Goal: Transaction & Acquisition: Purchase product/service

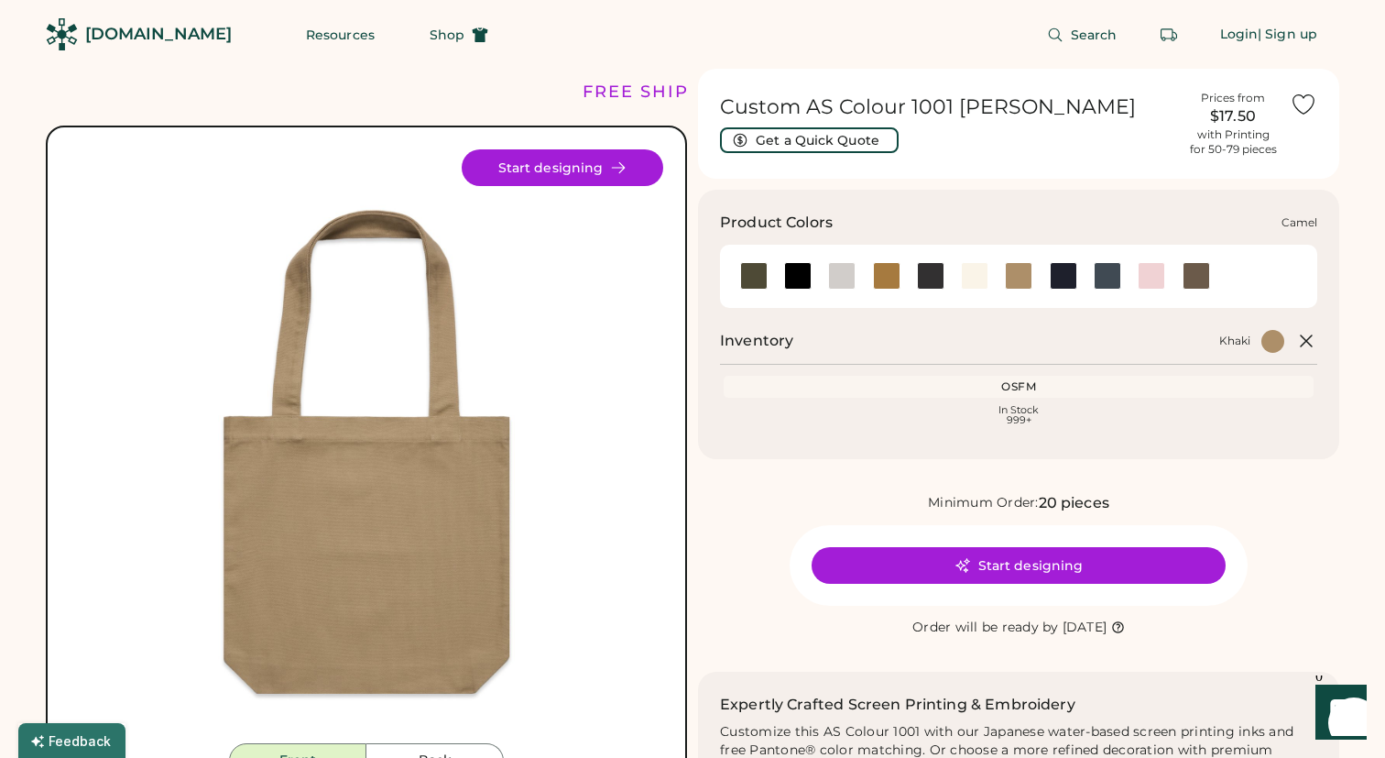
click at [890, 276] on div at bounding box center [886, 275] width 27 height 27
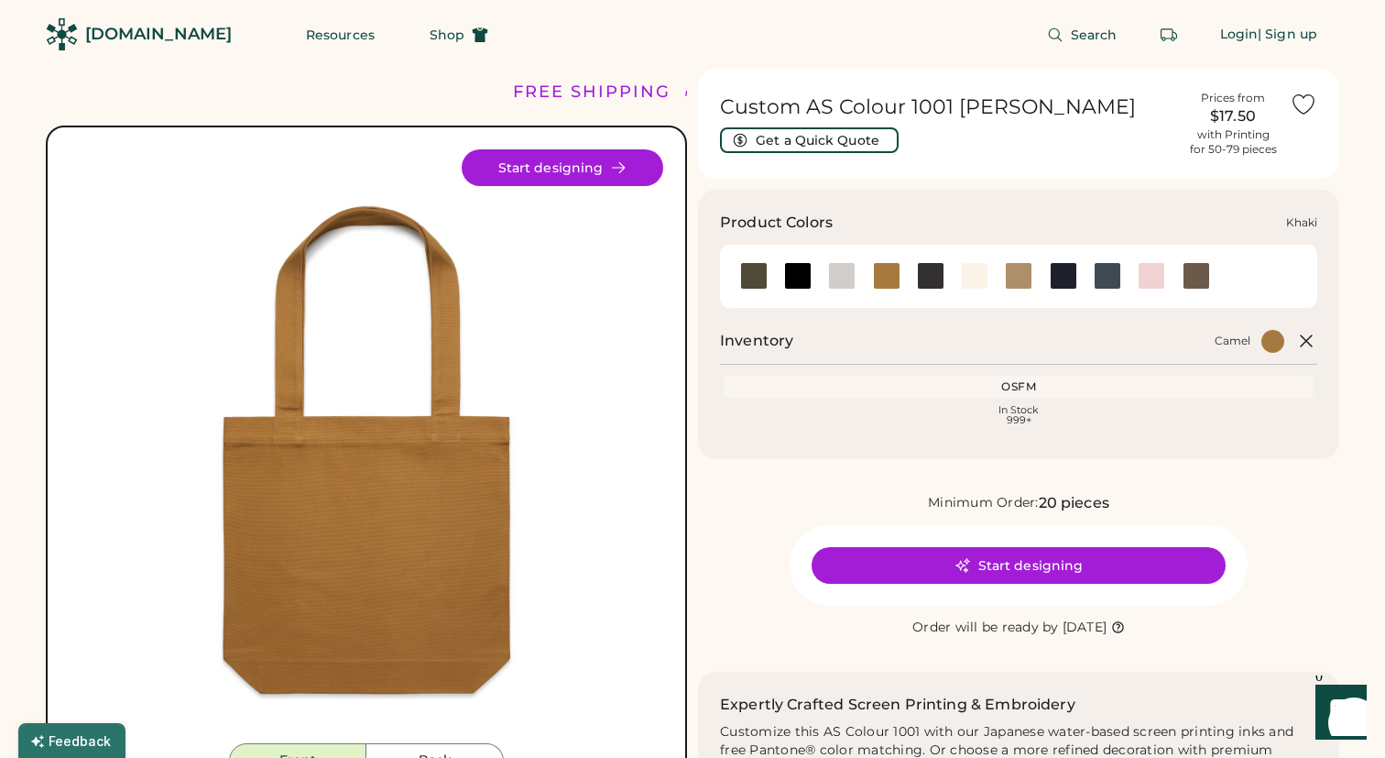
click at [1022, 279] on div at bounding box center [1018, 275] width 27 height 27
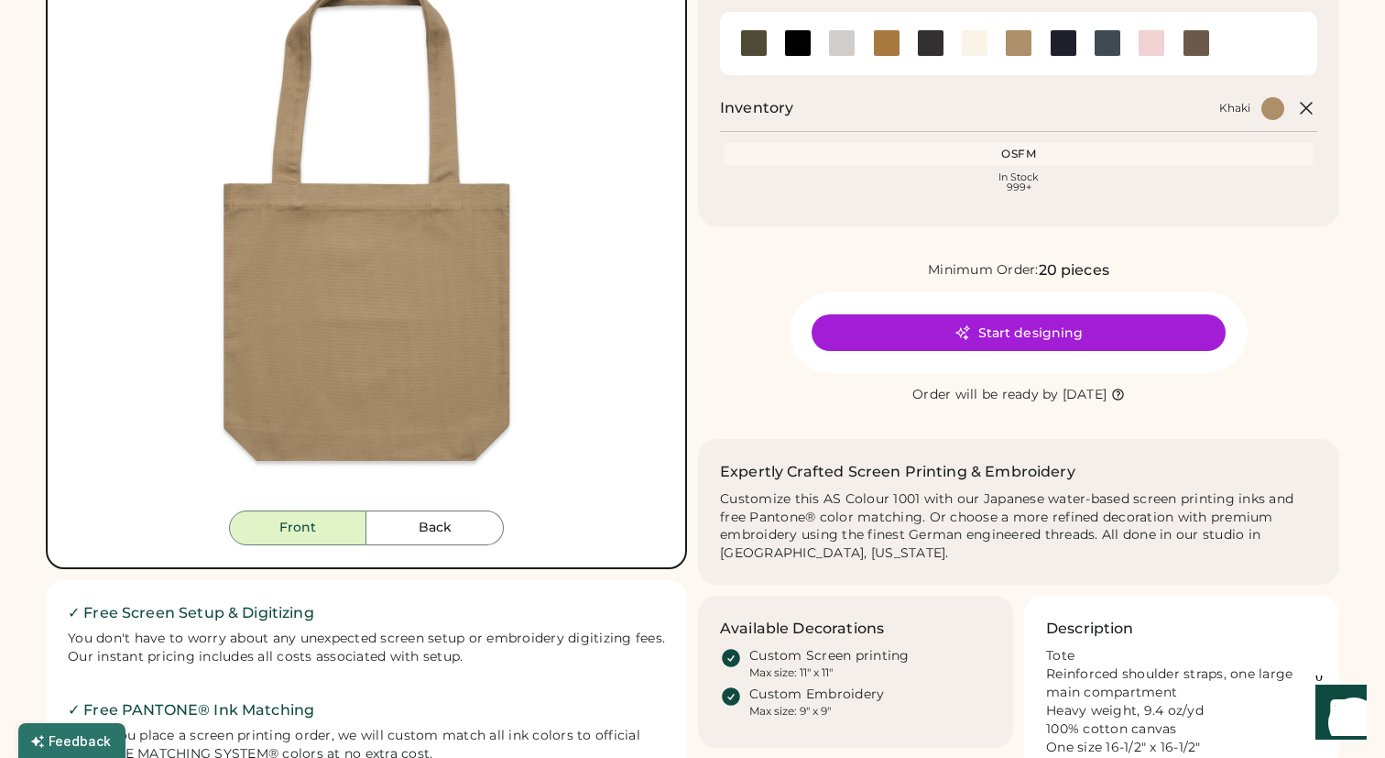
scroll to position [223, 0]
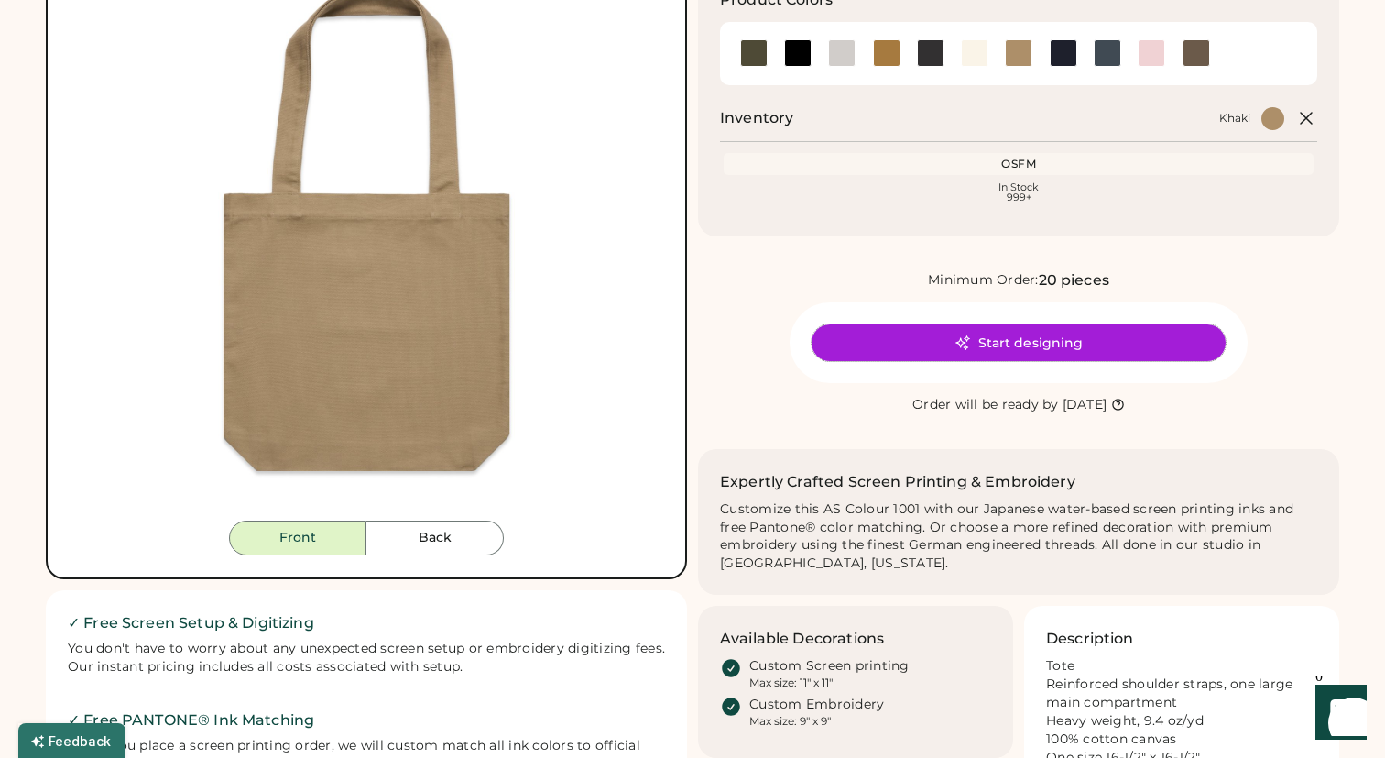
click at [983, 344] on button "Start designing" at bounding box center [1019, 342] width 414 height 37
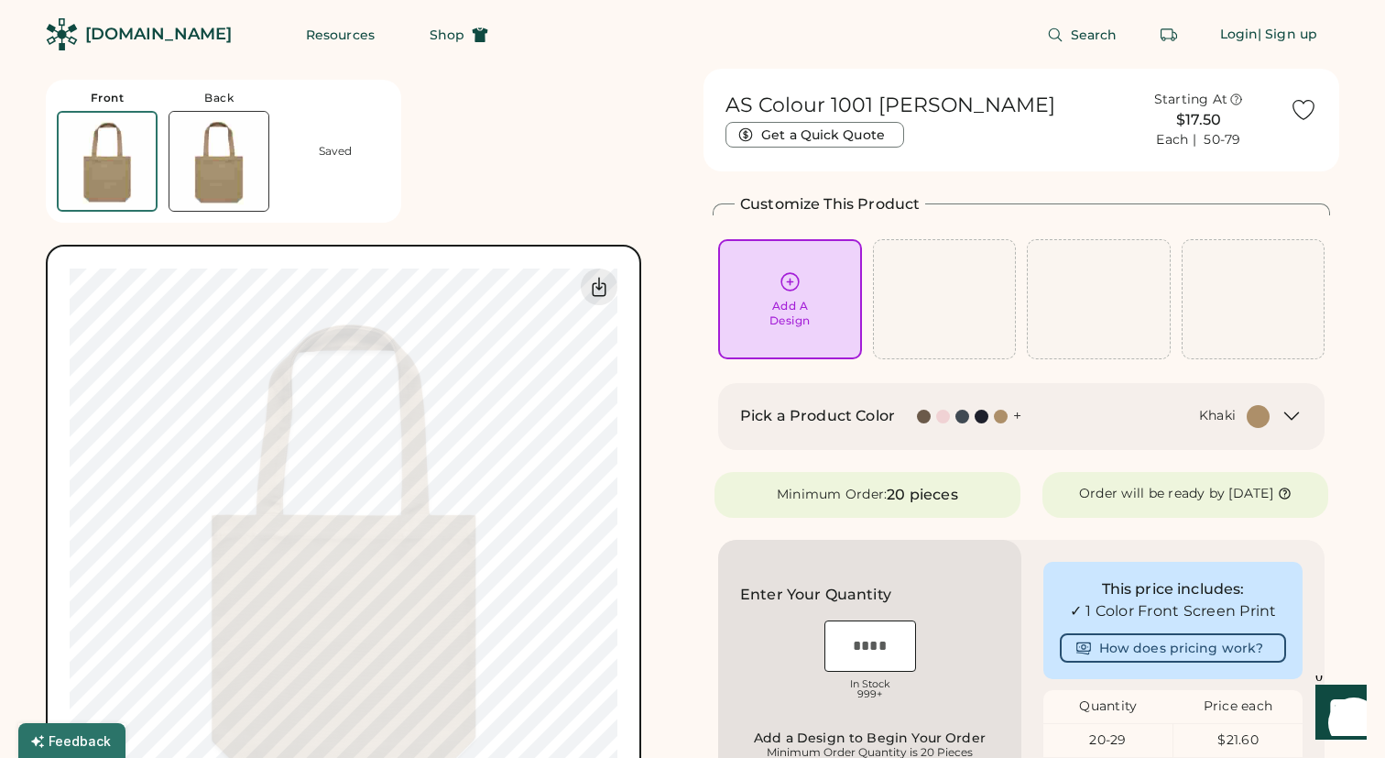
click at [1017, 418] on div "+" at bounding box center [1017, 416] width 8 height 20
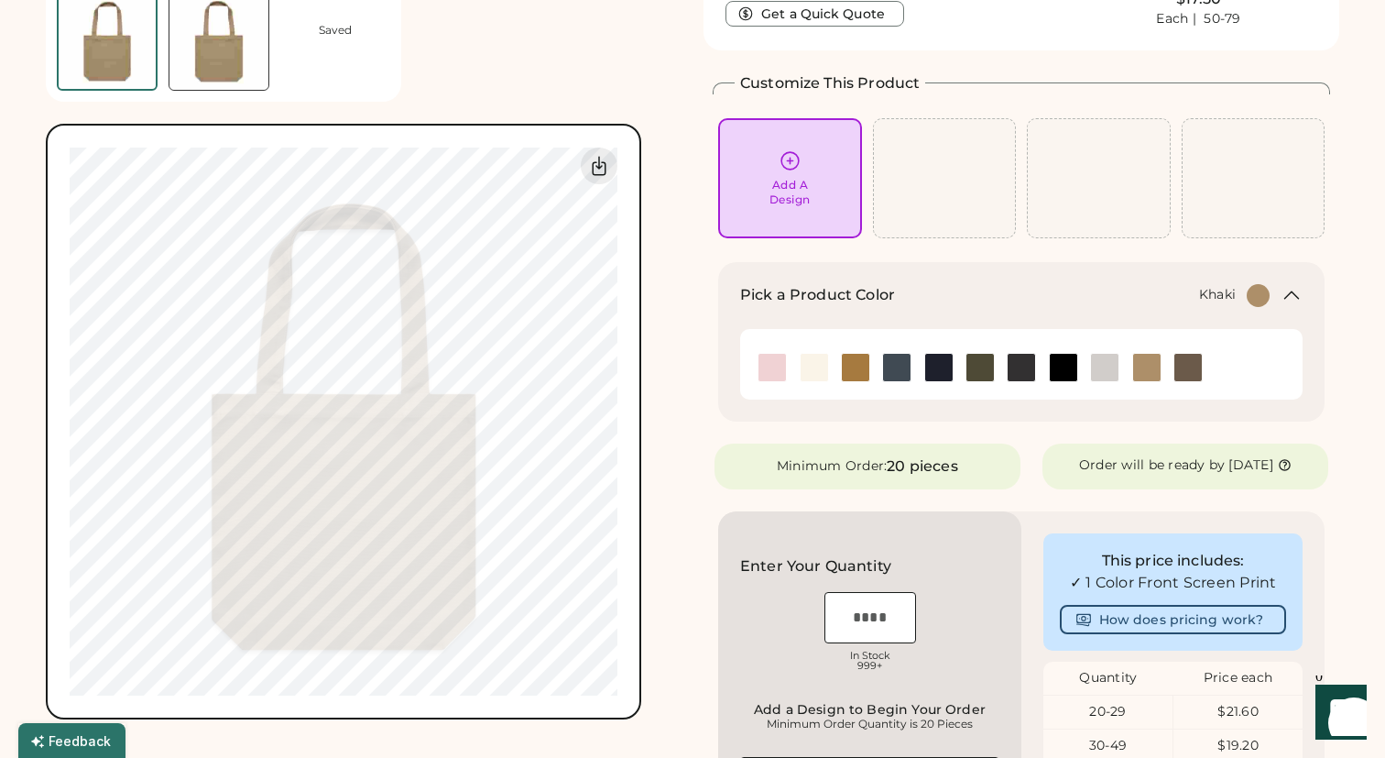
scroll to position [132, 0]
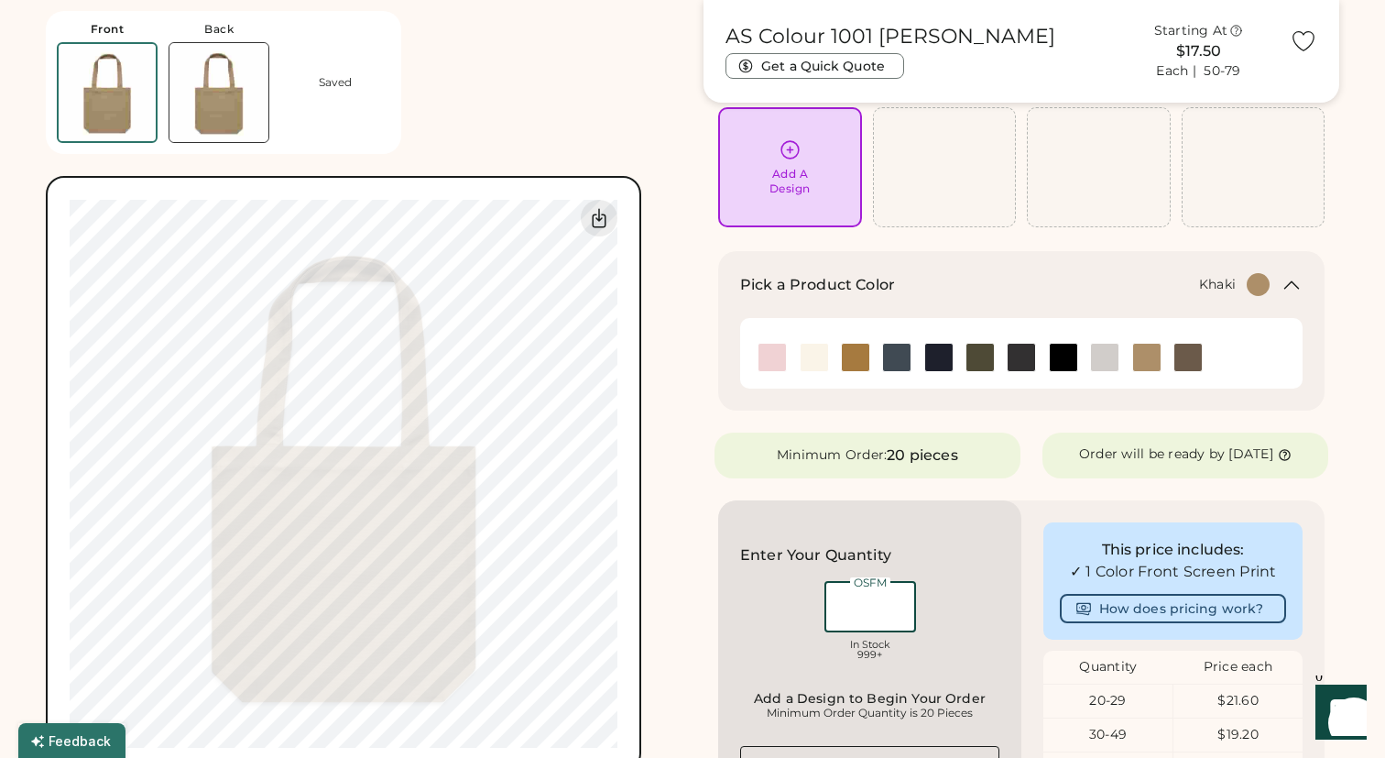
click at [851, 625] on input "input" at bounding box center [871, 606] width 92 height 51
type input "**"
click at [773, 637] on div "OSFM In Stock 999+" at bounding box center [869, 623] width 259 height 92
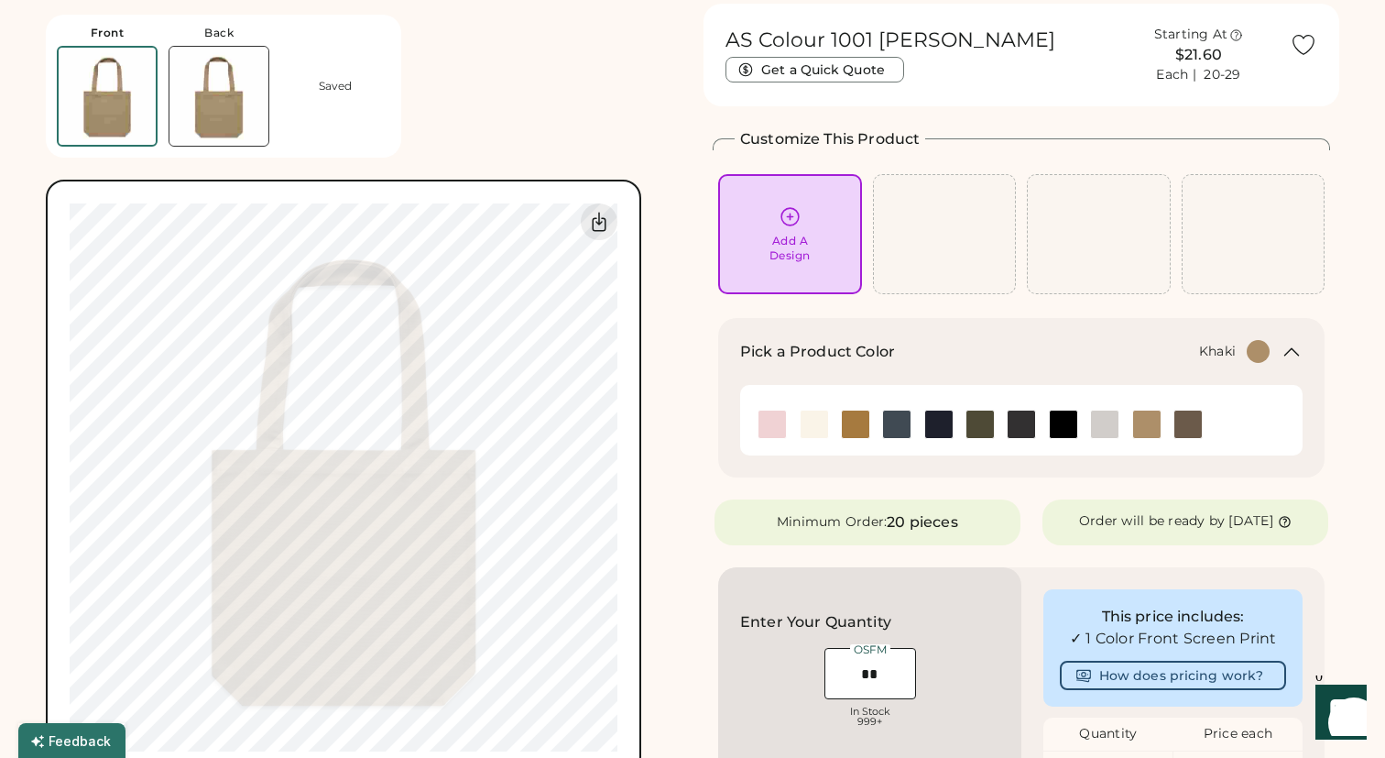
scroll to position [0, 0]
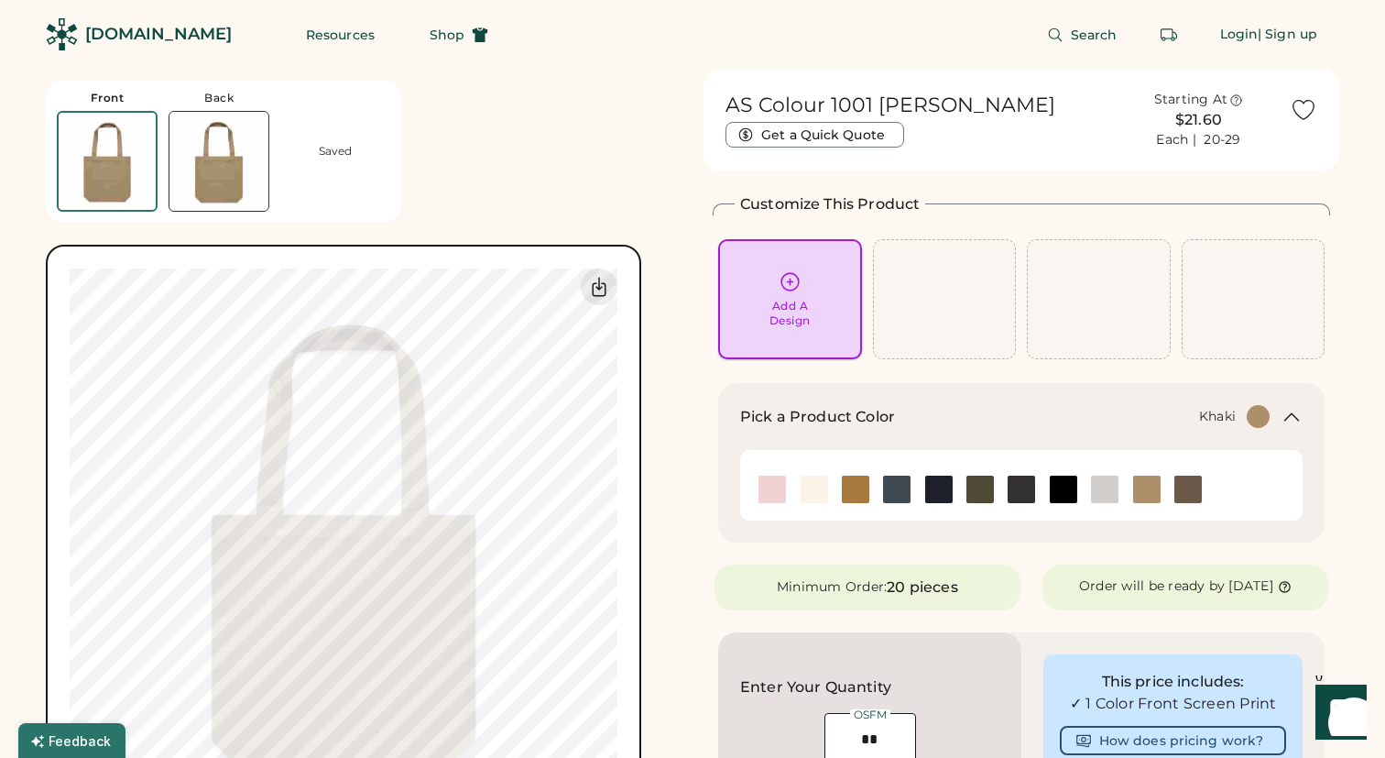
click at [789, 301] on div "Add A Design" at bounding box center [790, 313] width 41 height 29
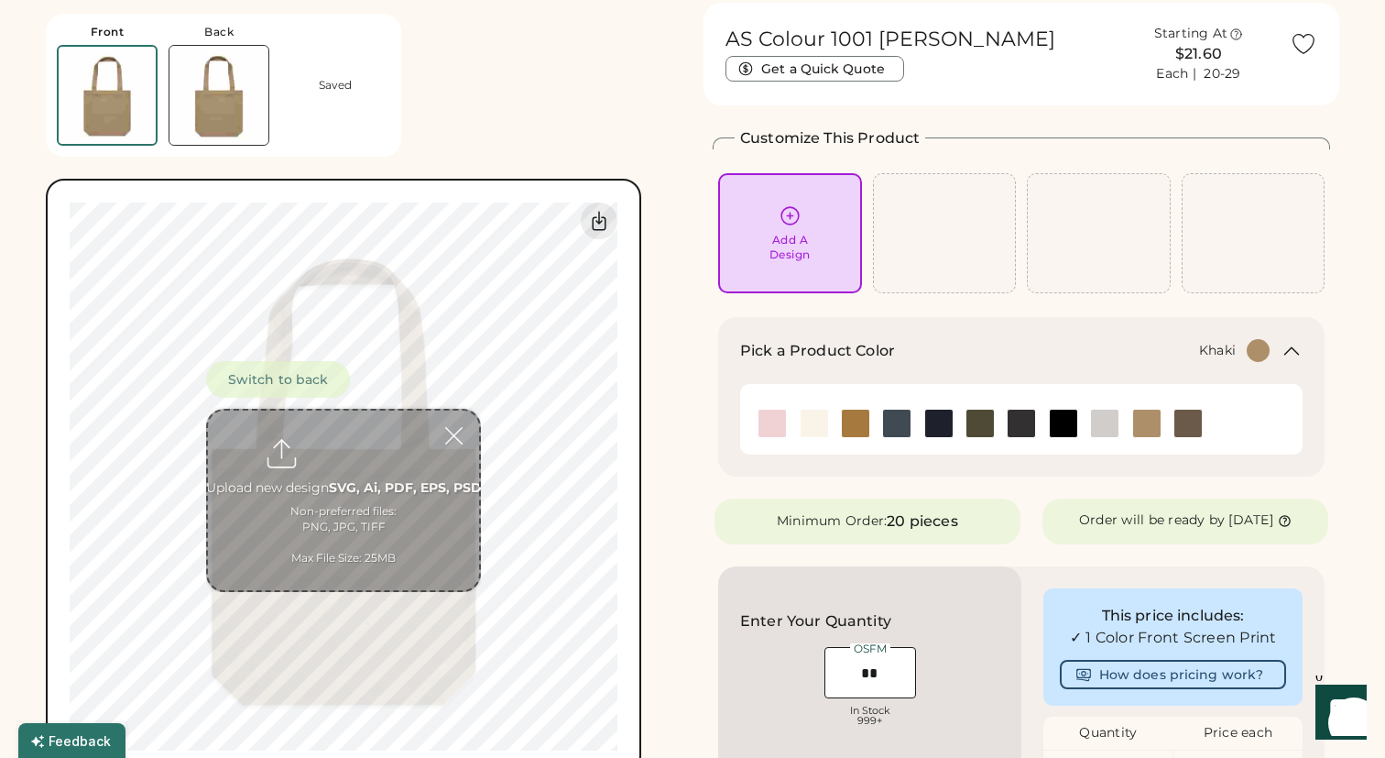
scroll to position [69, 0]
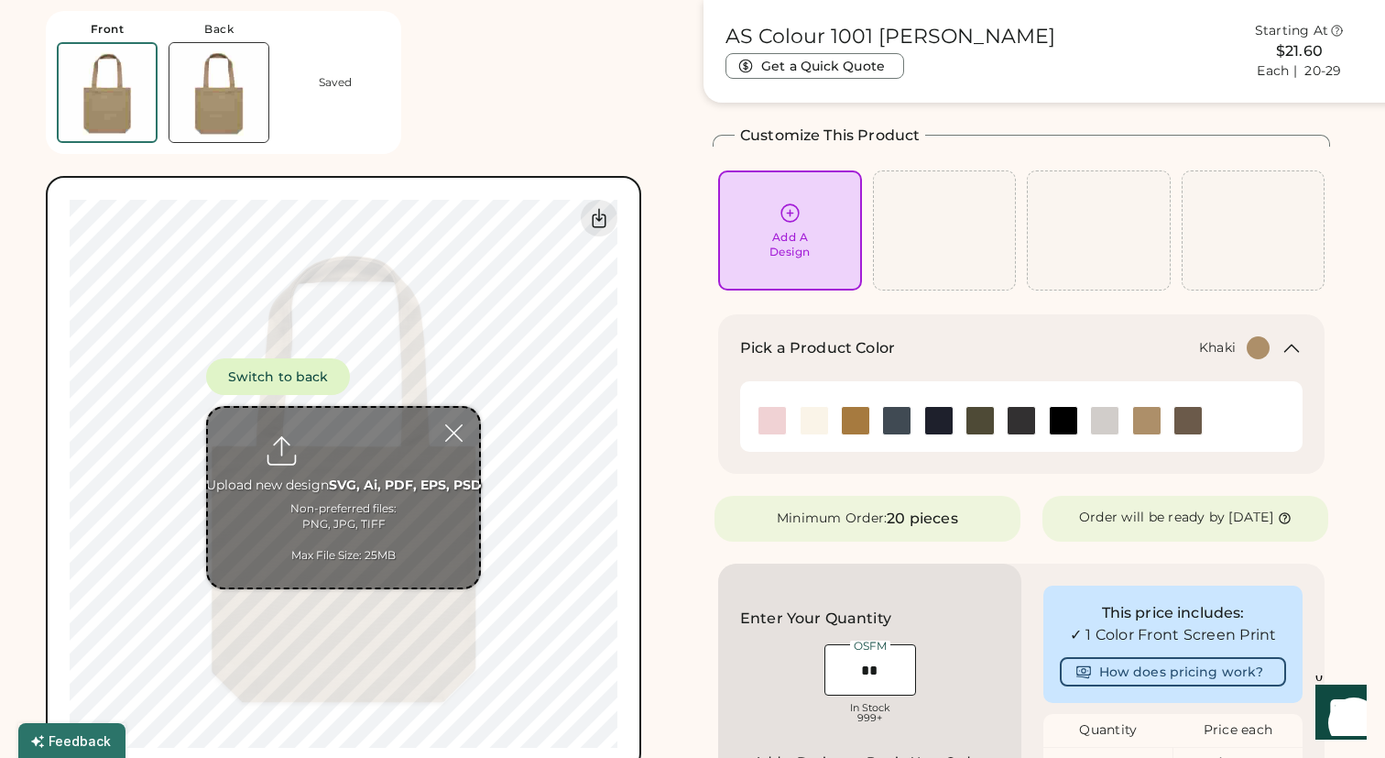
click at [343, 441] on input "file" at bounding box center [343, 498] width 271 height 180
type input "**********"
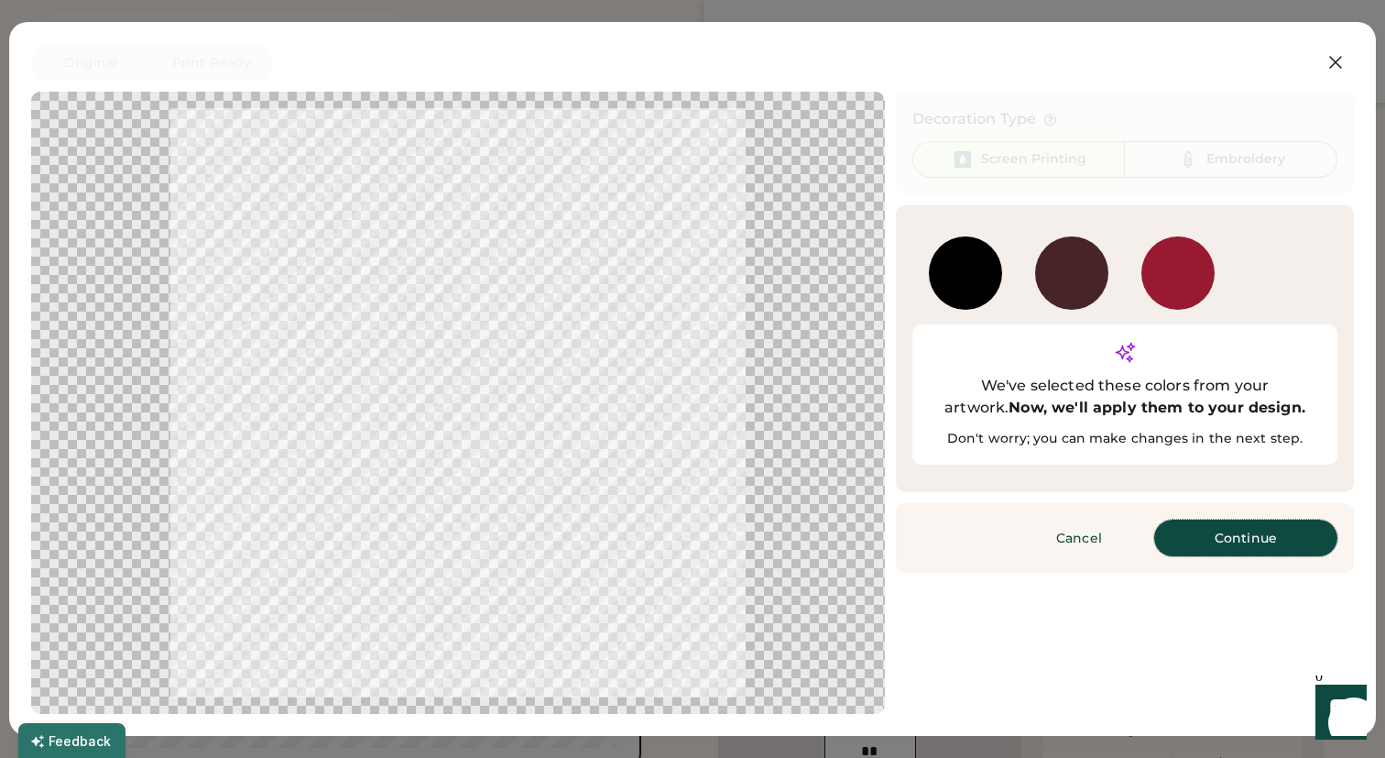
click at [1230, 519] on button "Continue" at bounding box center [1245, 537] width 183 height 37
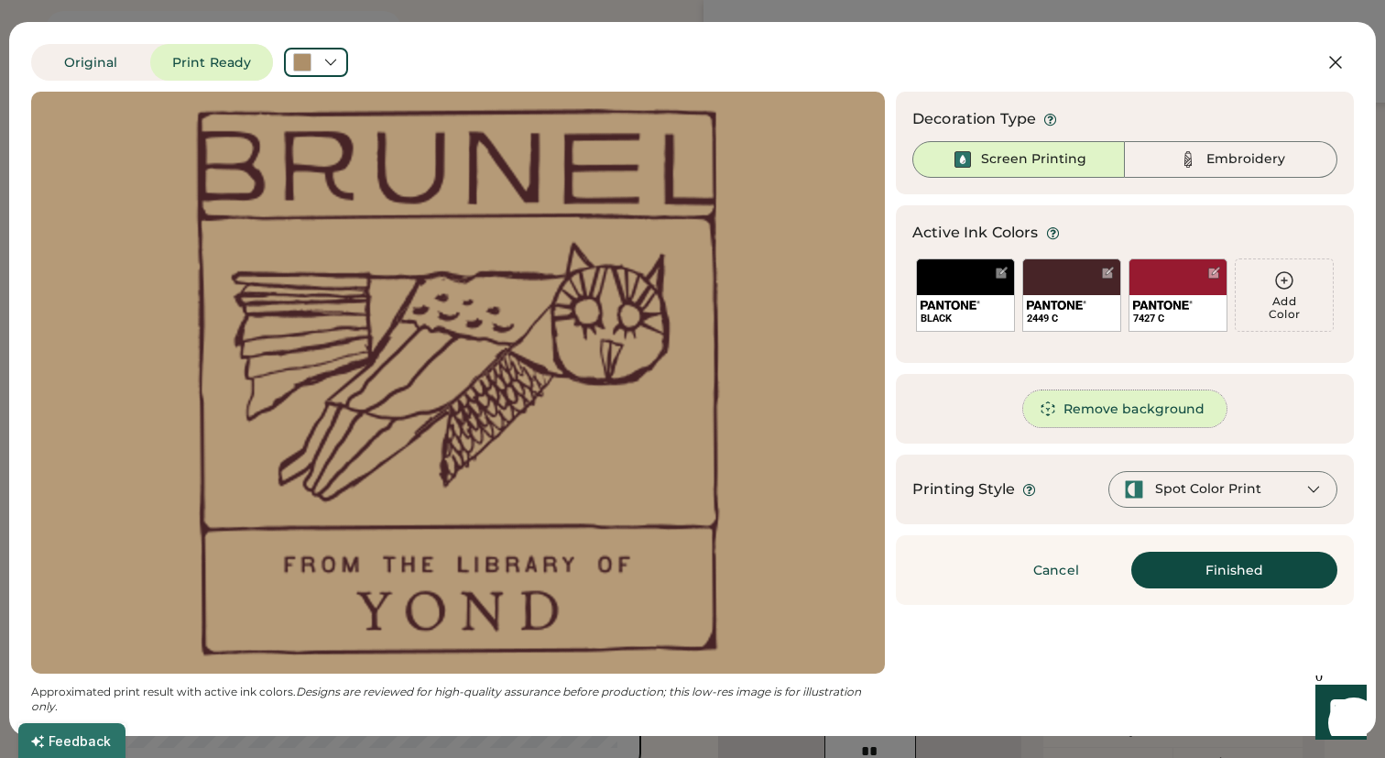
click at [1104, 412] on button "Remove background" at bounding box center [1125, 408] width 204 height 37
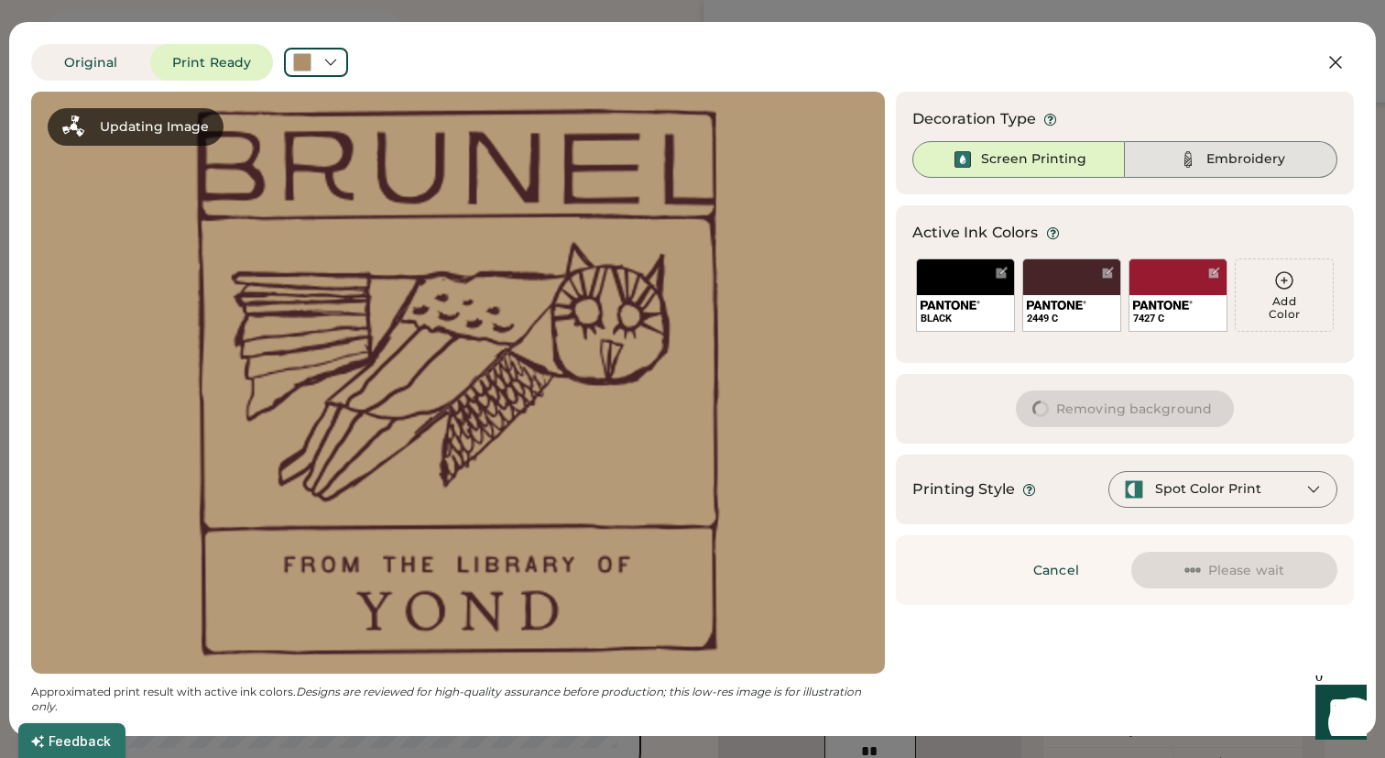
click at [1254, 162] on div "Embroidery" at bounding box center [1246, 159] width 79 height 18
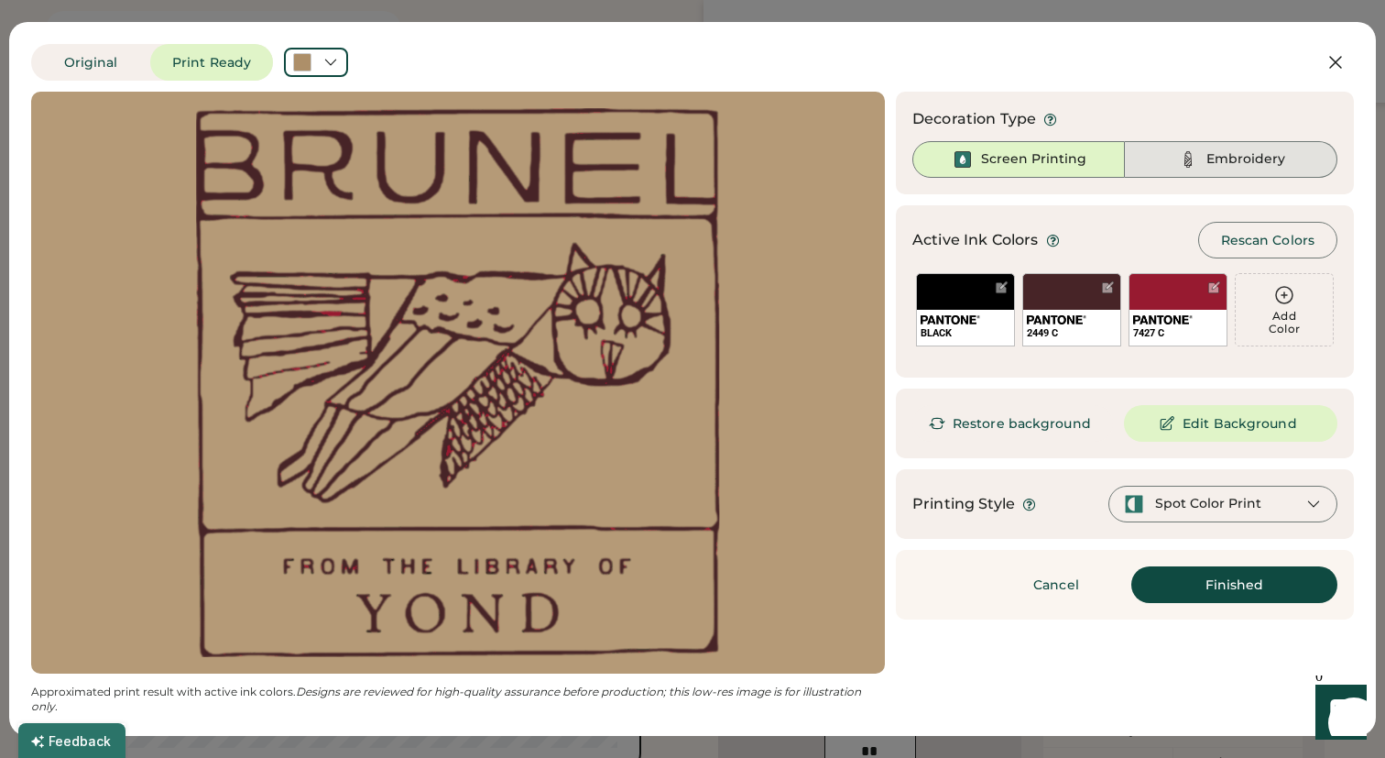
click at [1241, 162] on div "Embroidery" at bounding box center [1246, 159] width 79 height 18
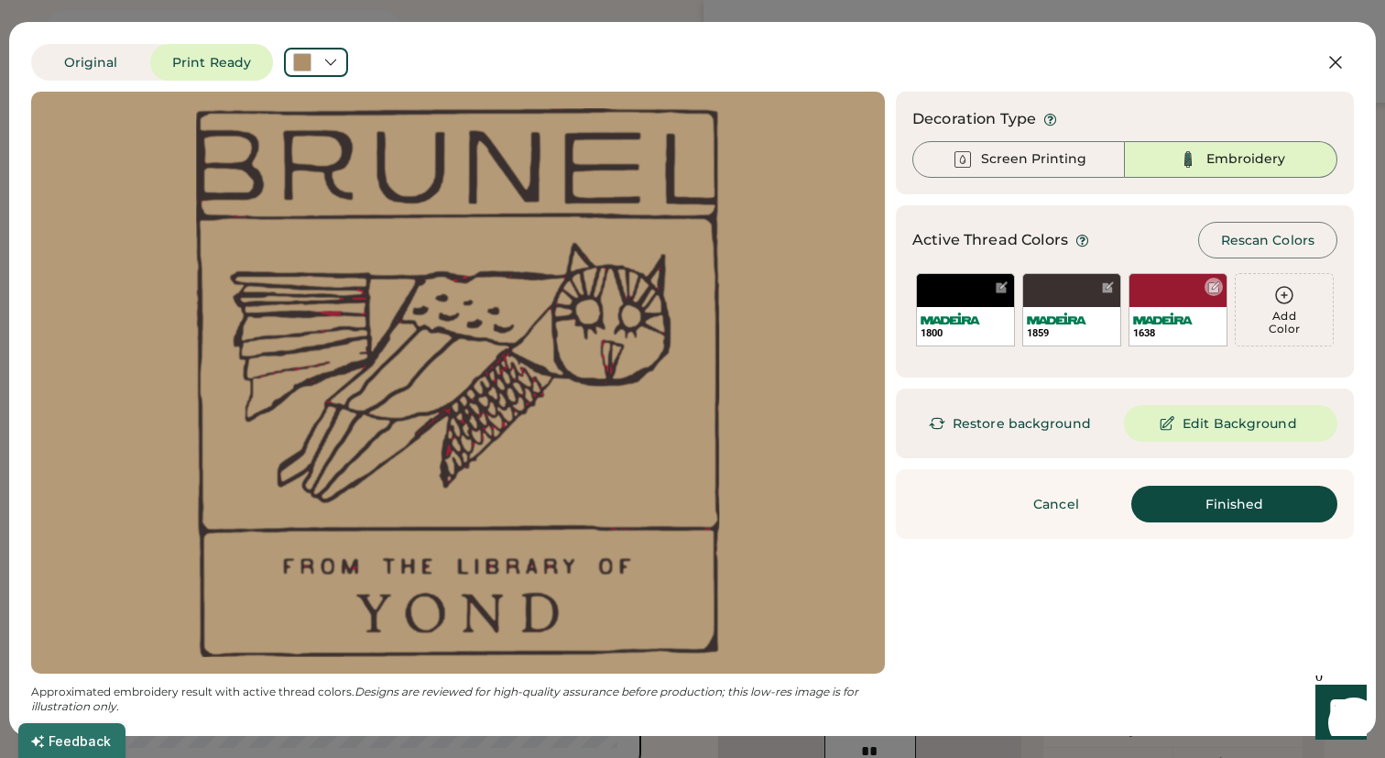
click at [1215, 290] on div at bounding box center [1215, 287] width 14 height 14
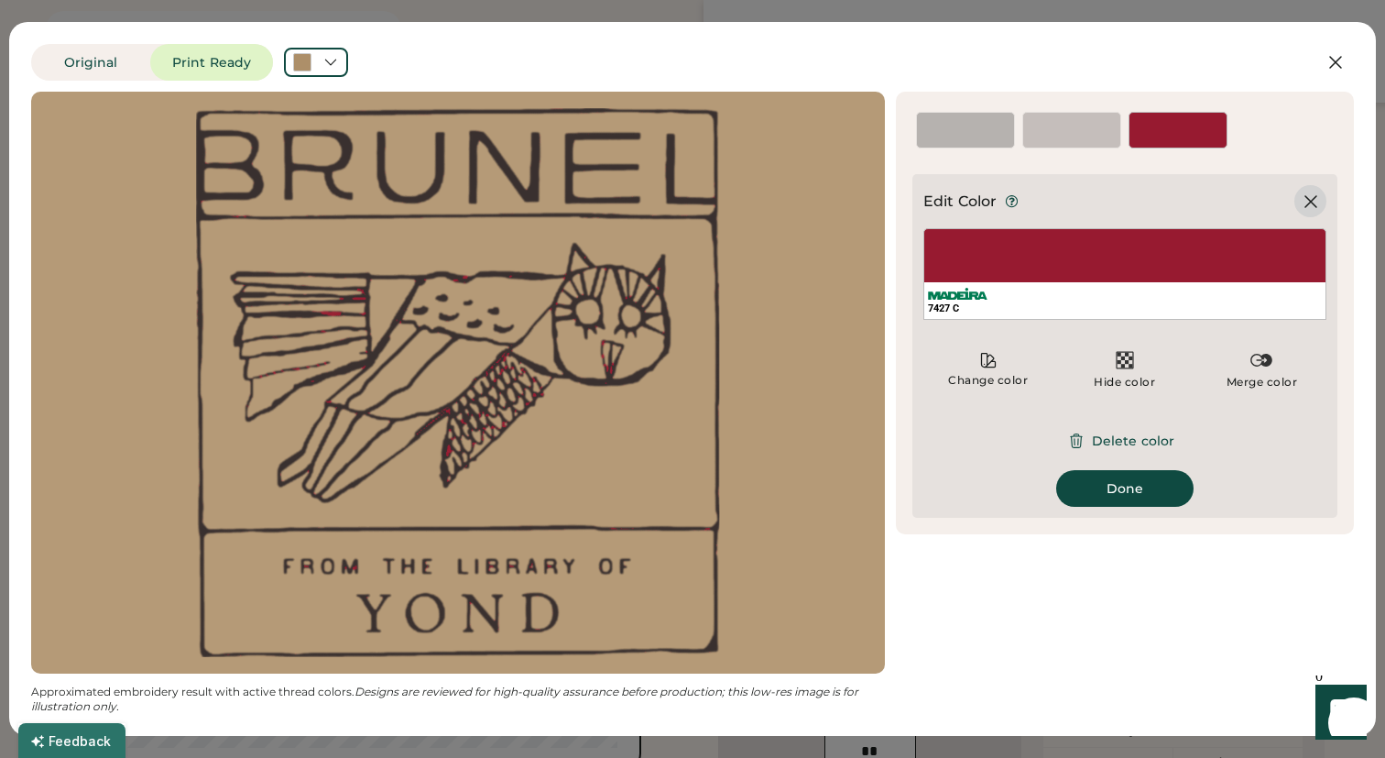
click at [1317, 205] on icon at bounding box center [1311, 202] width 22 height 22
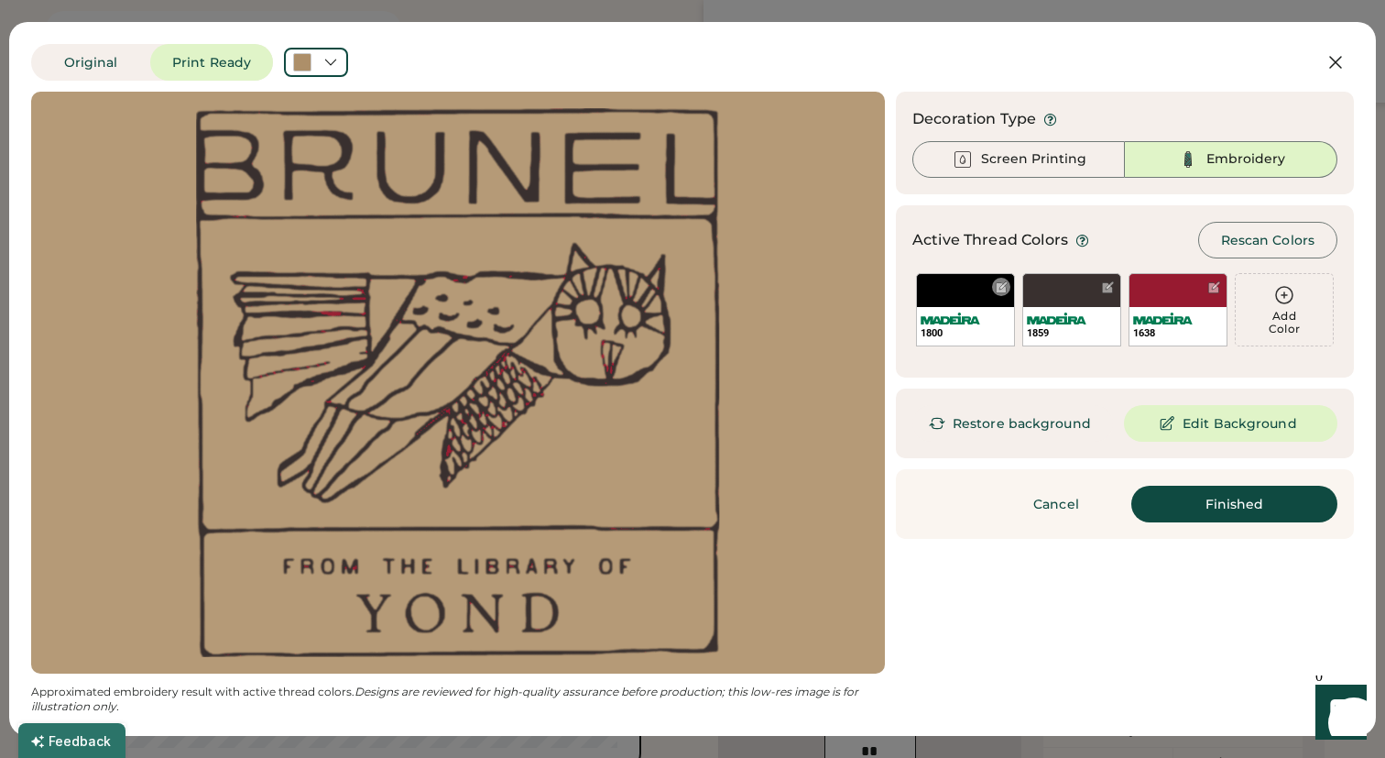
click at [999, 290] on div at bounding box center [1002, 287] width 14 height 14
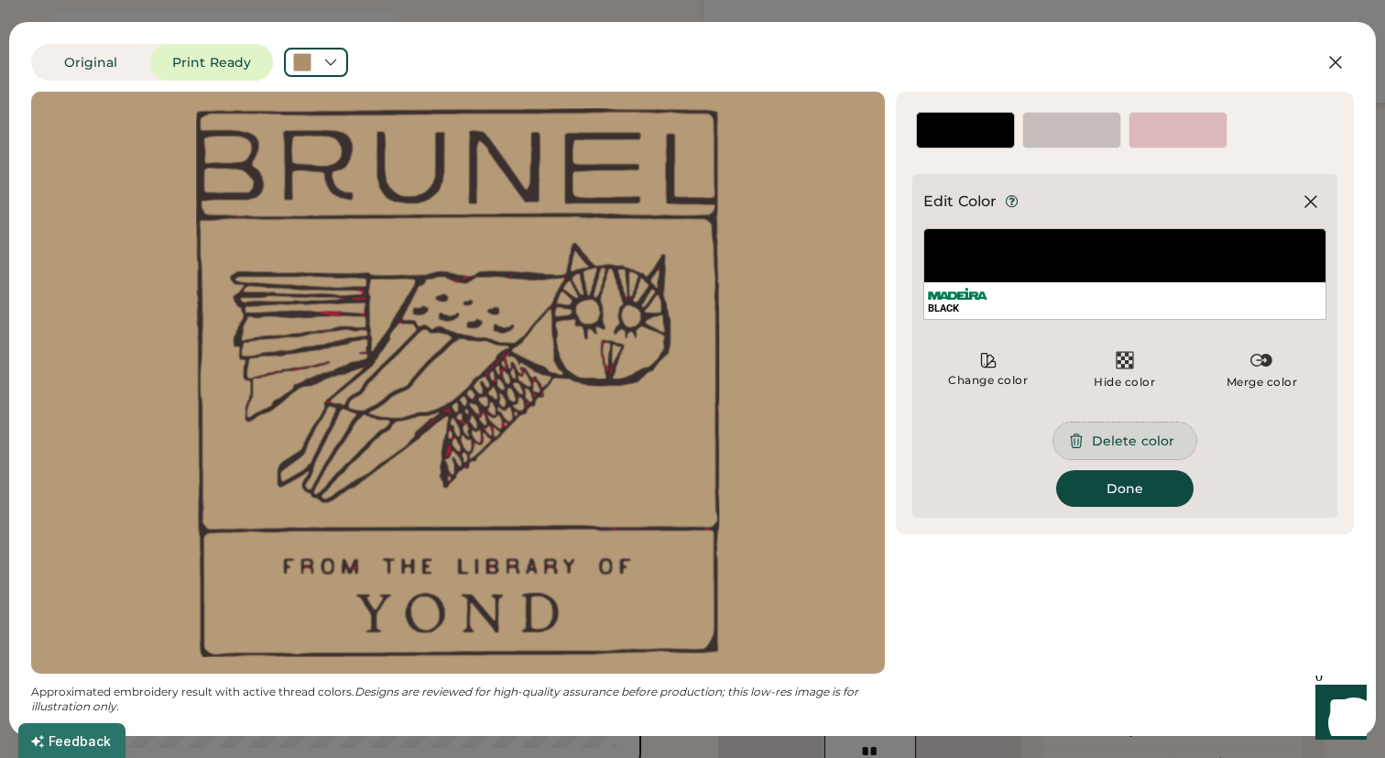
click at [1131, 443] on button "Delete color" at bounding box center [1125, 440] width 143 height 37
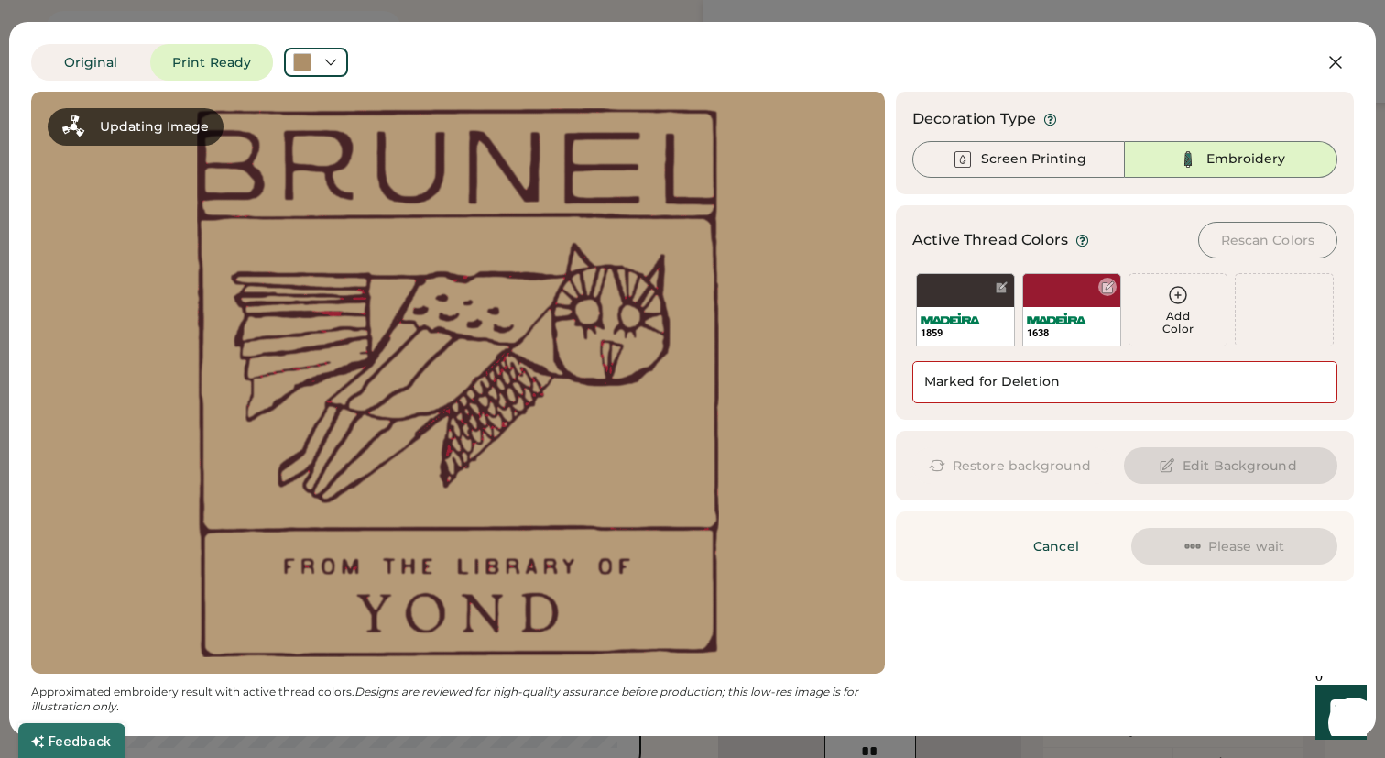
click at [1062, 320] on img at bounding box center [1057, 318] width 60 height 12
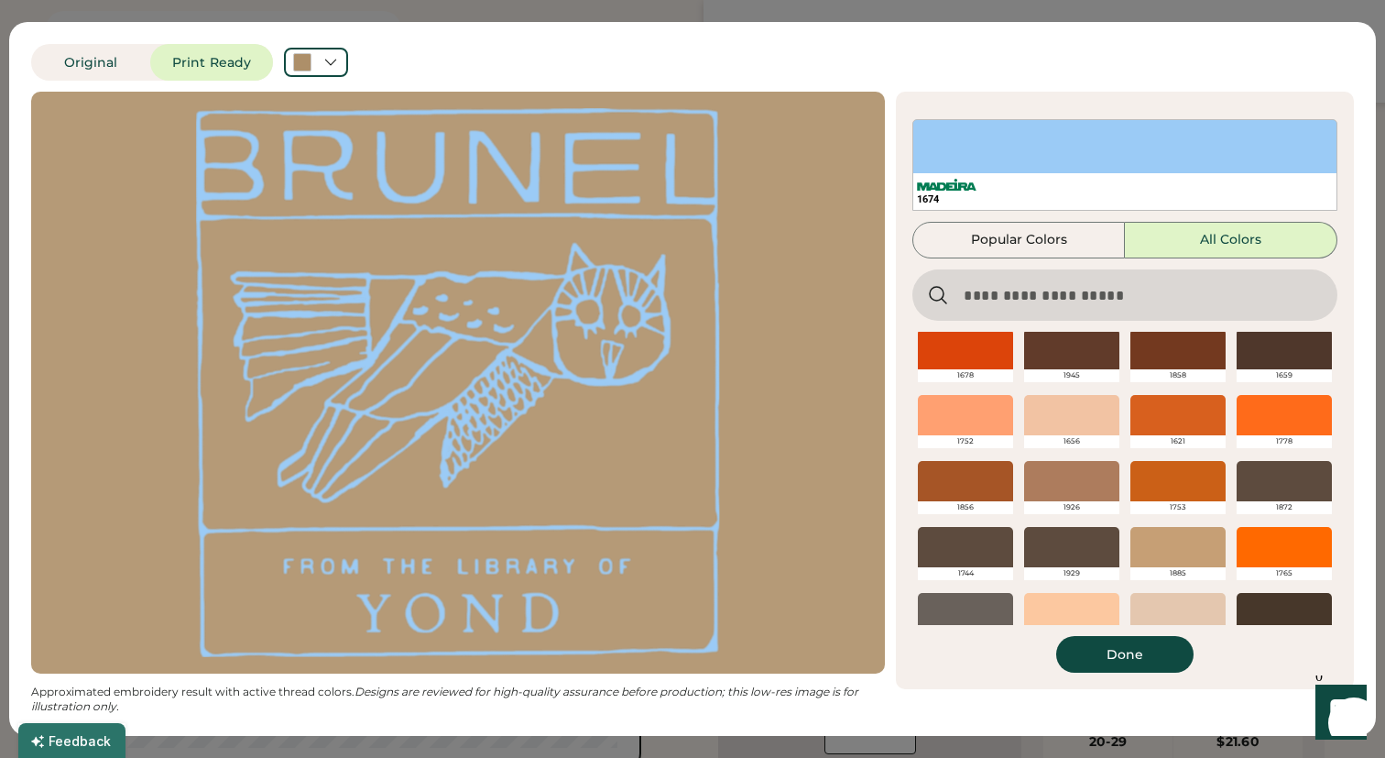
scroll to position [506, 0]
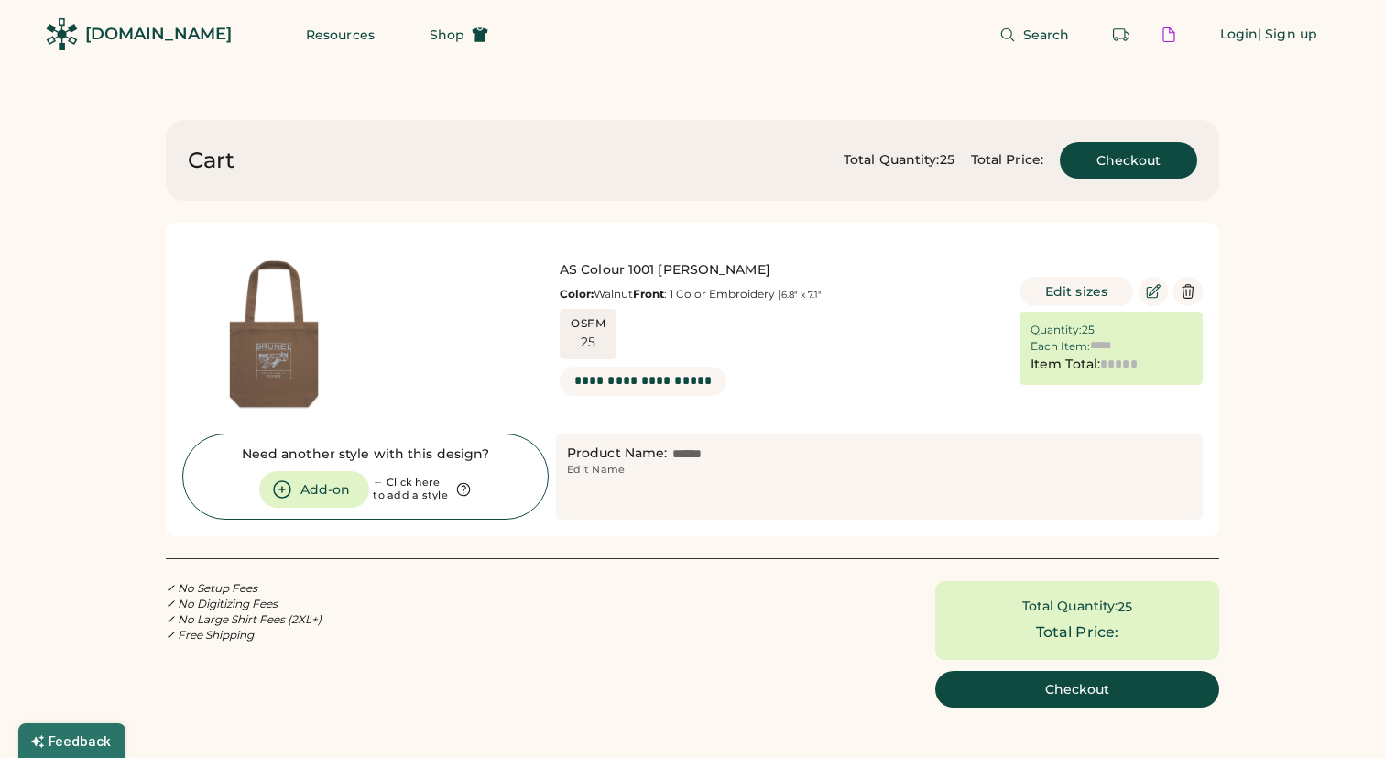
type input "******"
type input "*******"
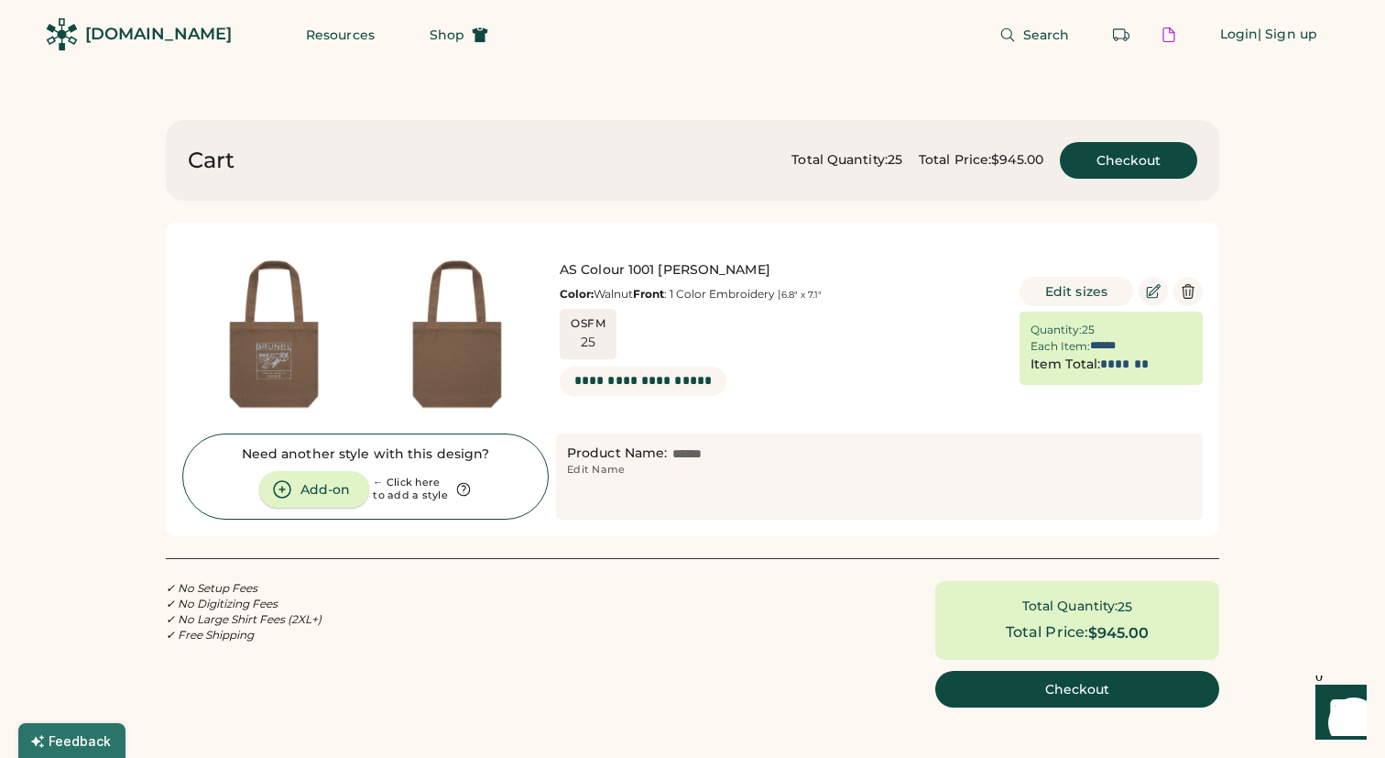
click at [301, 480] on button "Add-on" at bounding box center [314, 489] width 110 height 37
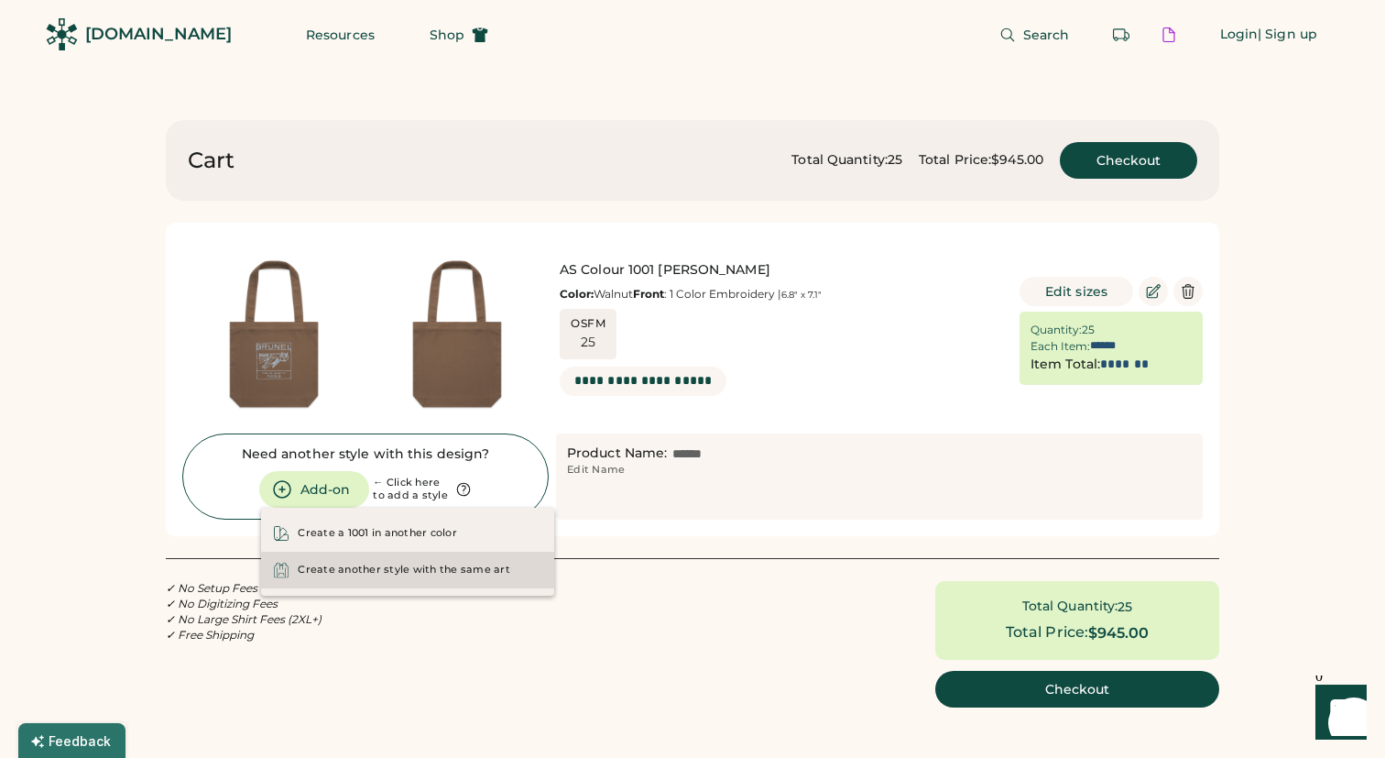
click at [335, 564] on div "Create another style with the same art" at bounding box center [404, 570] width 213 height 15
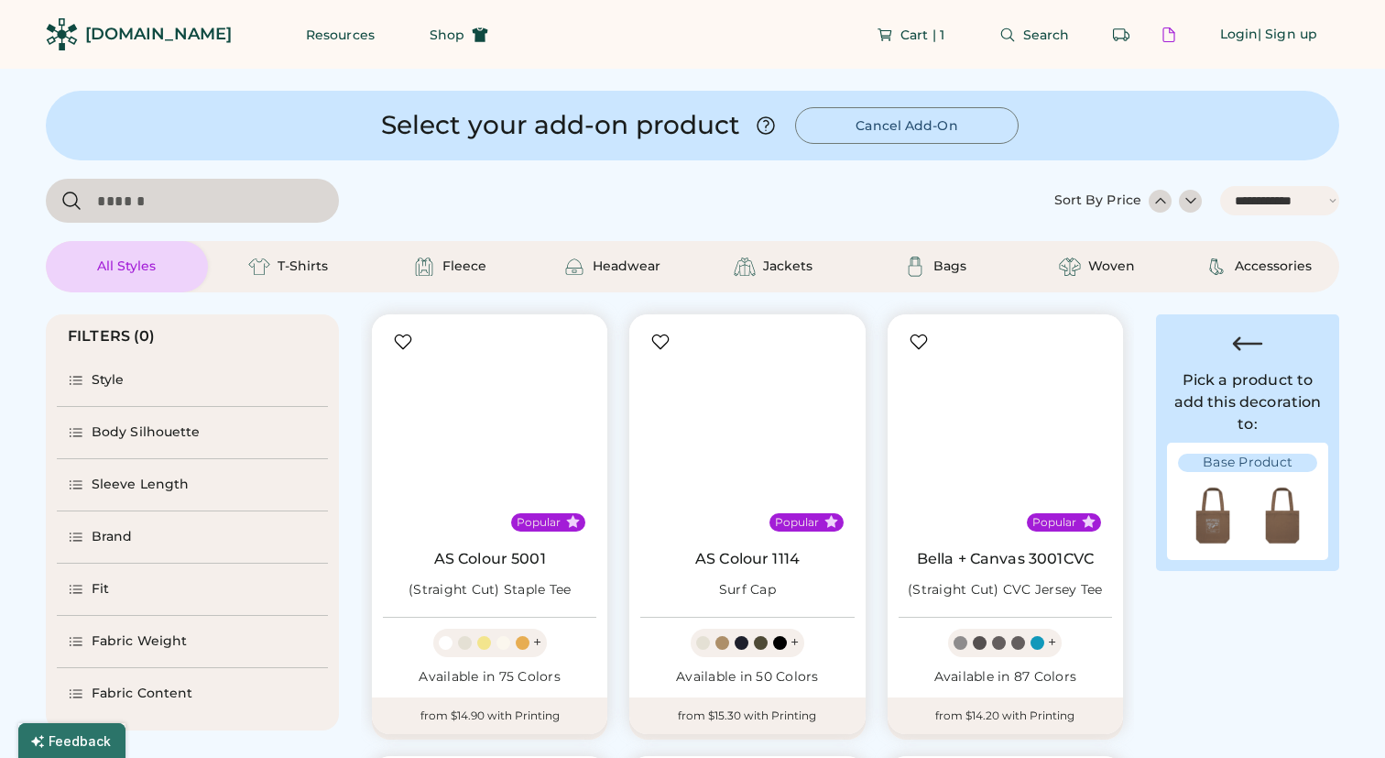
select select "*****"
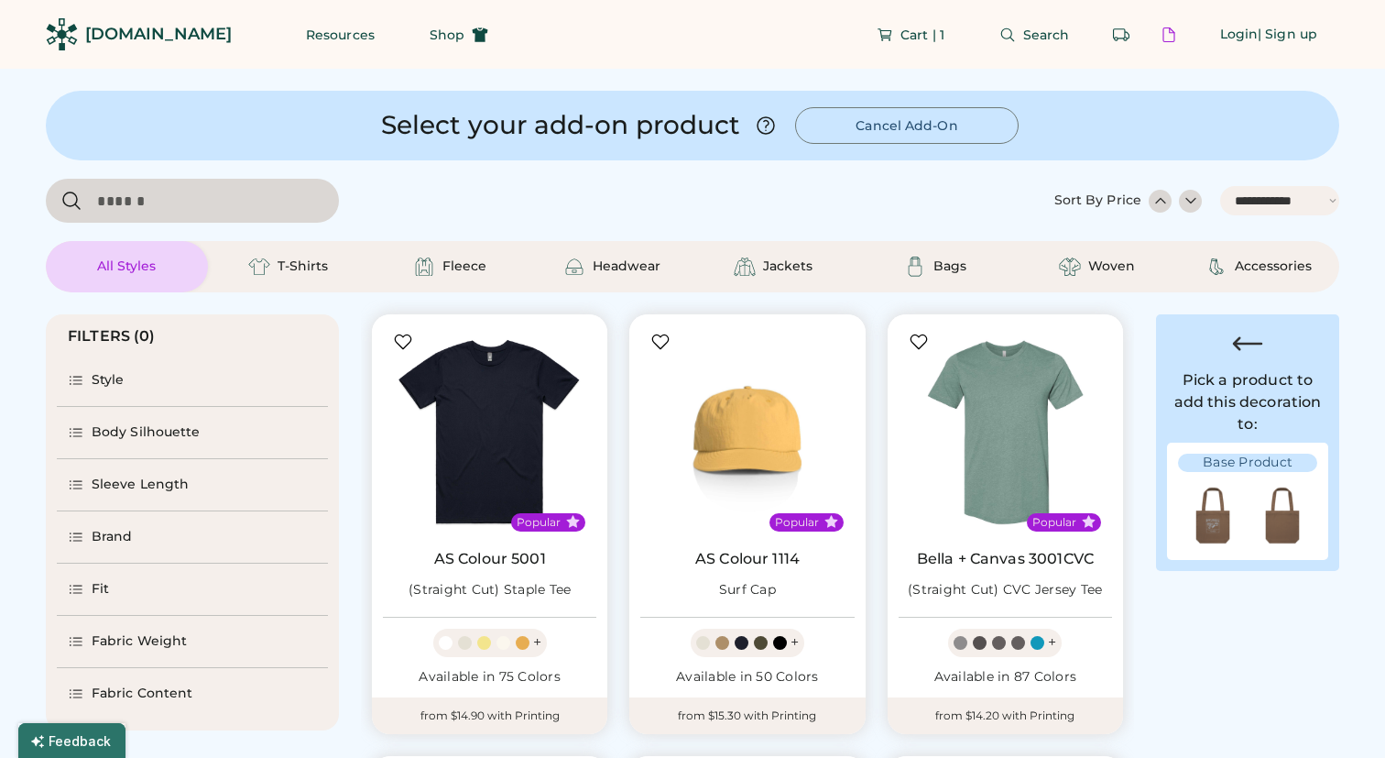
select select "*"
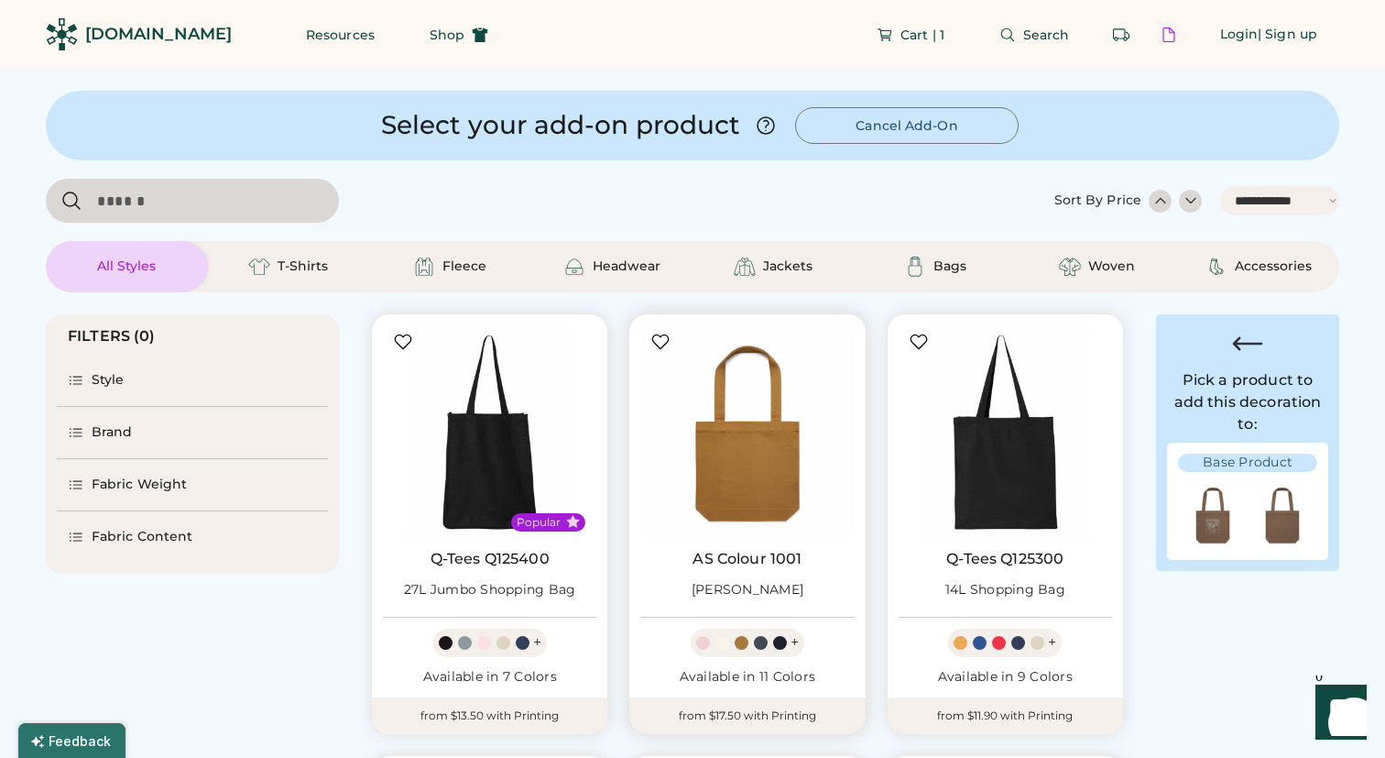
scroll to position [34, 0]
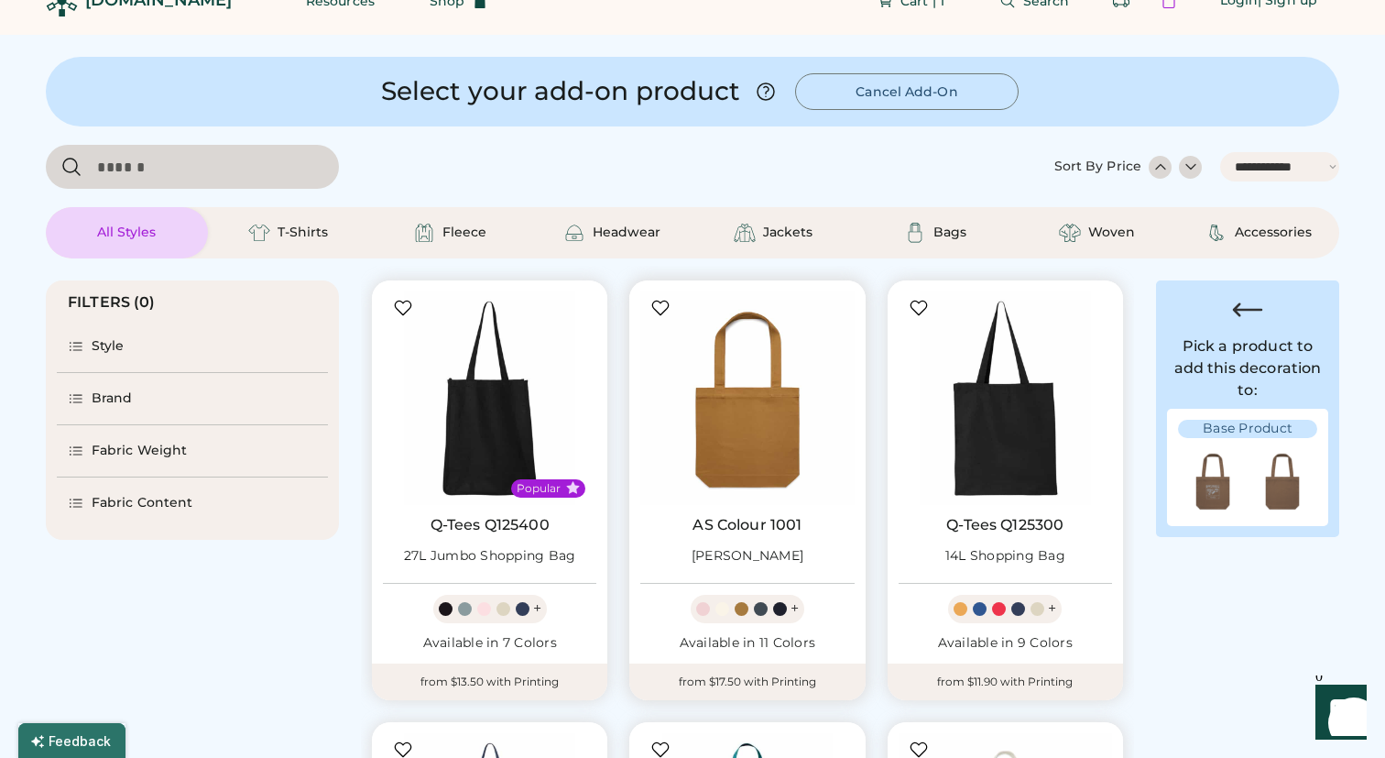
select select "*****"
select select "*"
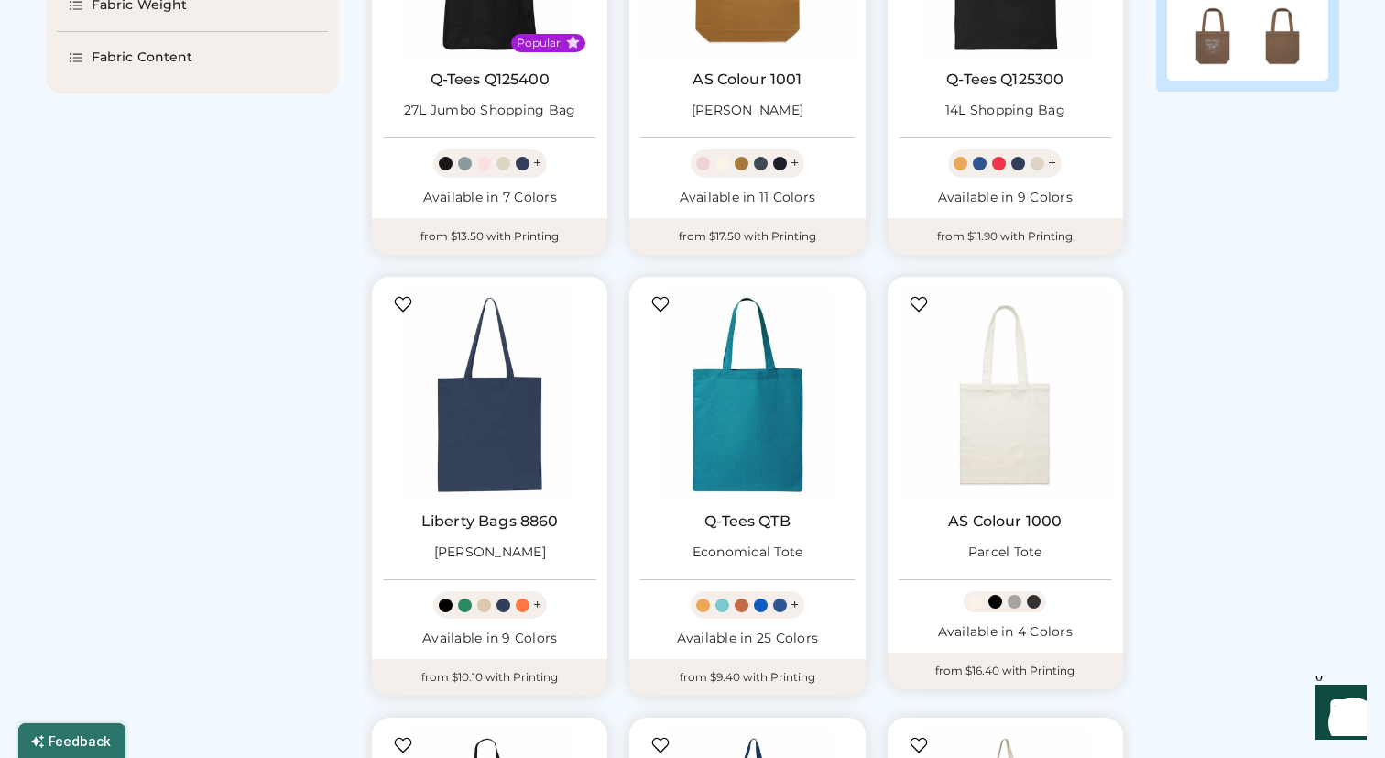
scroll to position [0, 0]
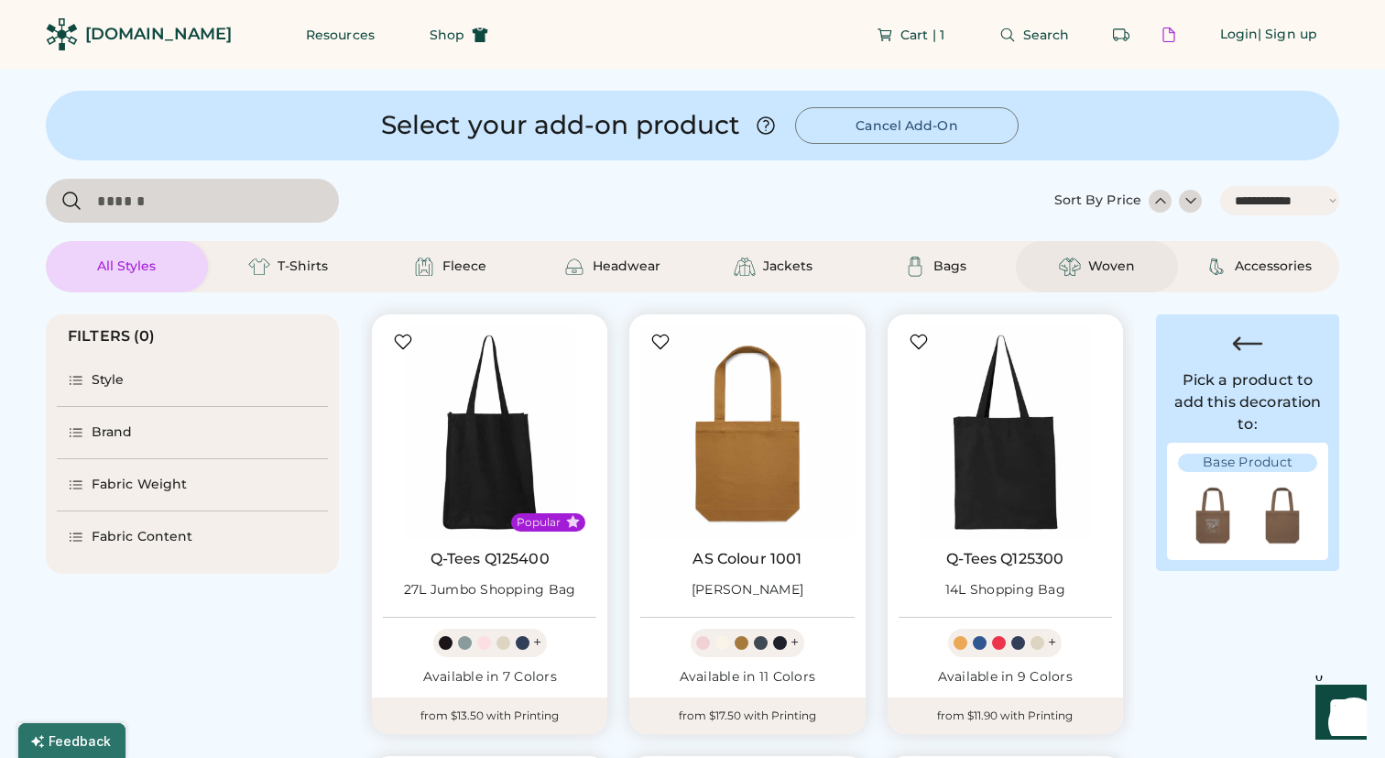
click at [1068, 270] on img at bounding box center [1070, 267] width 22 height 22
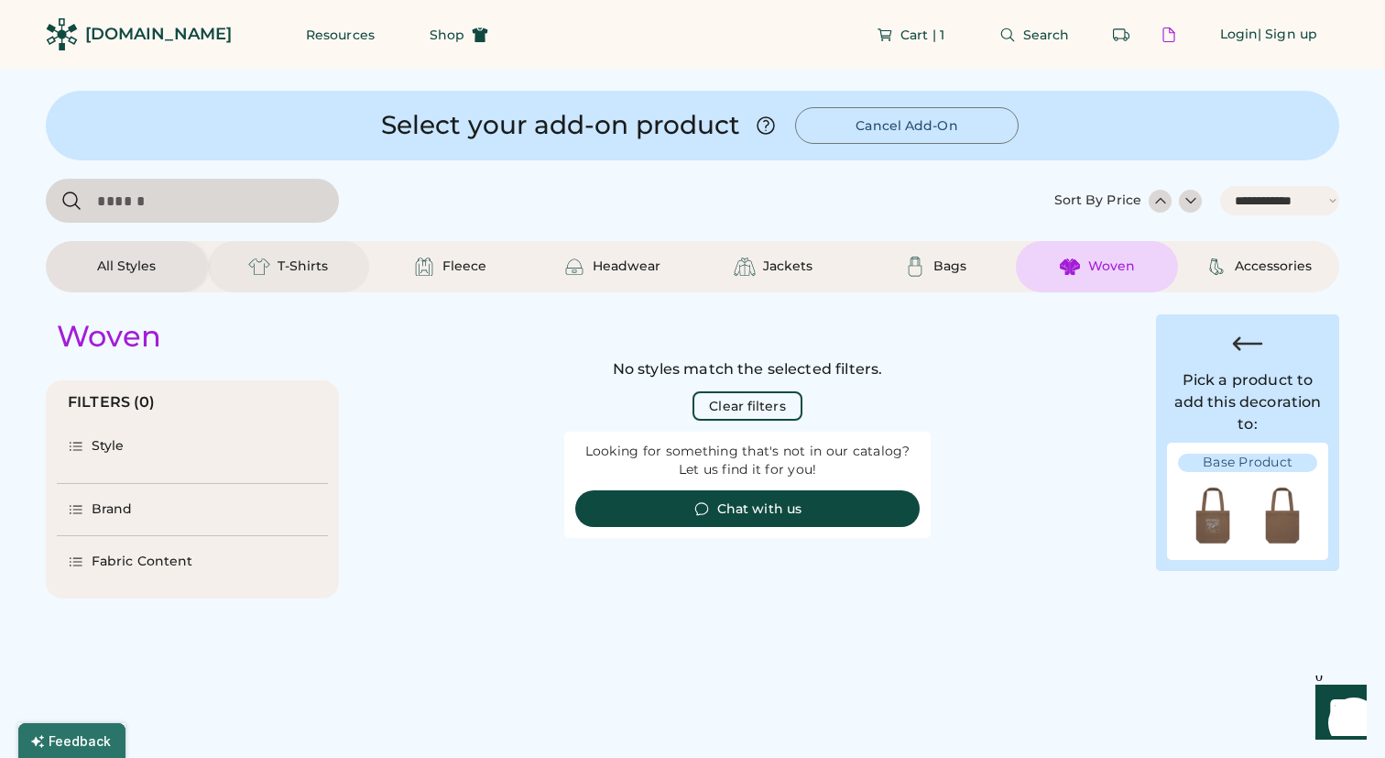
click at [312, 271] on div "T-Shirts" at bounding box center [303, 266] width 50 height 18
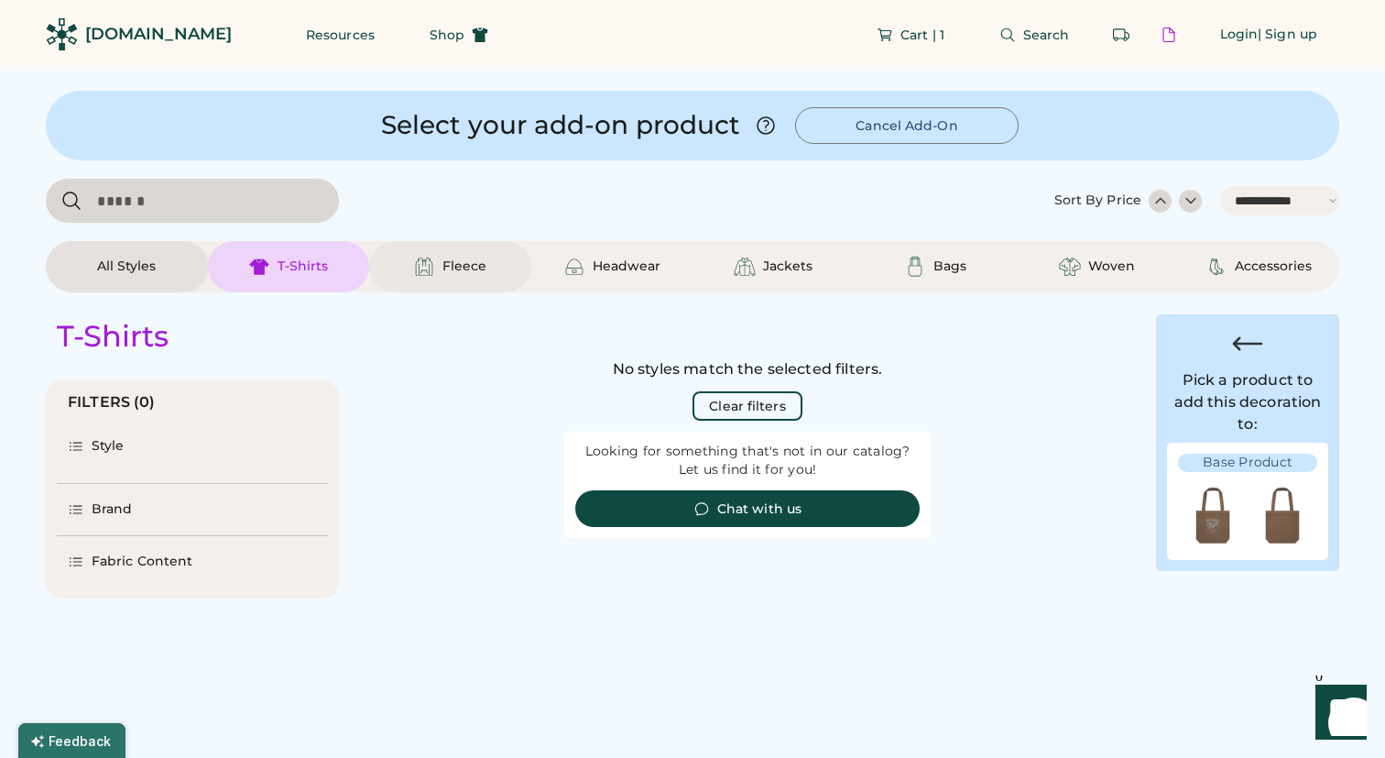
click at [450, 273] on div "Fleece" at bounding box center [465, 266] width 44 height 18
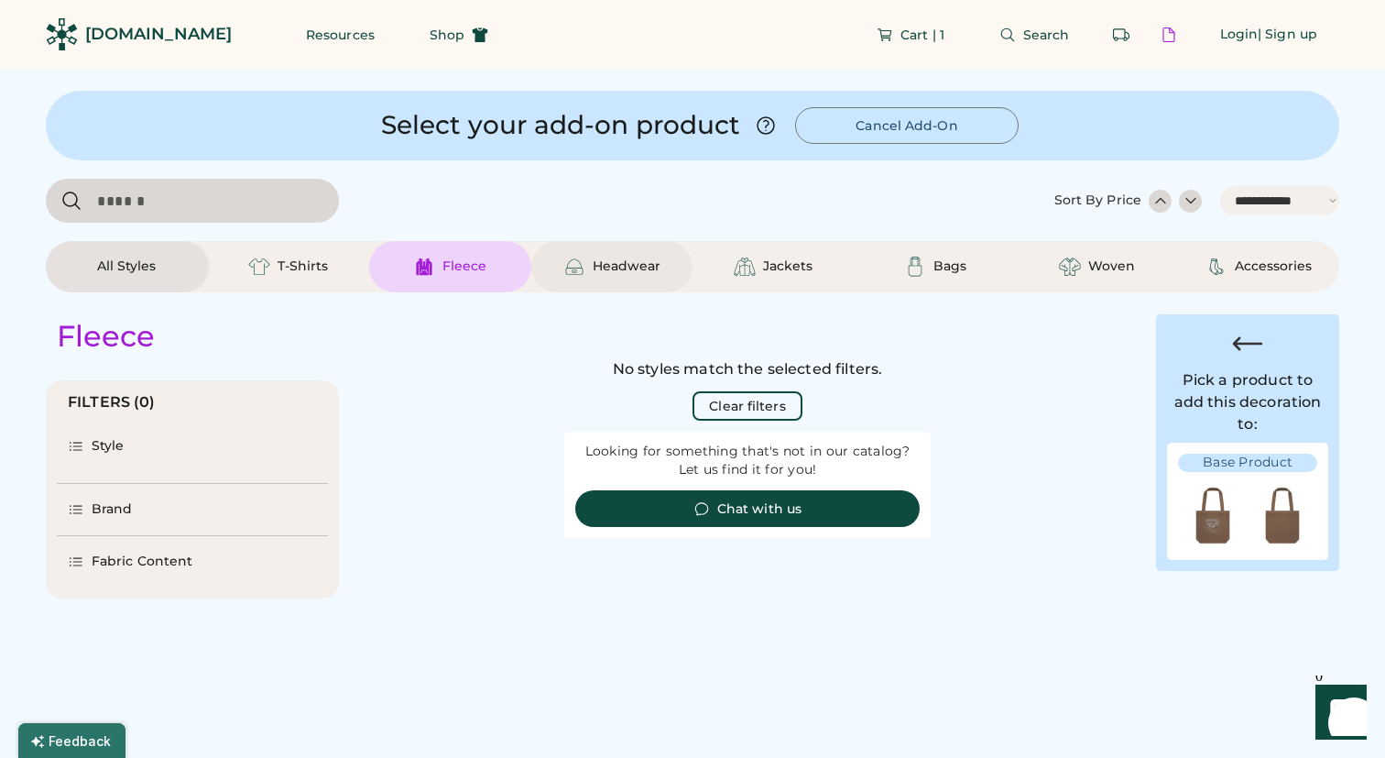
click at [581, 271] on img at bounding box center [574, 267] width 22 height 22
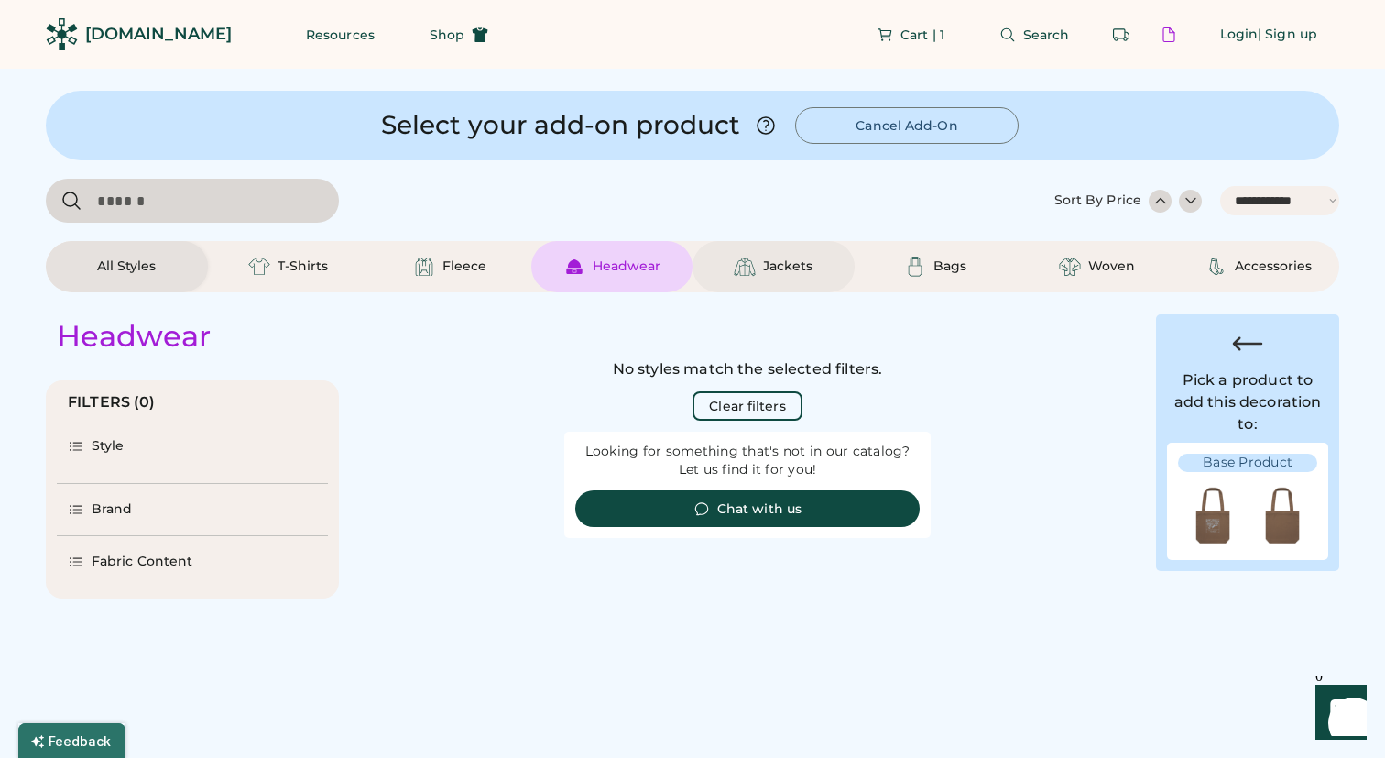
click at [730, 282] on div "Jackets" at bounding box center [774, 266] width 162 height 51
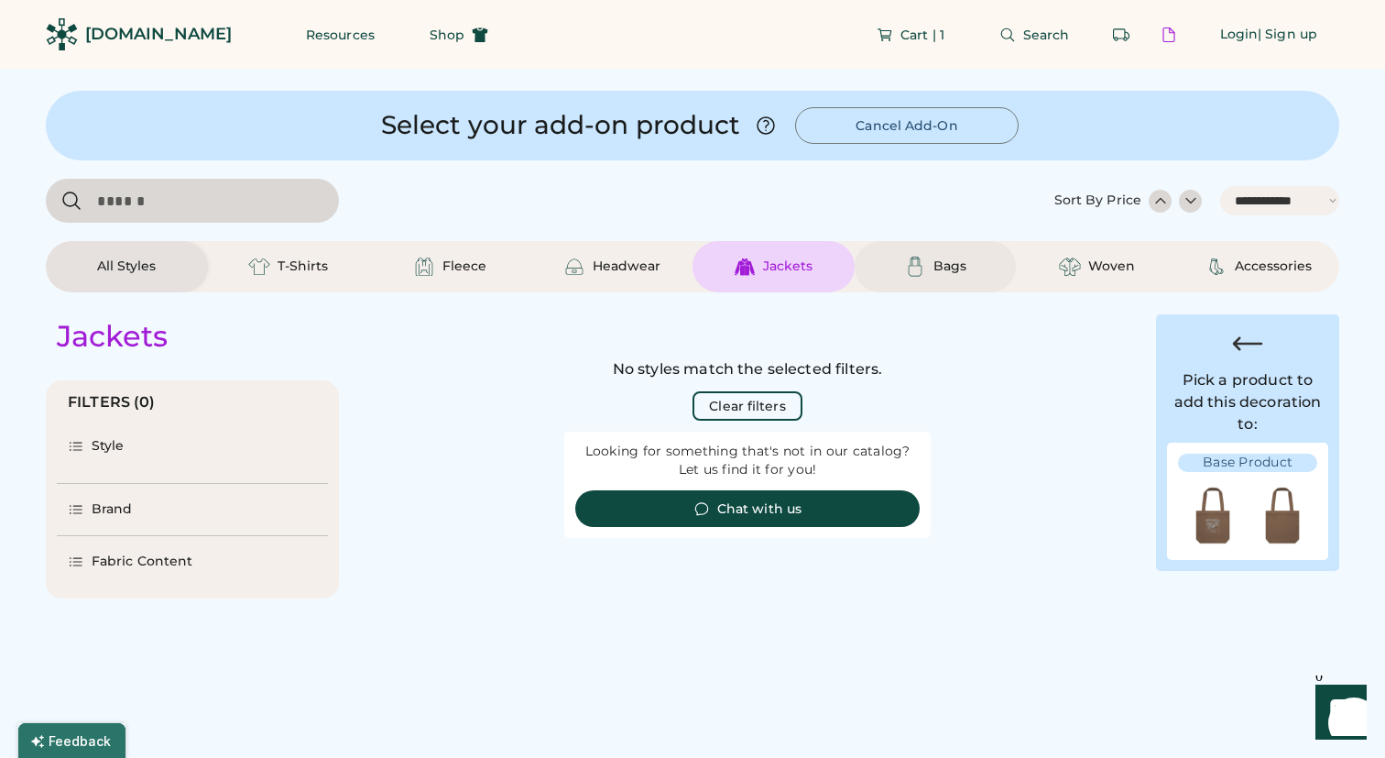
click at [934, 259] on div "Bags" at bounding box center [950, 266] width 33 height 18
select select "*"
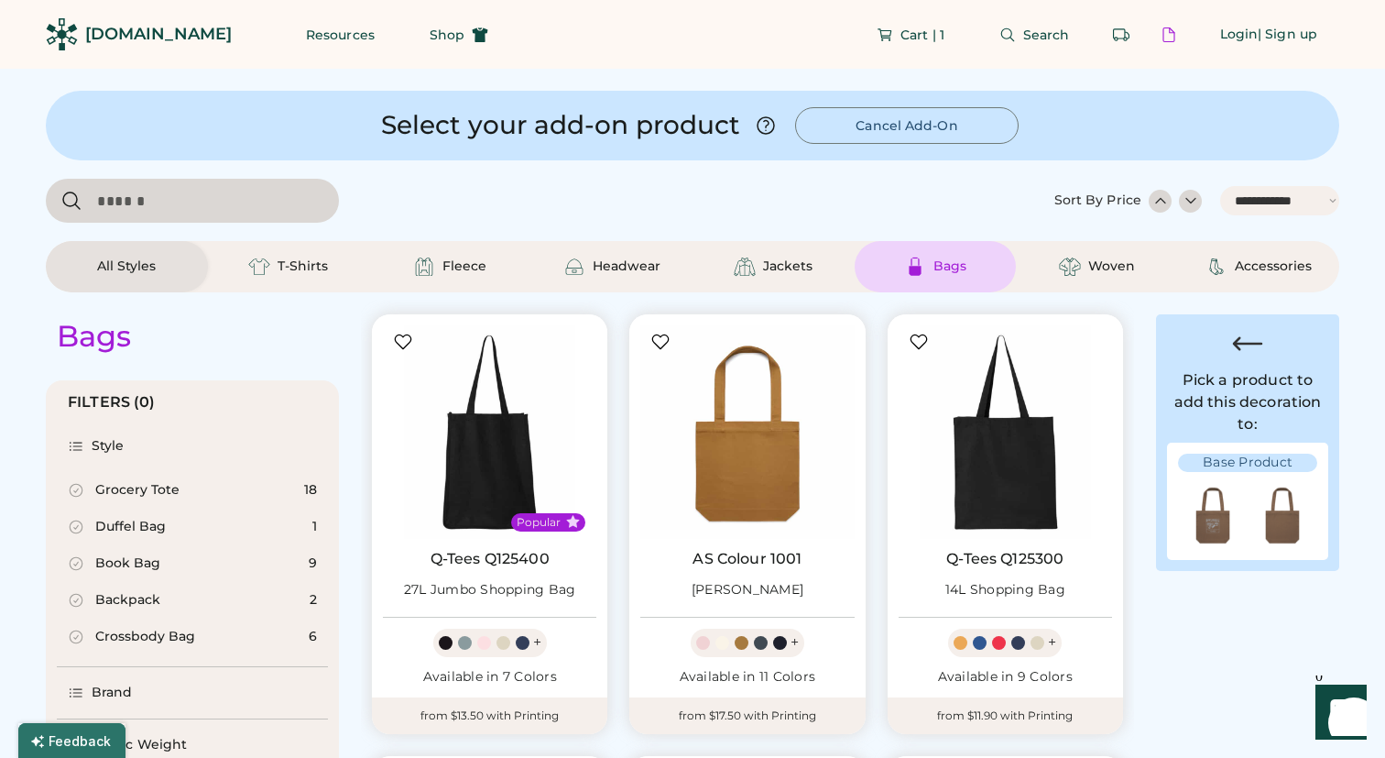
click at [142, 37] on div "[DOMAIN_NAME]" at bounding box center [158, 34] width 147 height 23
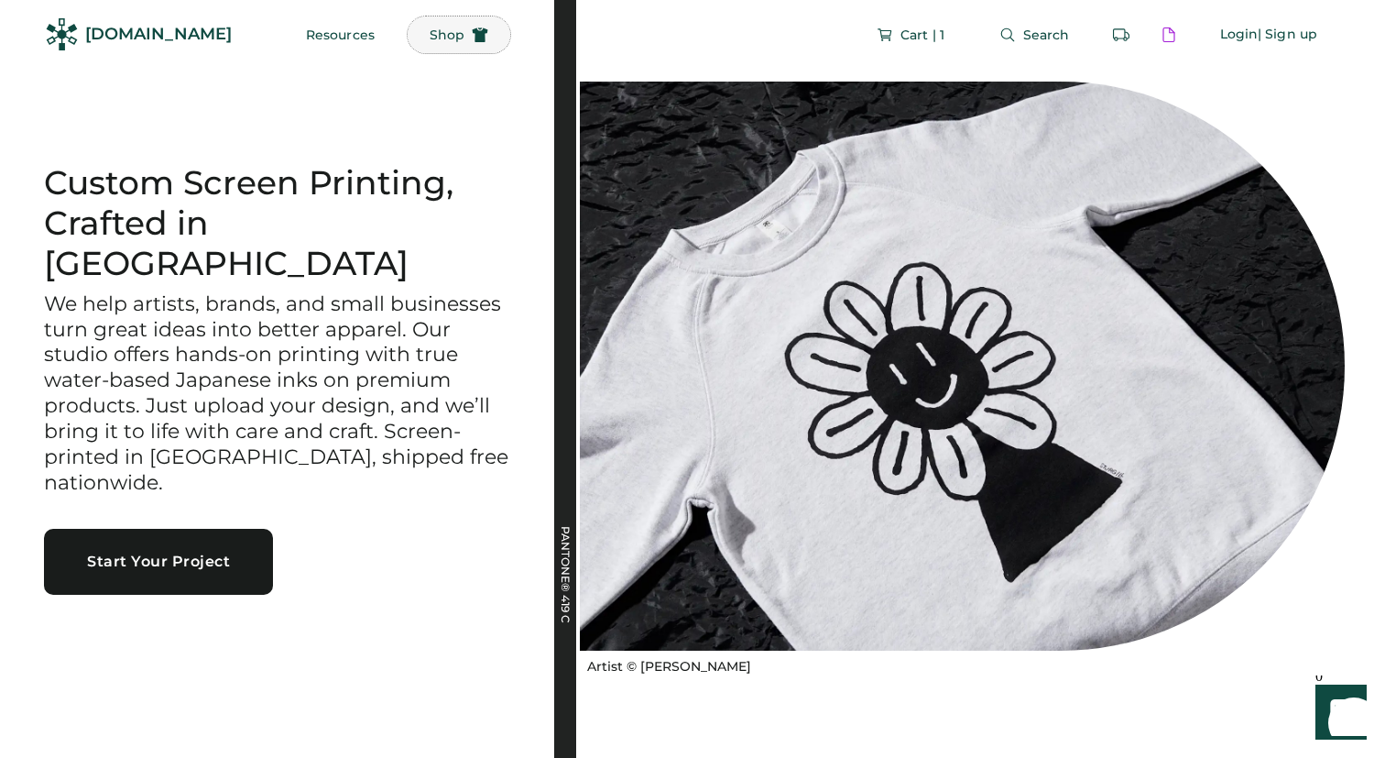
click at [430, 36] on span "Shop" at bounding box center [447, 34] width 35 height 13
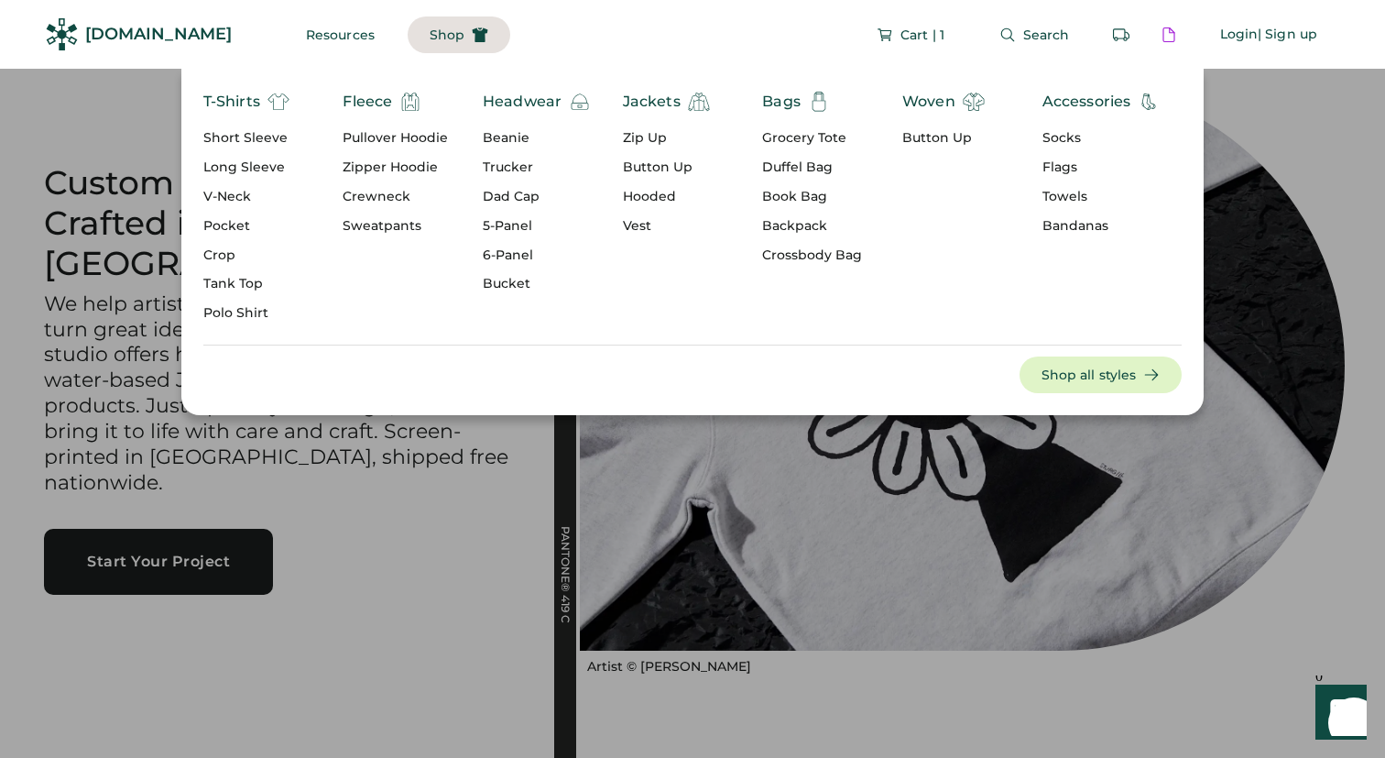
click at [382, 196] on div "Crewneck" at bounding box center [395, 197] width 105 height 18
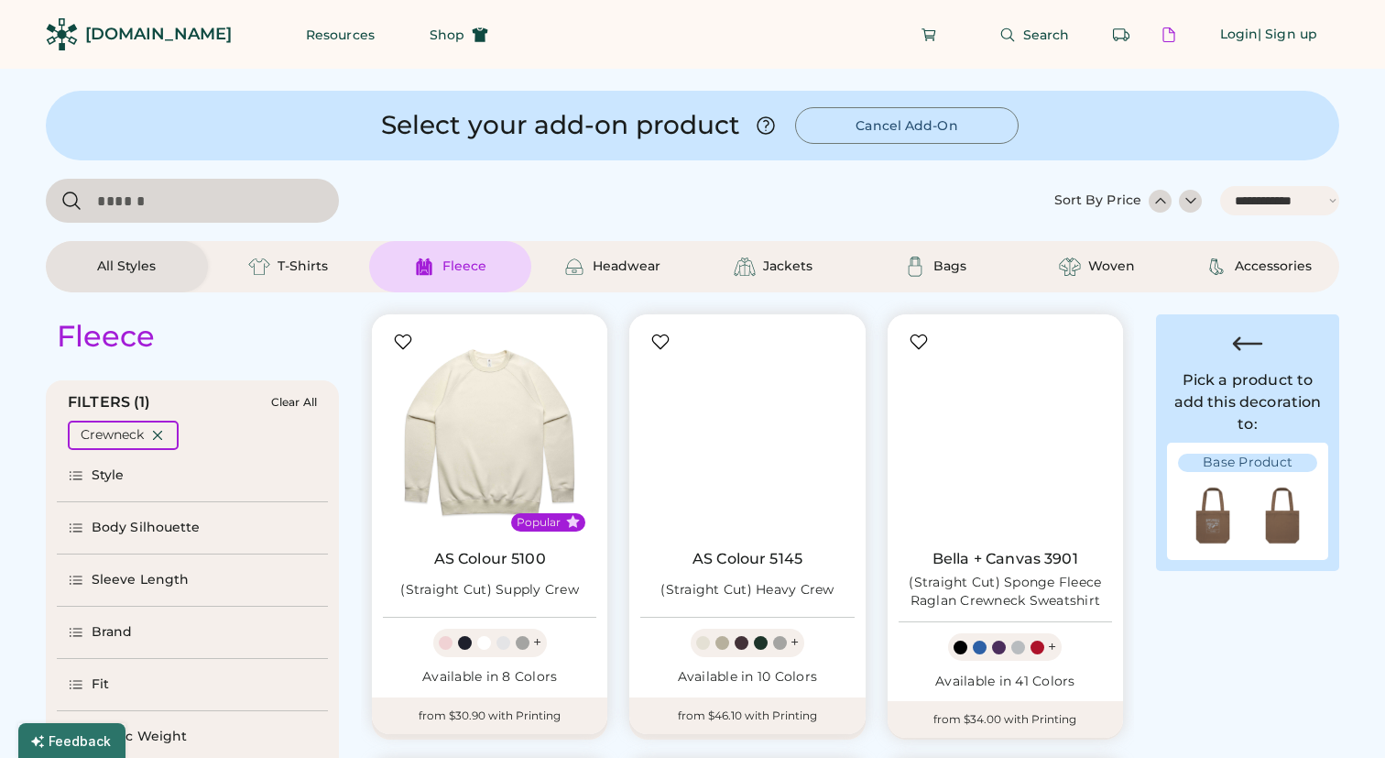
select select "*****"
select select "*"
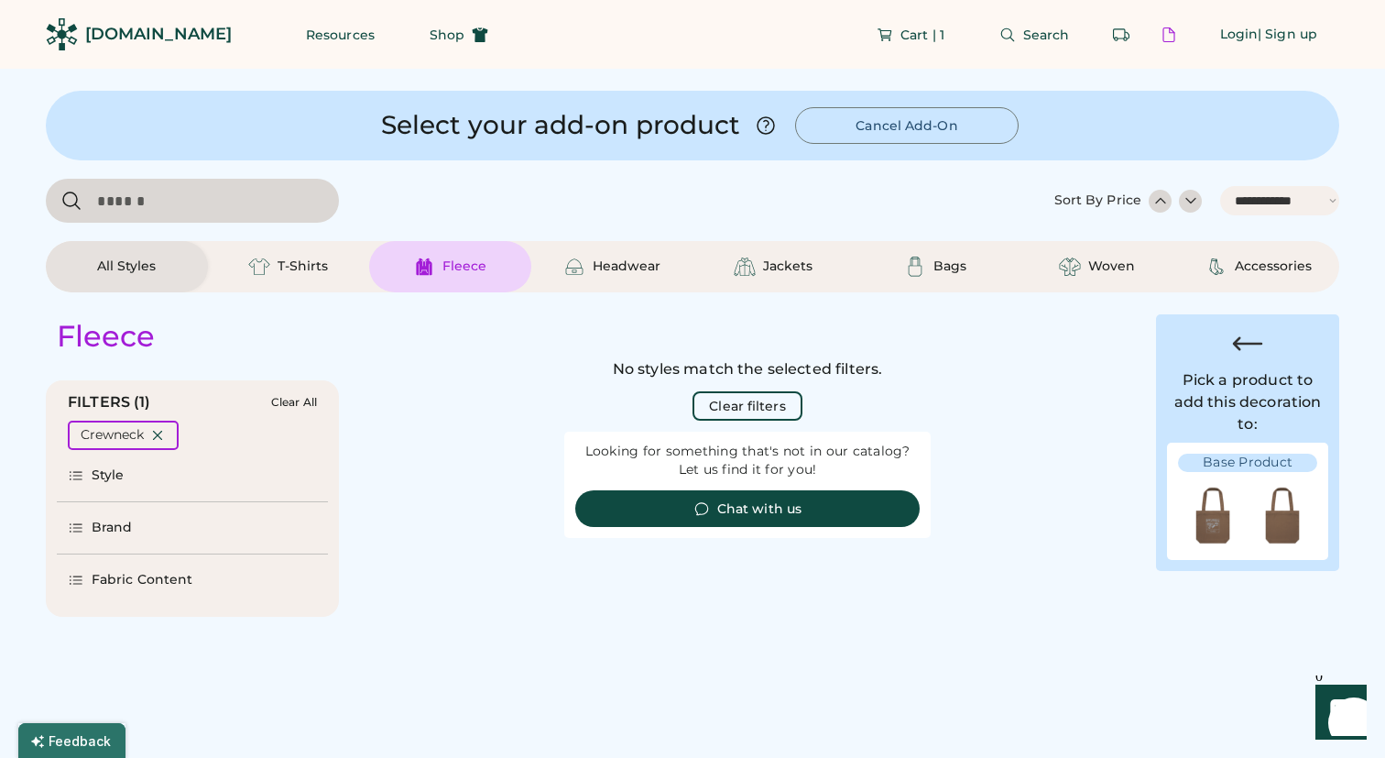
scroll to position [7, 0]
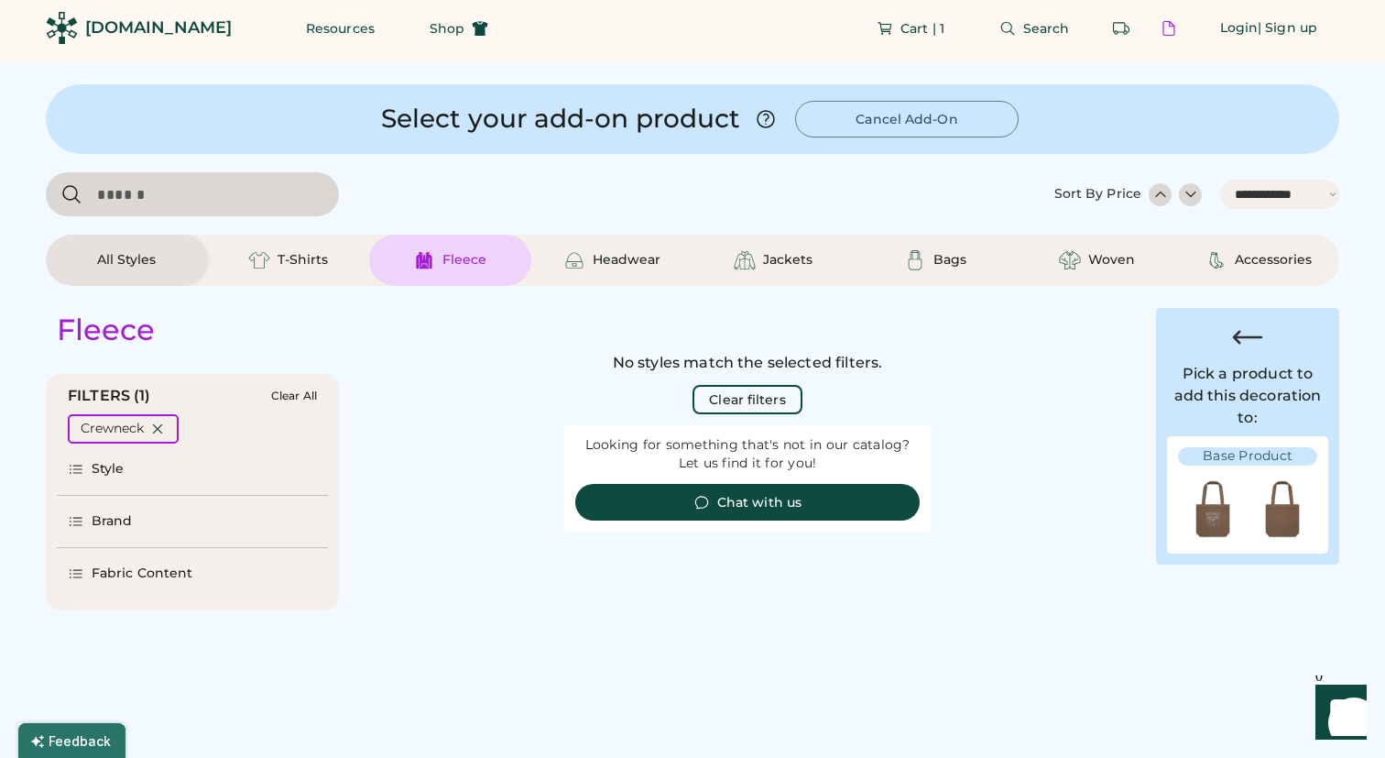
select select "*****"
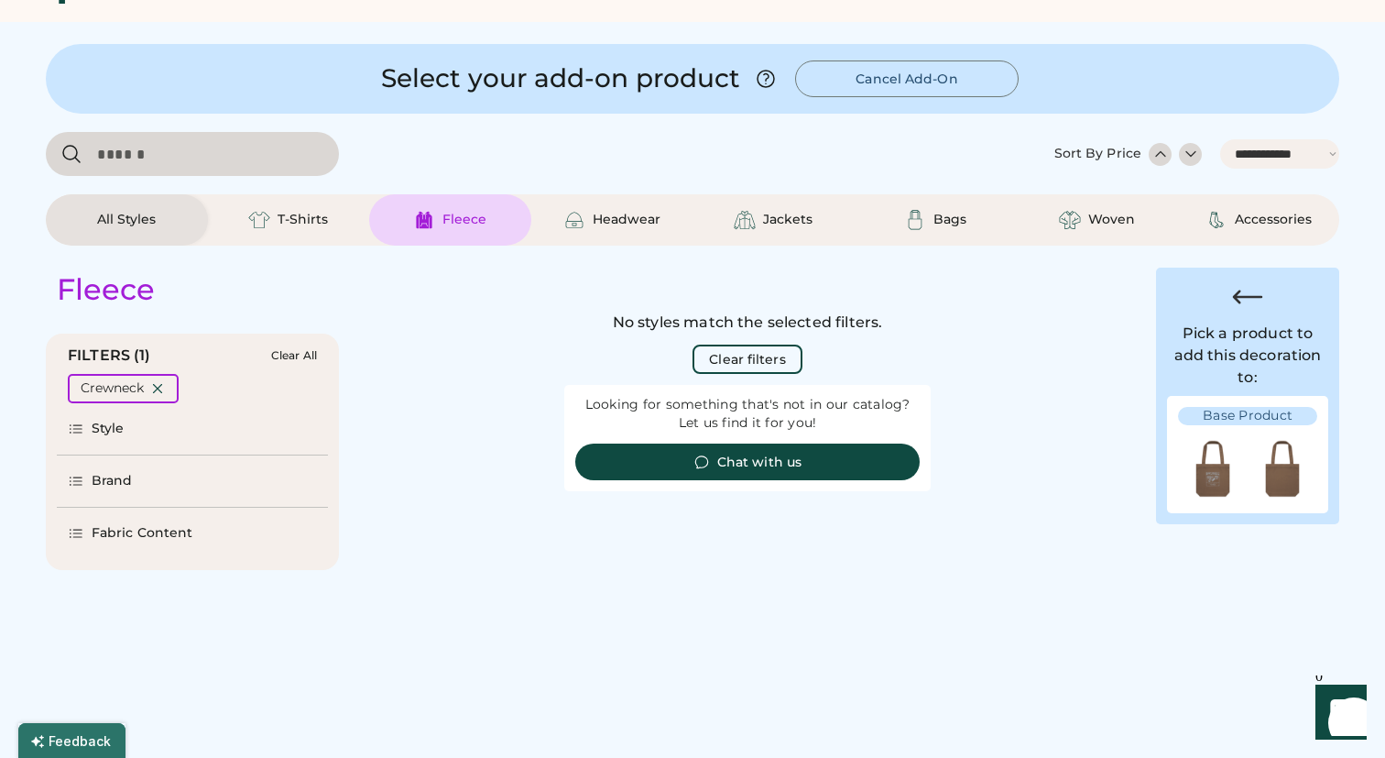
scroll to position [0, 0]
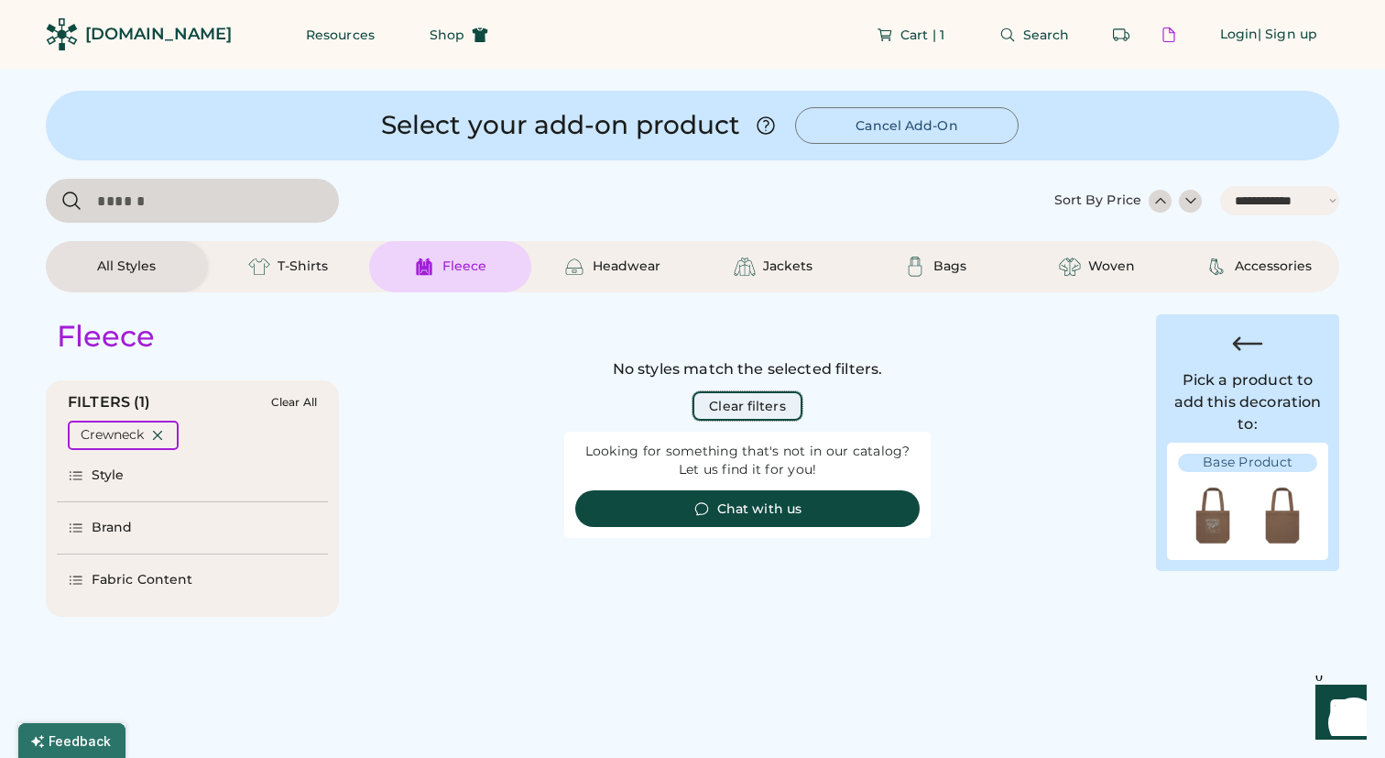
click at [744, 414] on button "Clear filters" at bounding box center [747, 405] width 109 height 29
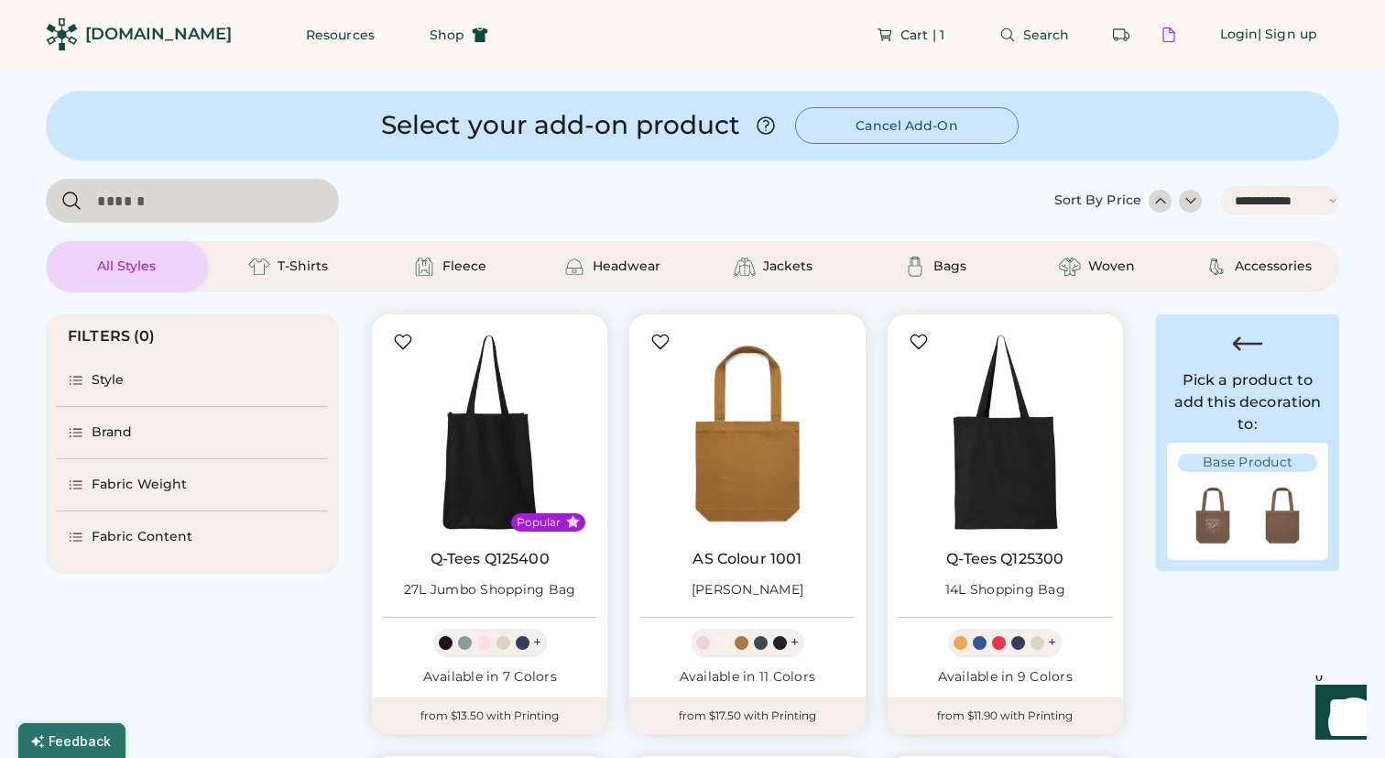
click at [868, 147] on div "Select your add-on product Cancel Add-On" at bounding box center [693, 126] width 1294 height 70
click at [860, 133] on button "Cancel Add-On" at bounding box center [907, 125] width 224 height 37
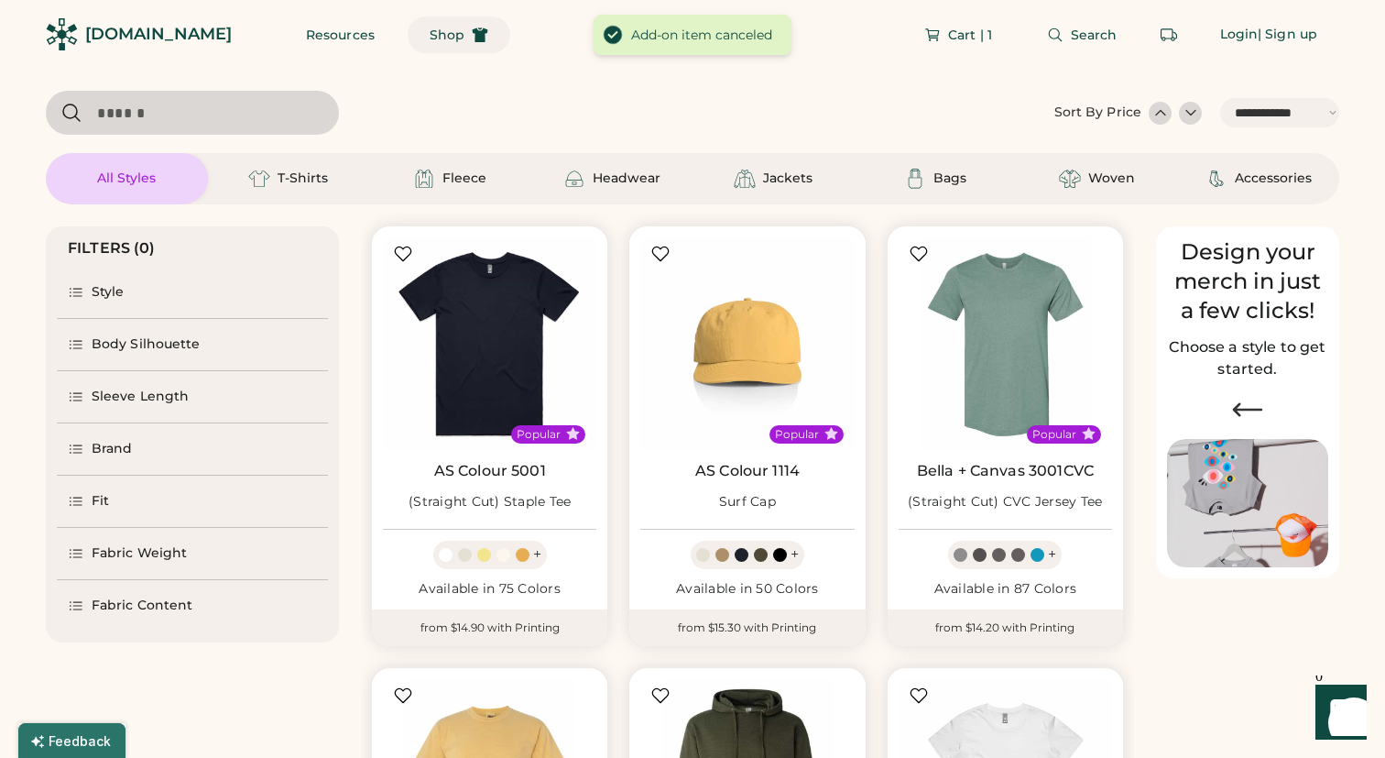
click at [408, 45] on button "Shop" at bounding box center [459, 34] width 103 height 37
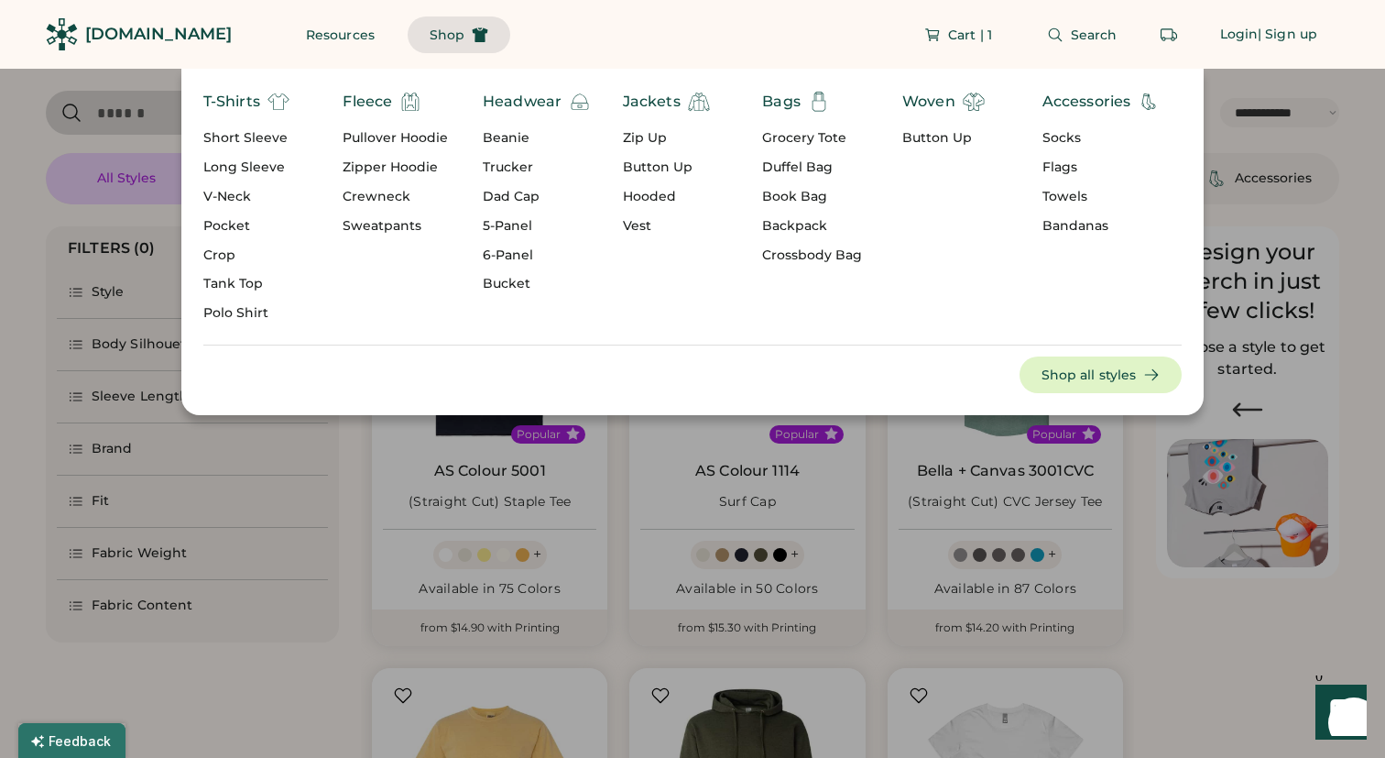
click at [386, 204] on div "Crewneck" at bounding box center [395, 197] width 105 height 18
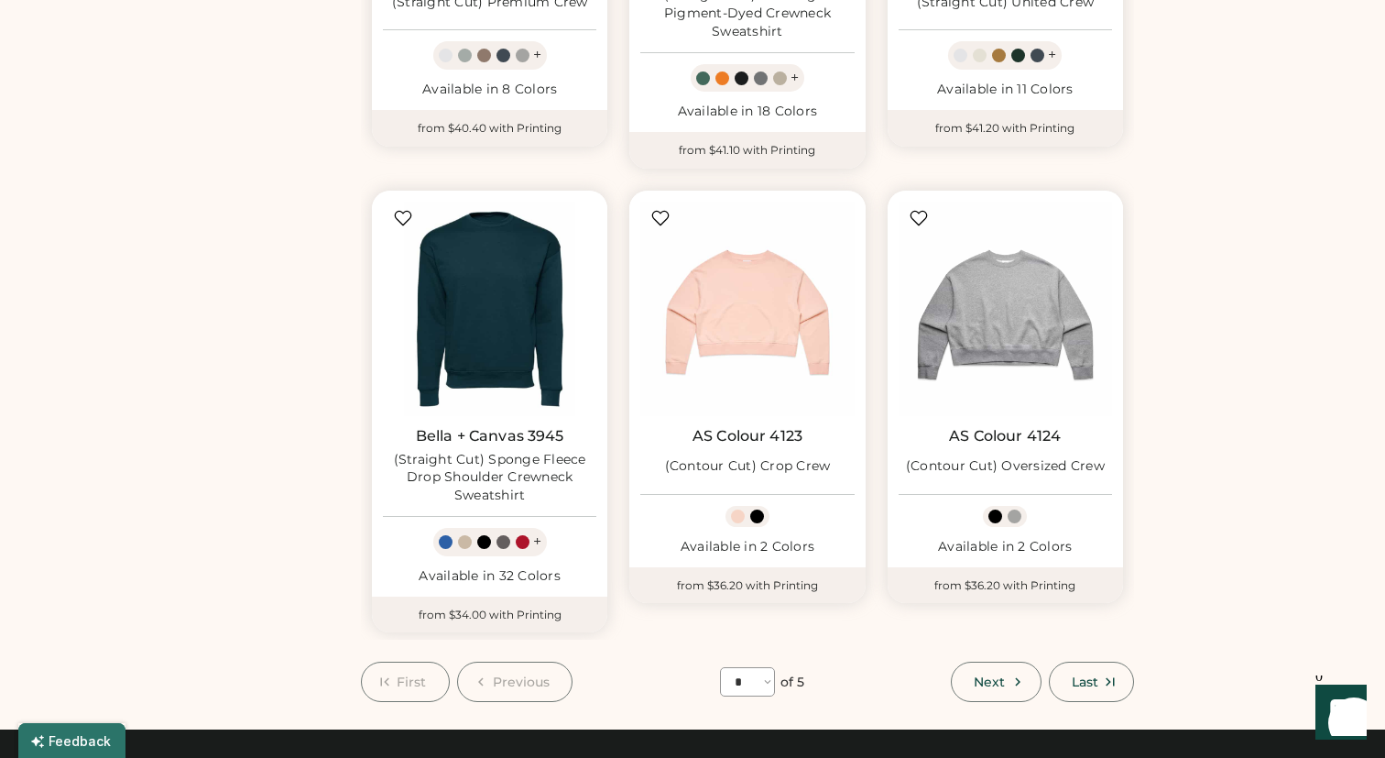
scroll to position [1438, 0]
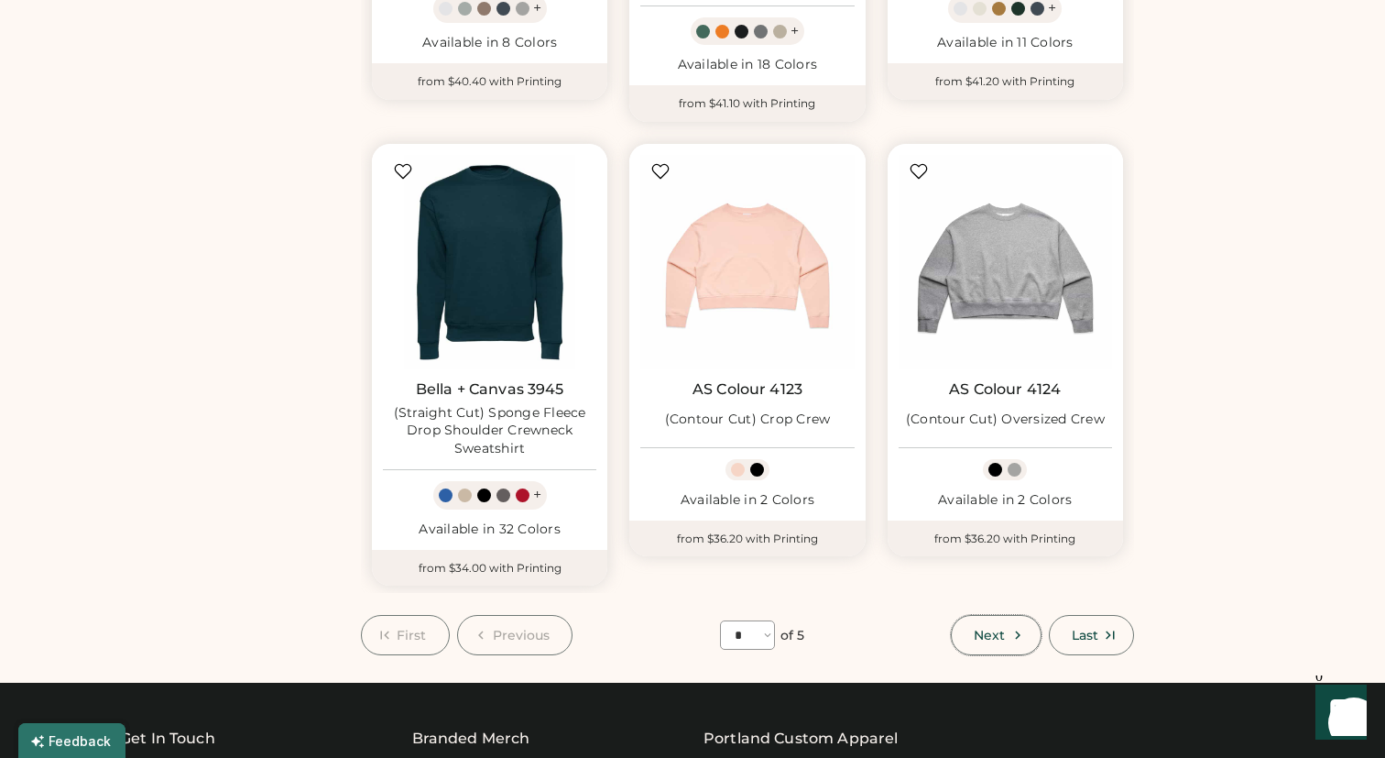
click at [994, 635] on span "Next" at bounding box center [989, 635] width 31 height 13
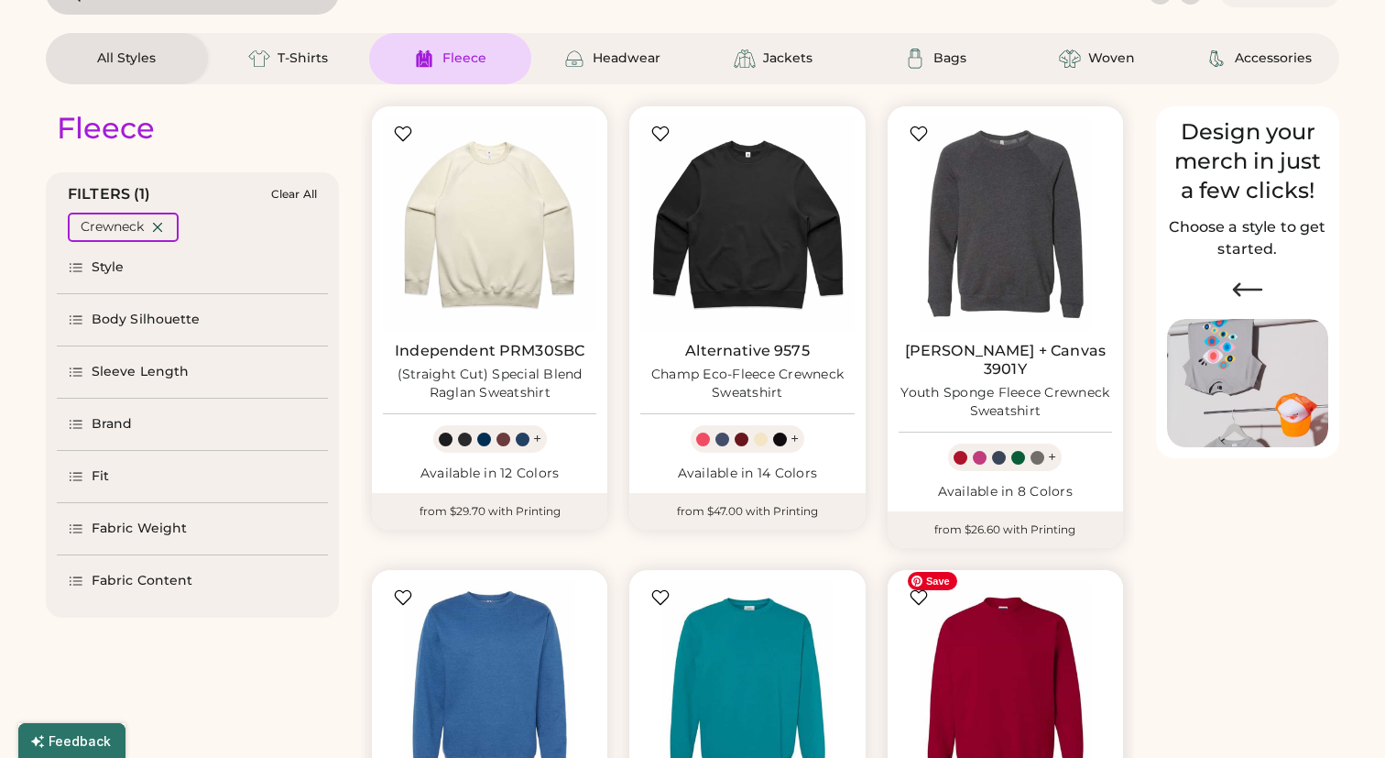
scroll to position [80, 0]
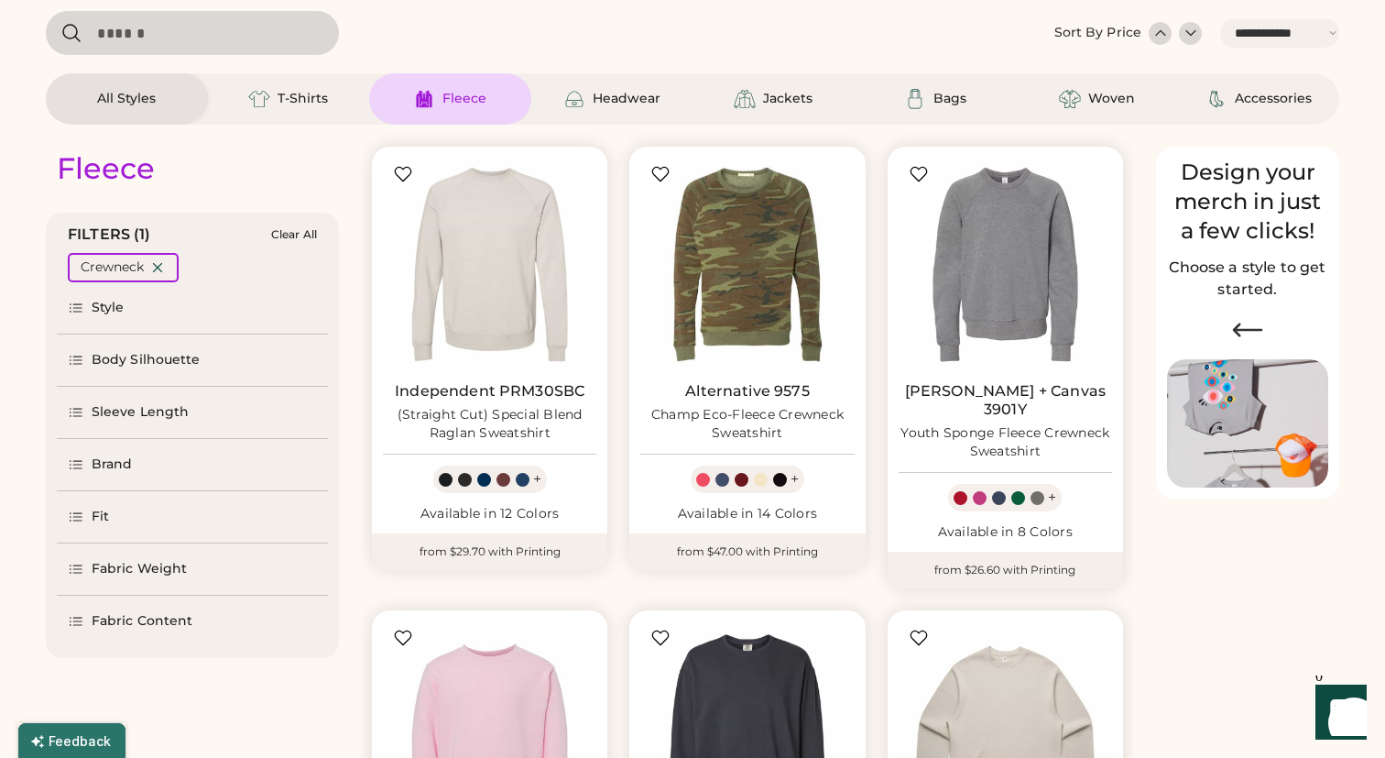
click at [133, 366] on div "Body Silhouette" at bounding box center [146, 360] width 109 height 18
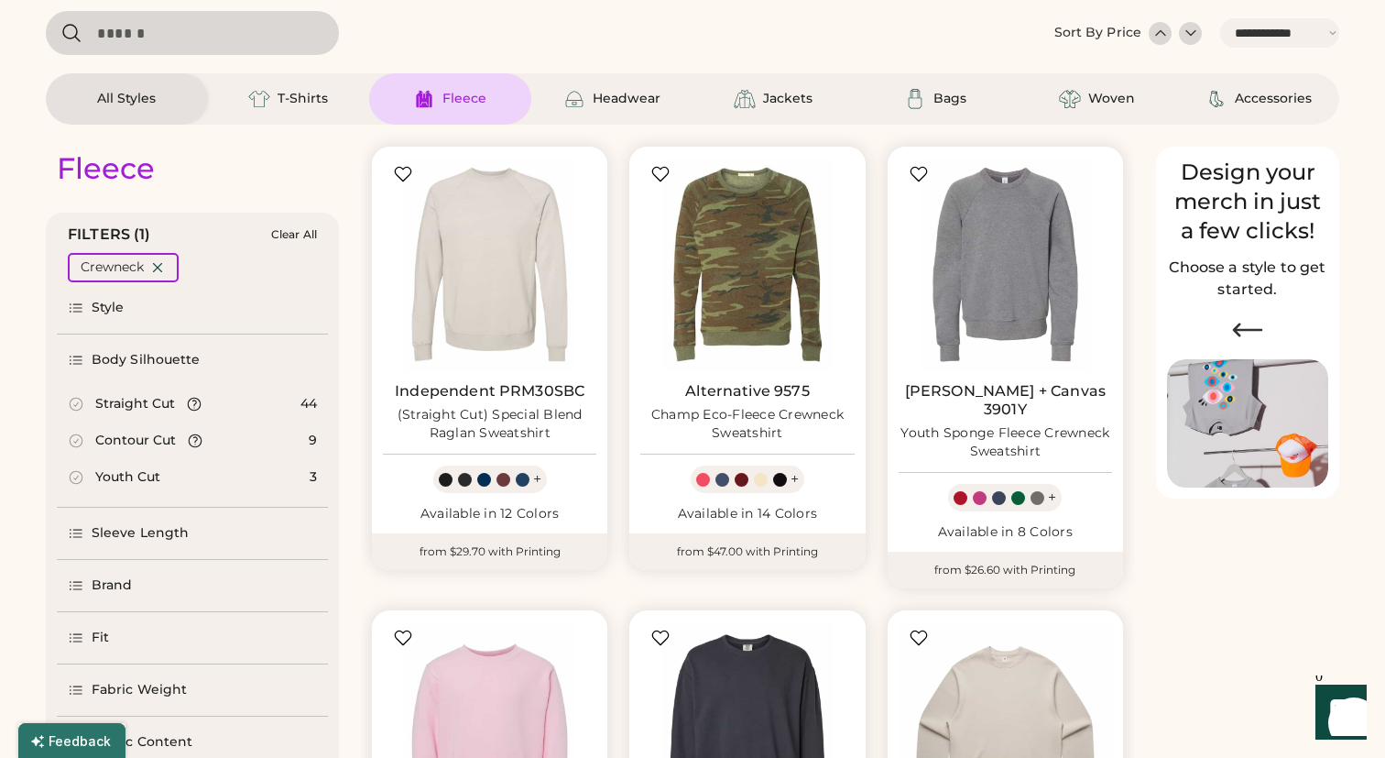
click at [98, 402] on div "Straight Cut" at bounding box center [135, 404] width 80 height 18
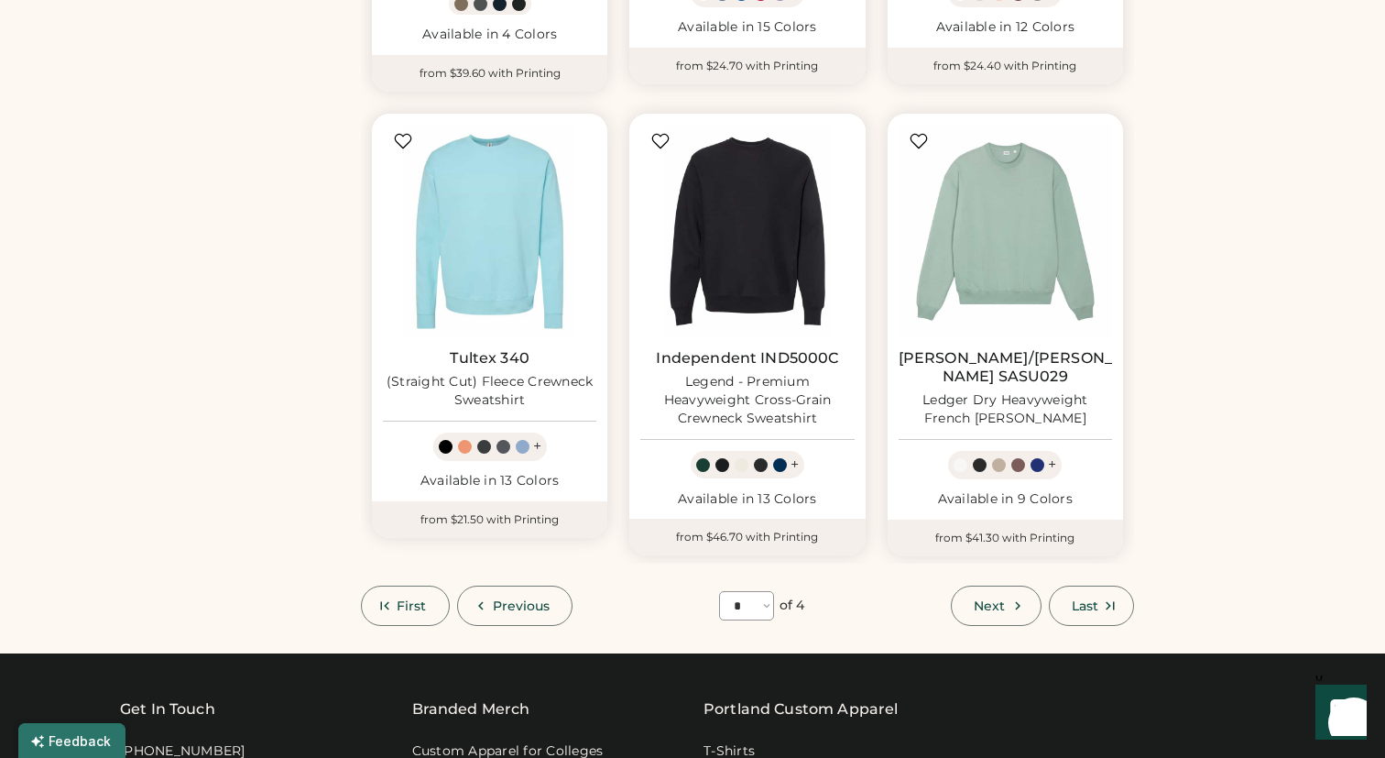
scroll to position [1510, 0]
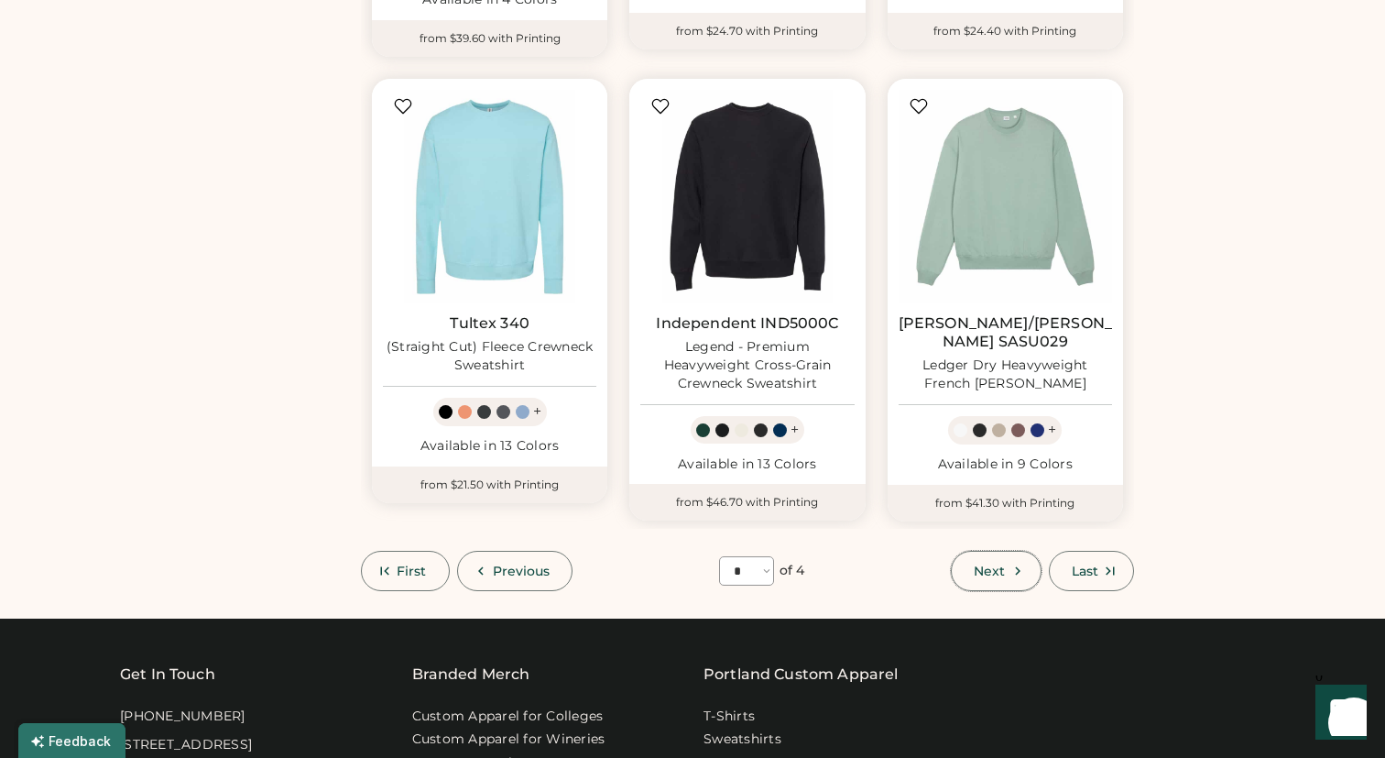
click at [999, 564] on span "Next" at bounding box center [989, 570] width 31 height 13
select select "*"
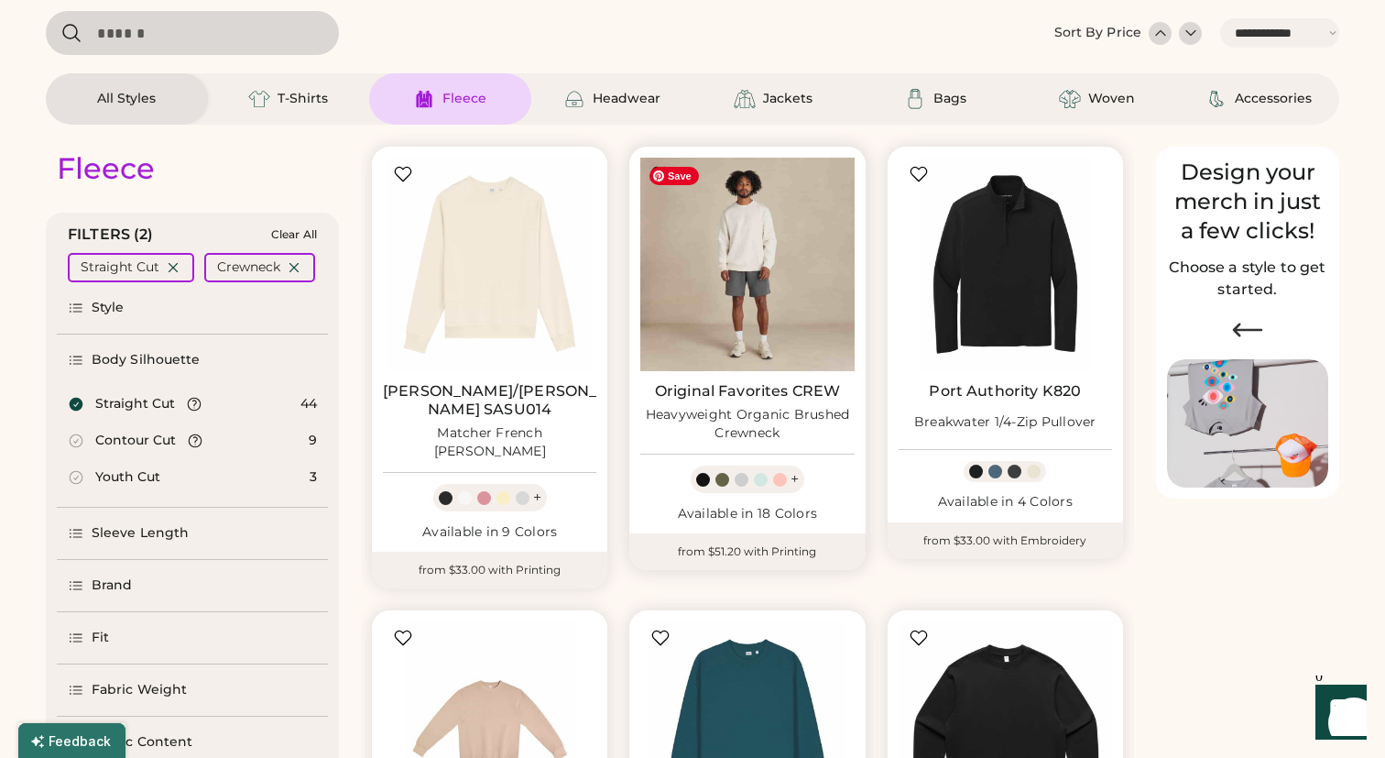
click at [762, 322] on img at bounding box center [746, 264] width 213 height 213
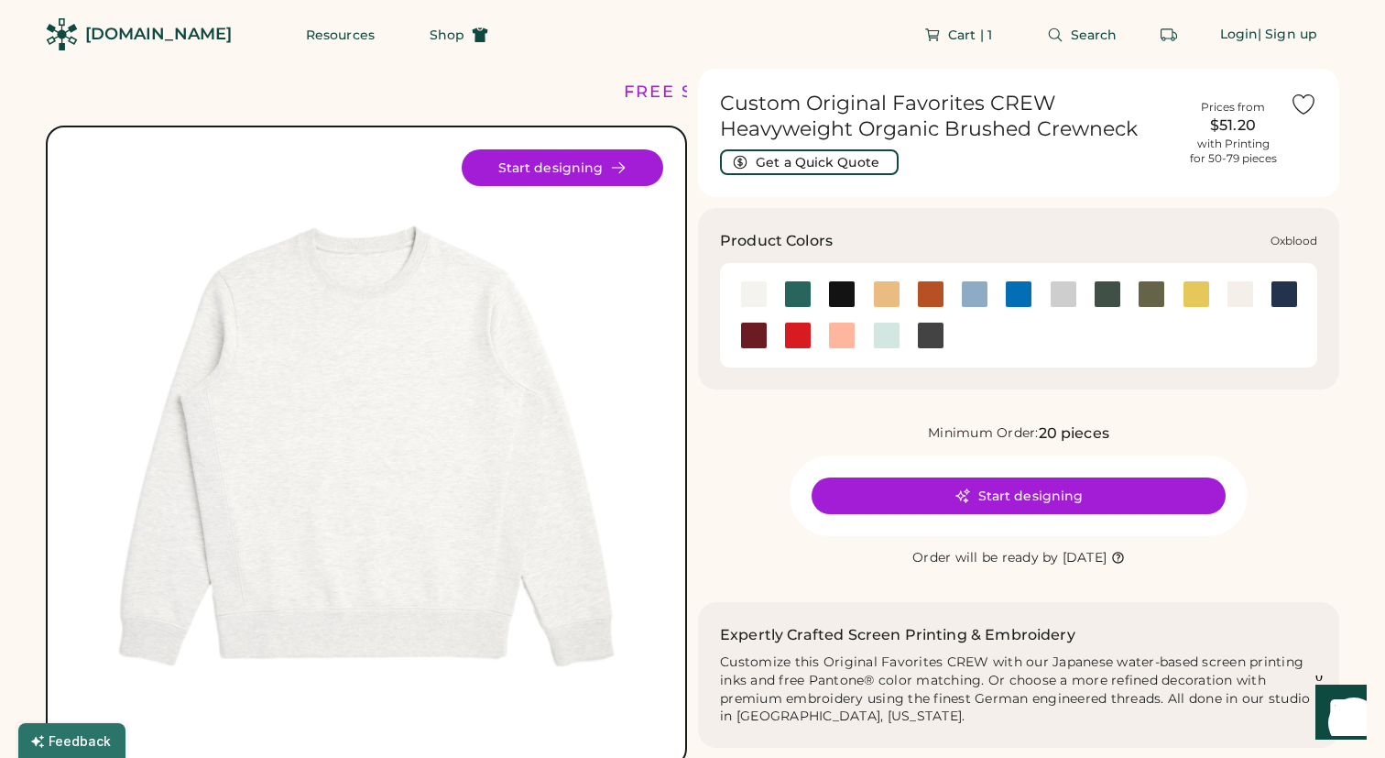
click at [752, 343] on div at bounding box center [753, 335] width 27 height 27
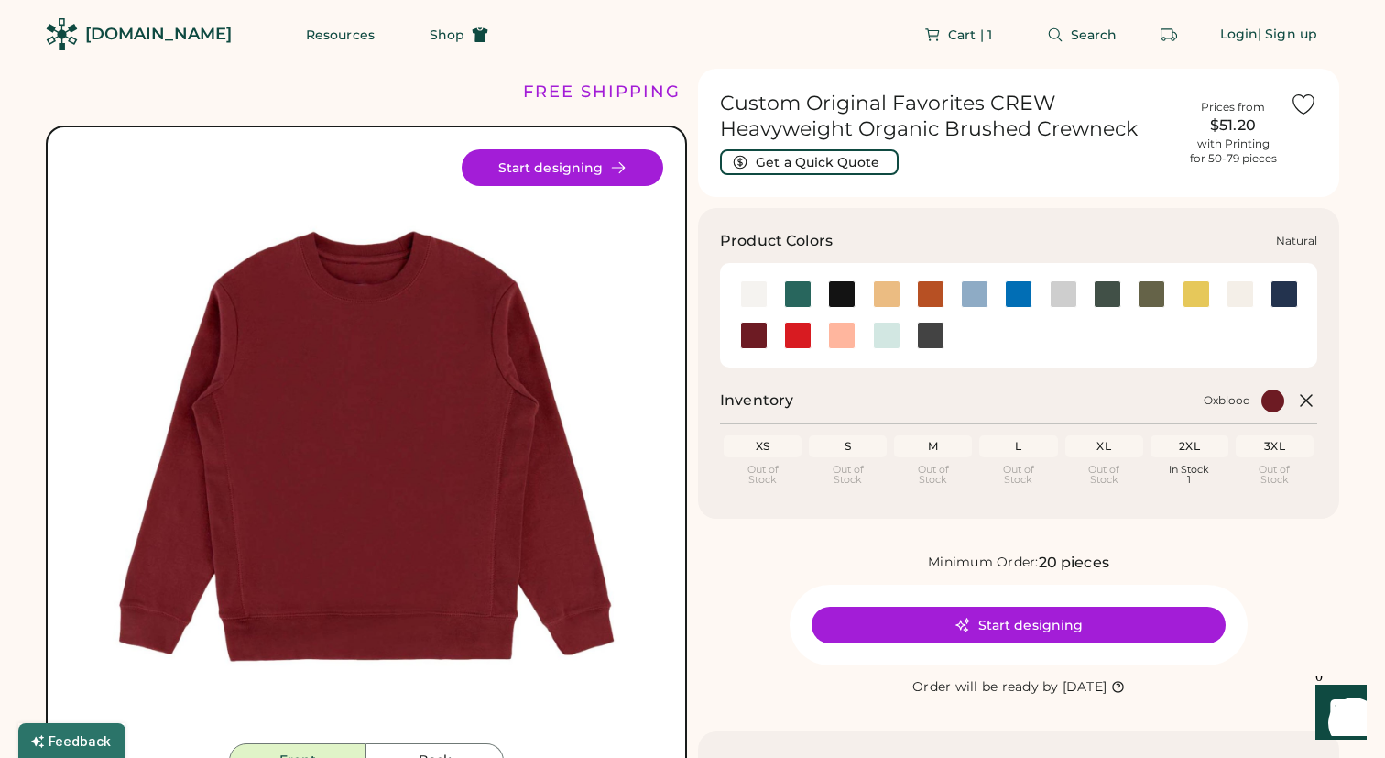
click at [1244, 304] on div at bounding box center [1240, 293] width 27 height 27
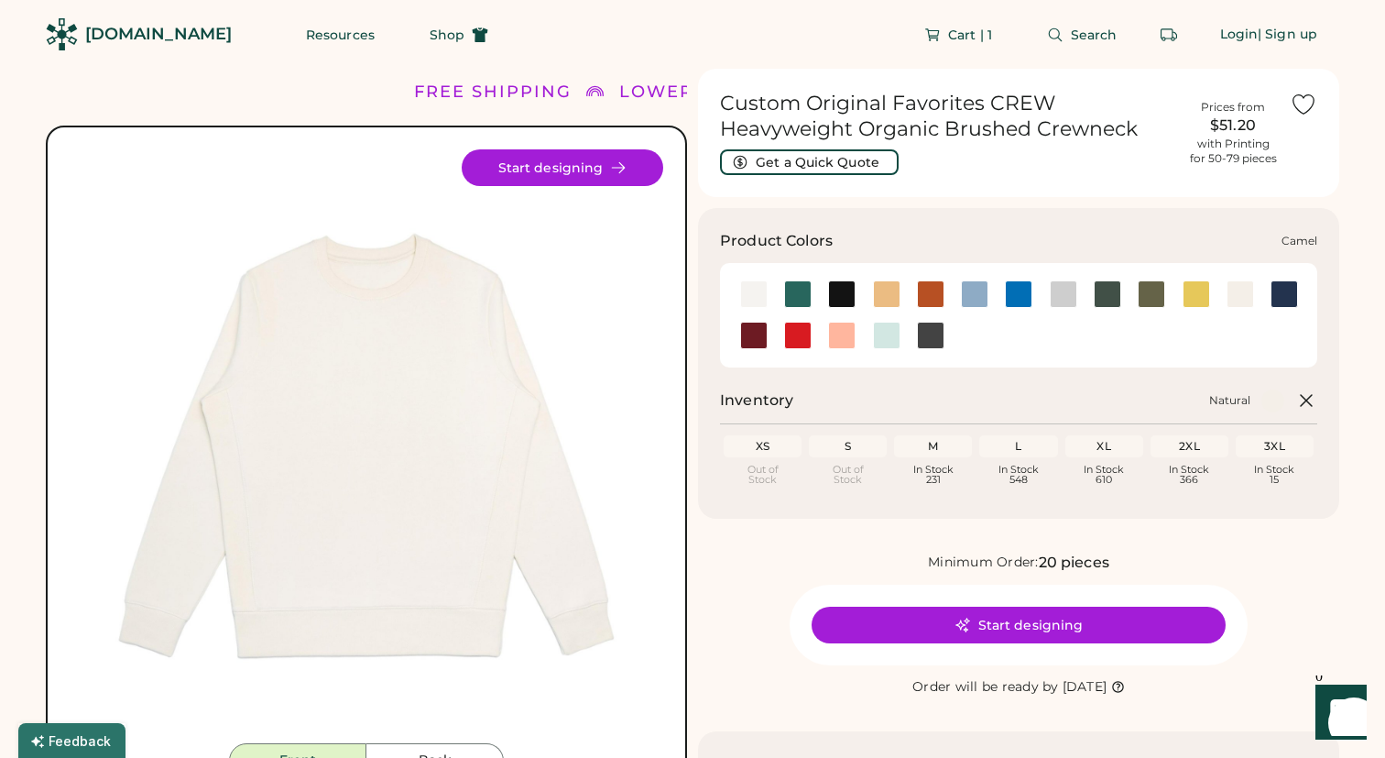
click at [891, 303] on div at bounding box center [886, 293] width 27 height 27
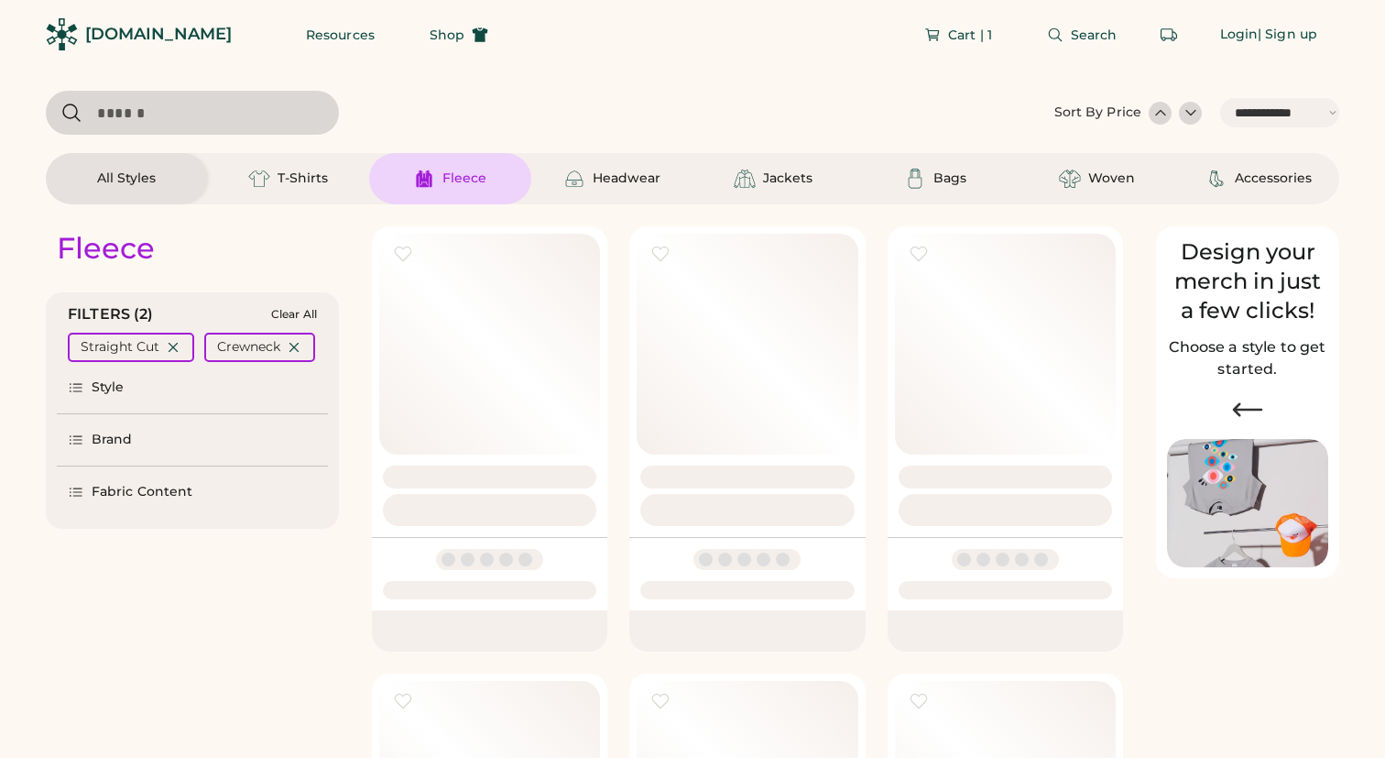
select select "*****"
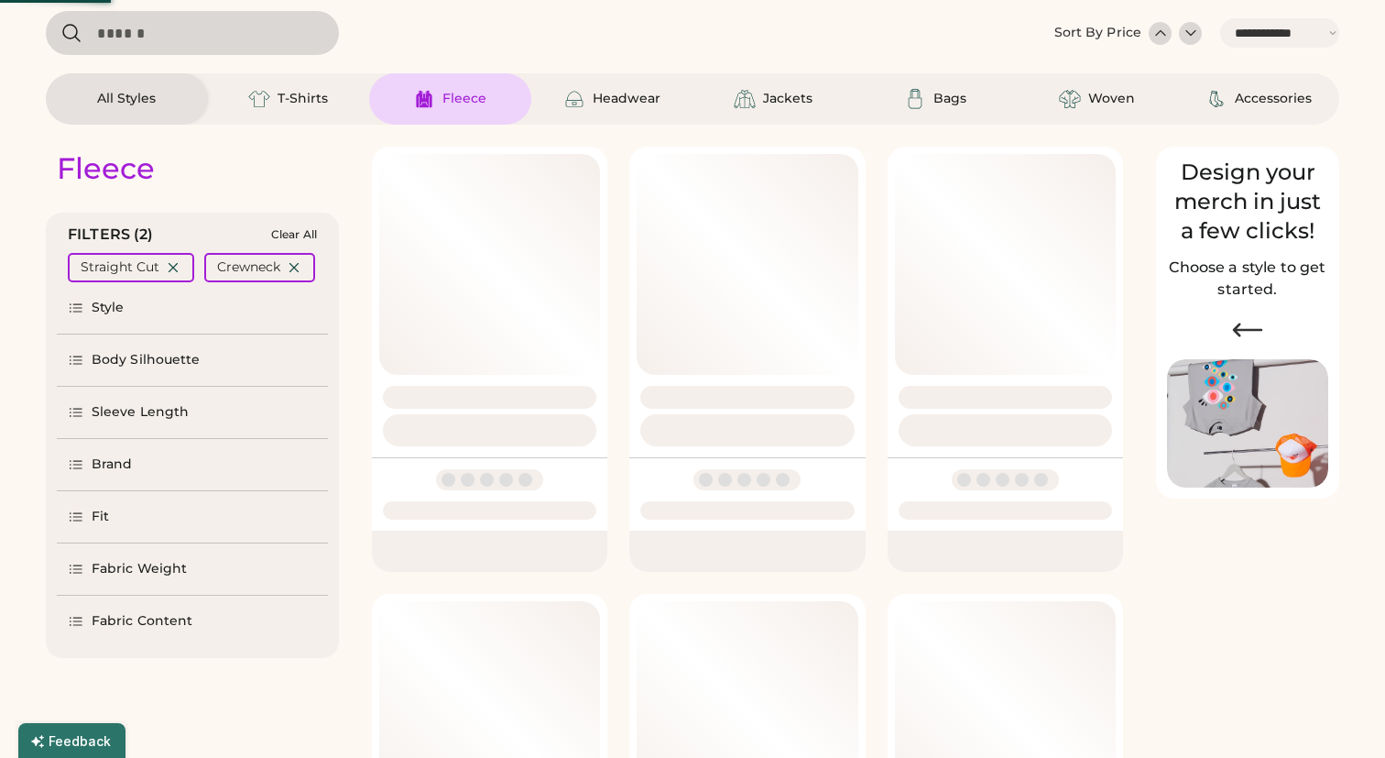
scroll to position [80, 0]
select select "*"
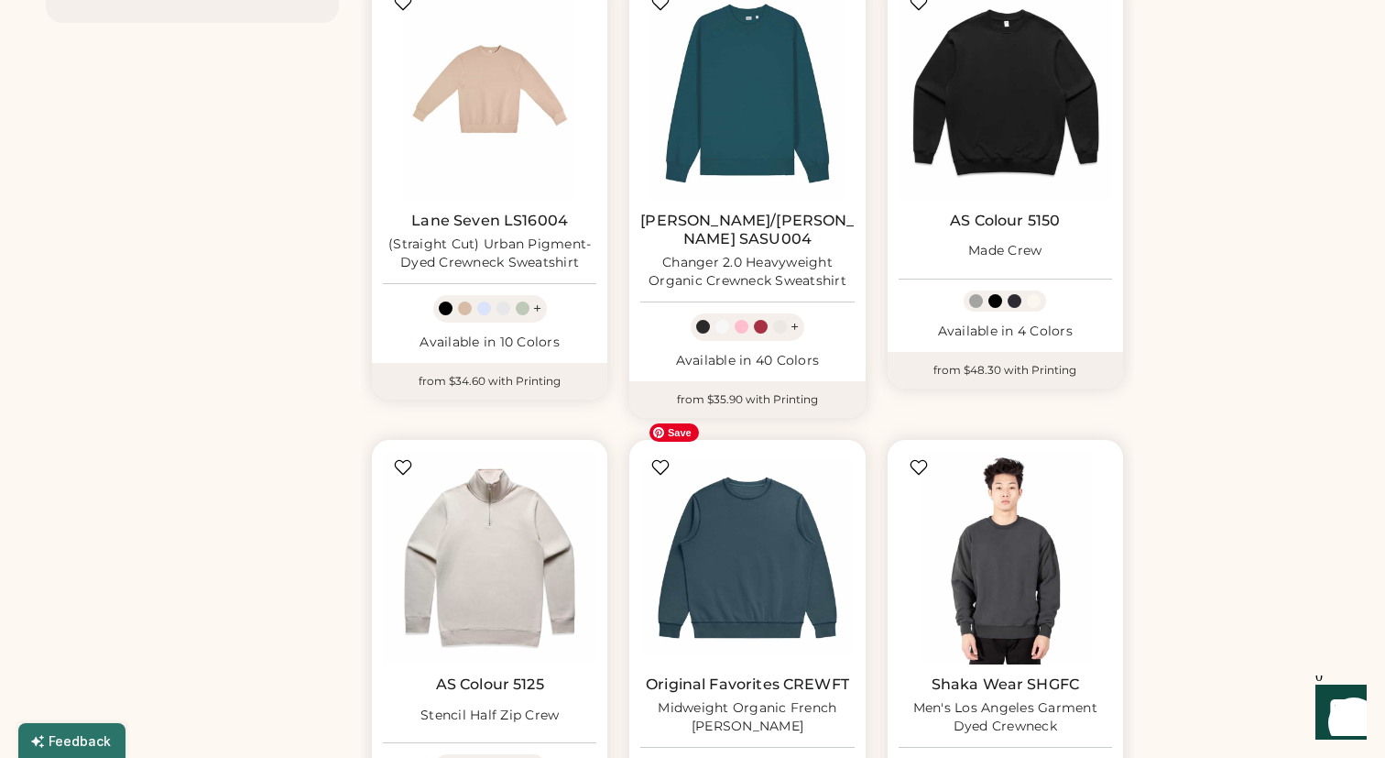
scroll to position [735, 0]
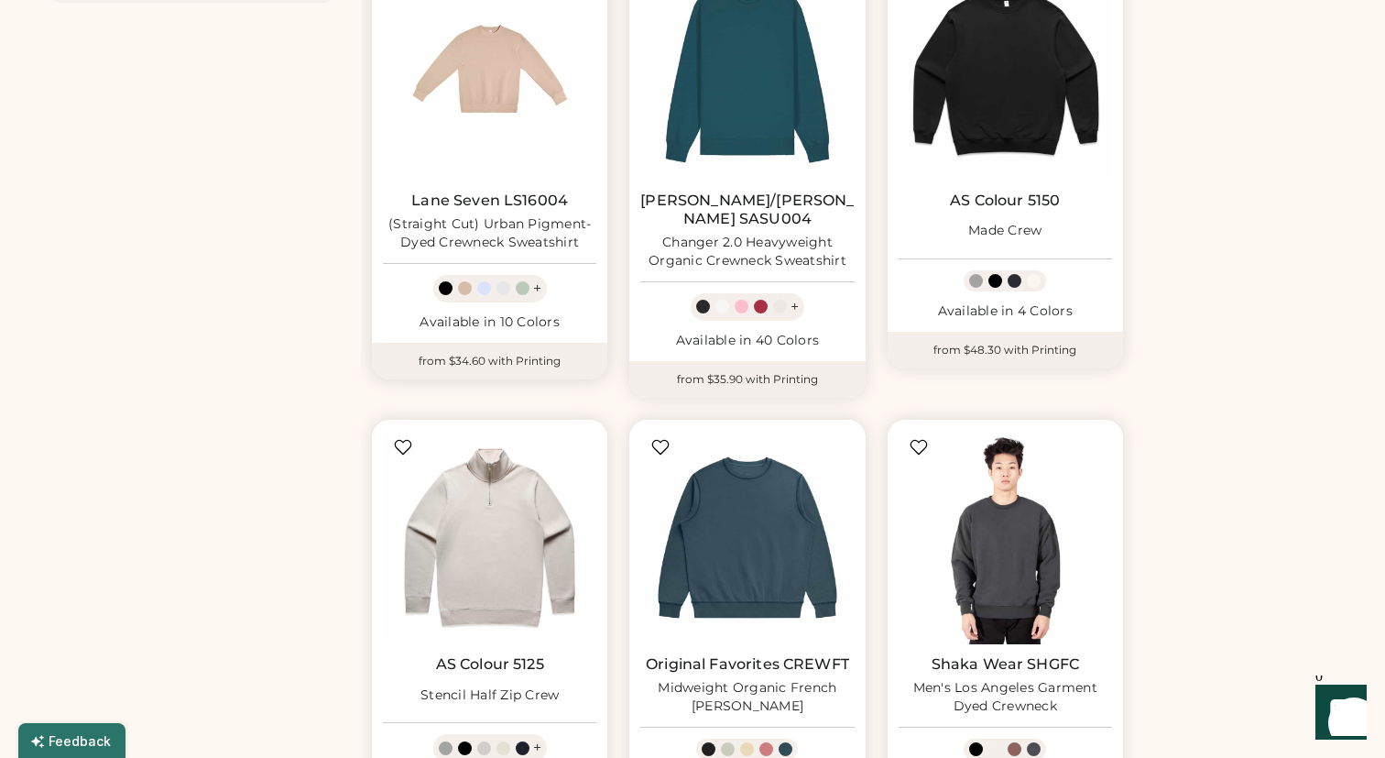
click at [472, 191] on link "Lane Seven LS16004" at bounding box center [489, 200] width 157 height 18
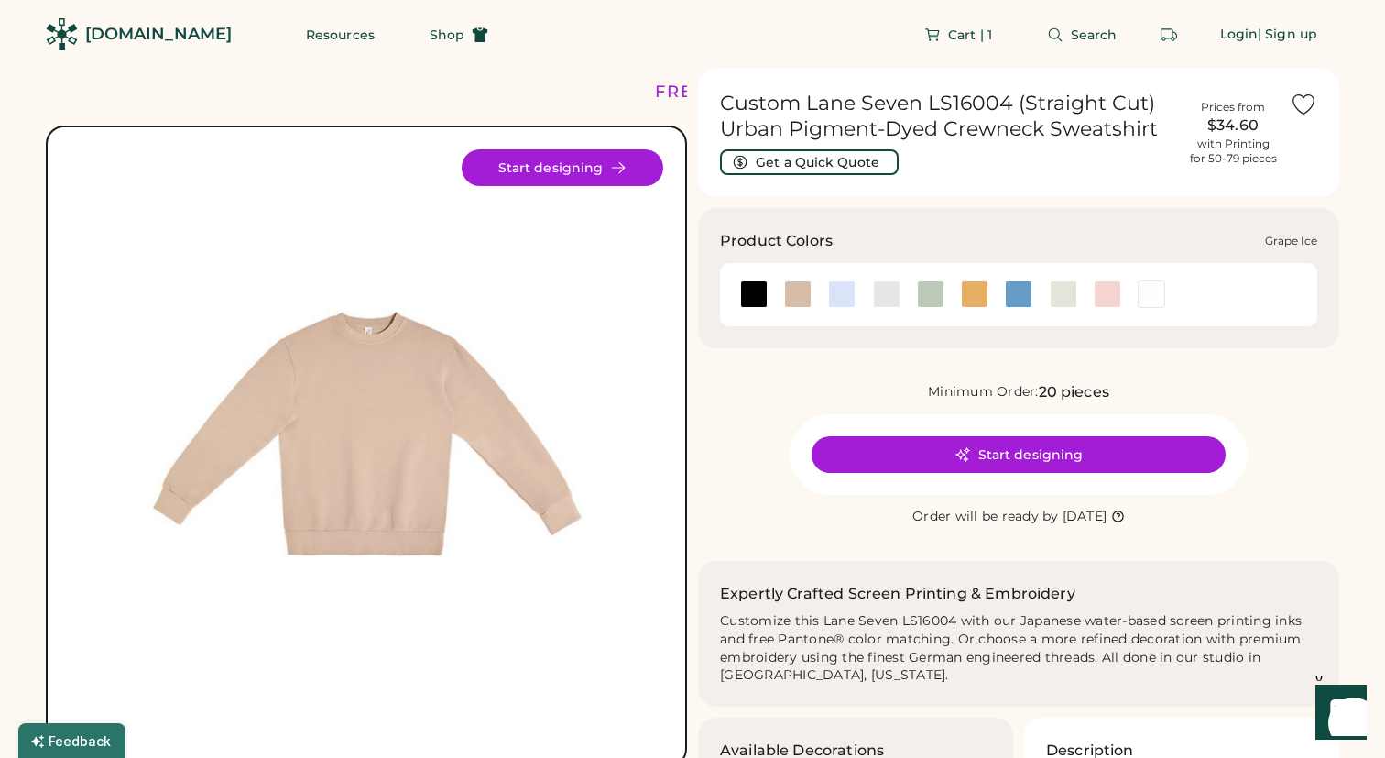
click at [857, 299] on div at bounding box center [842, 293] width 44 height 27
click at [851, 299] on div at bounding box center [841, 293] width 27 height 27
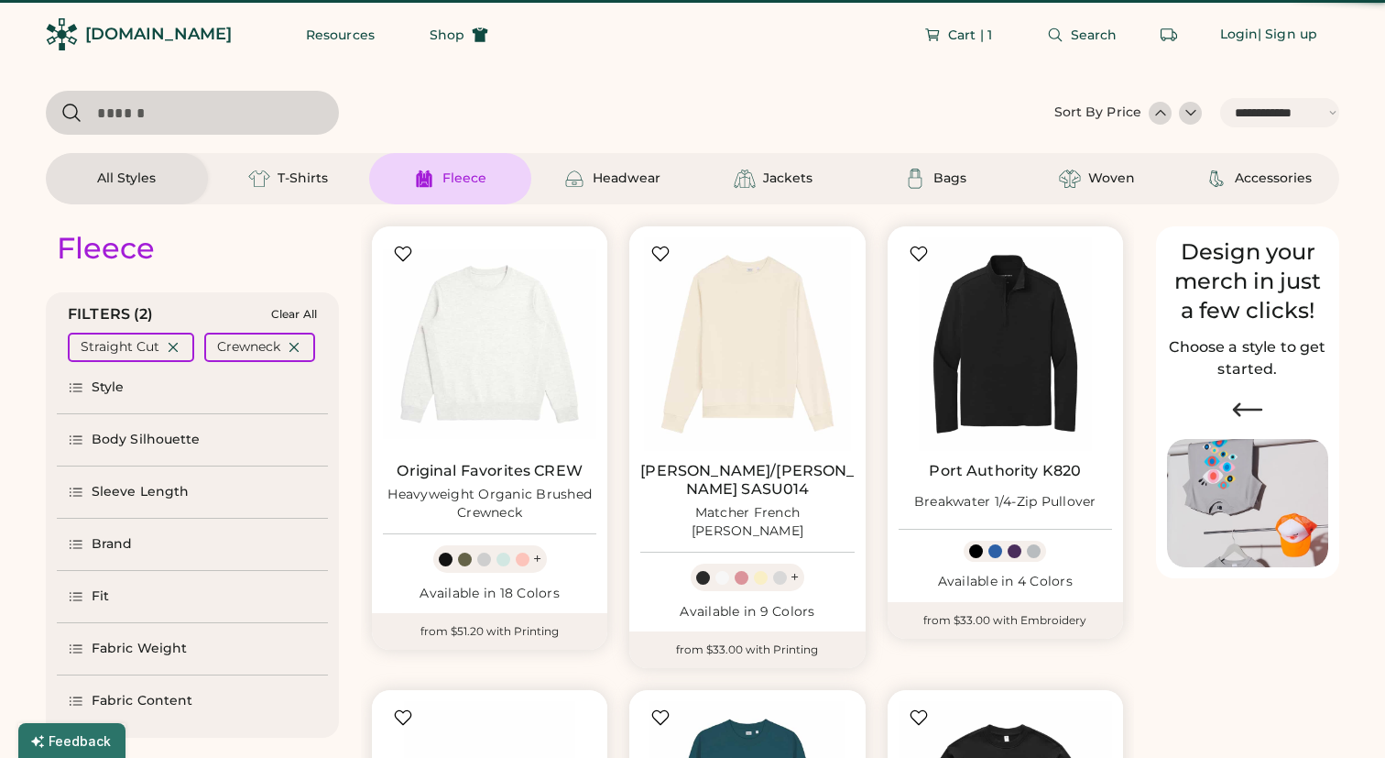
select select "*****"
select select "*"
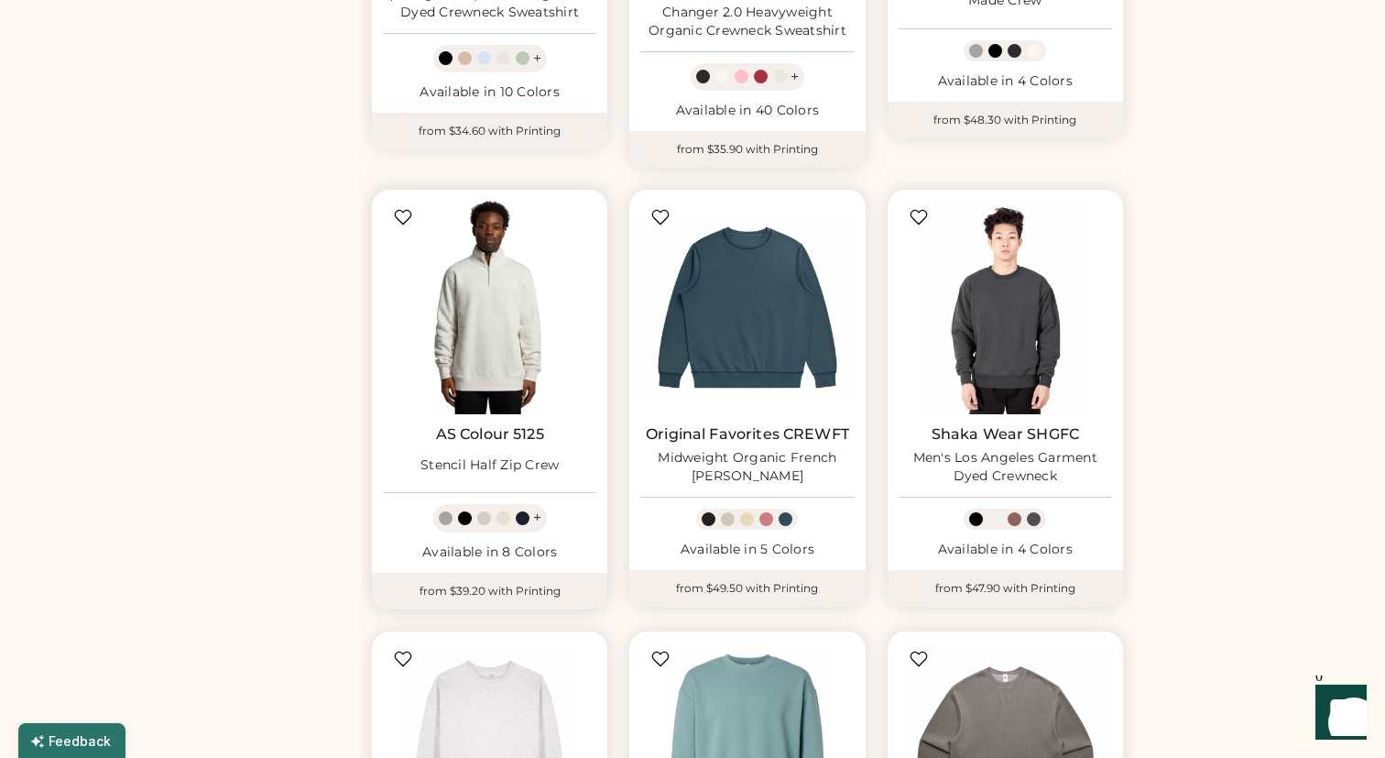
scroll to position [1376, 0]
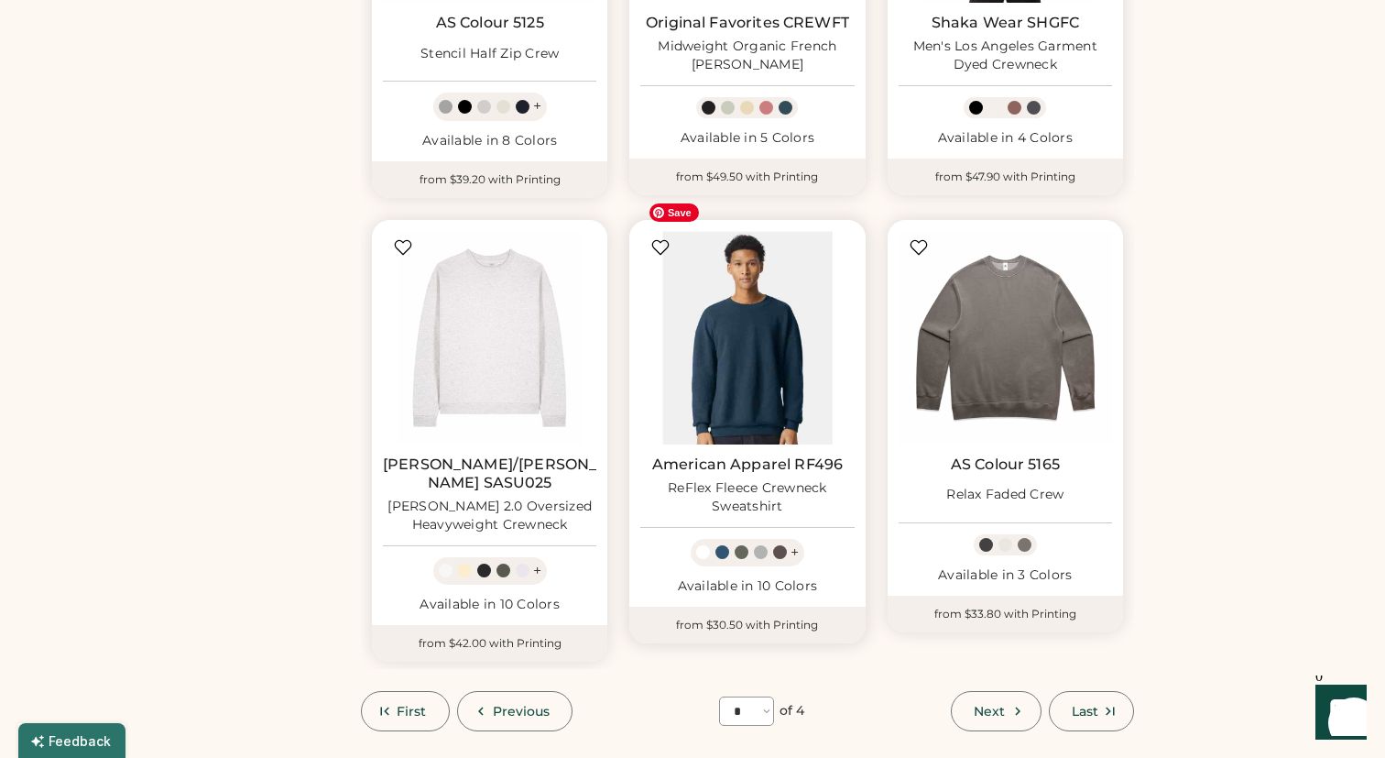
click at [742, 366] on img at bounding box center [746, 337] width 213 height 213
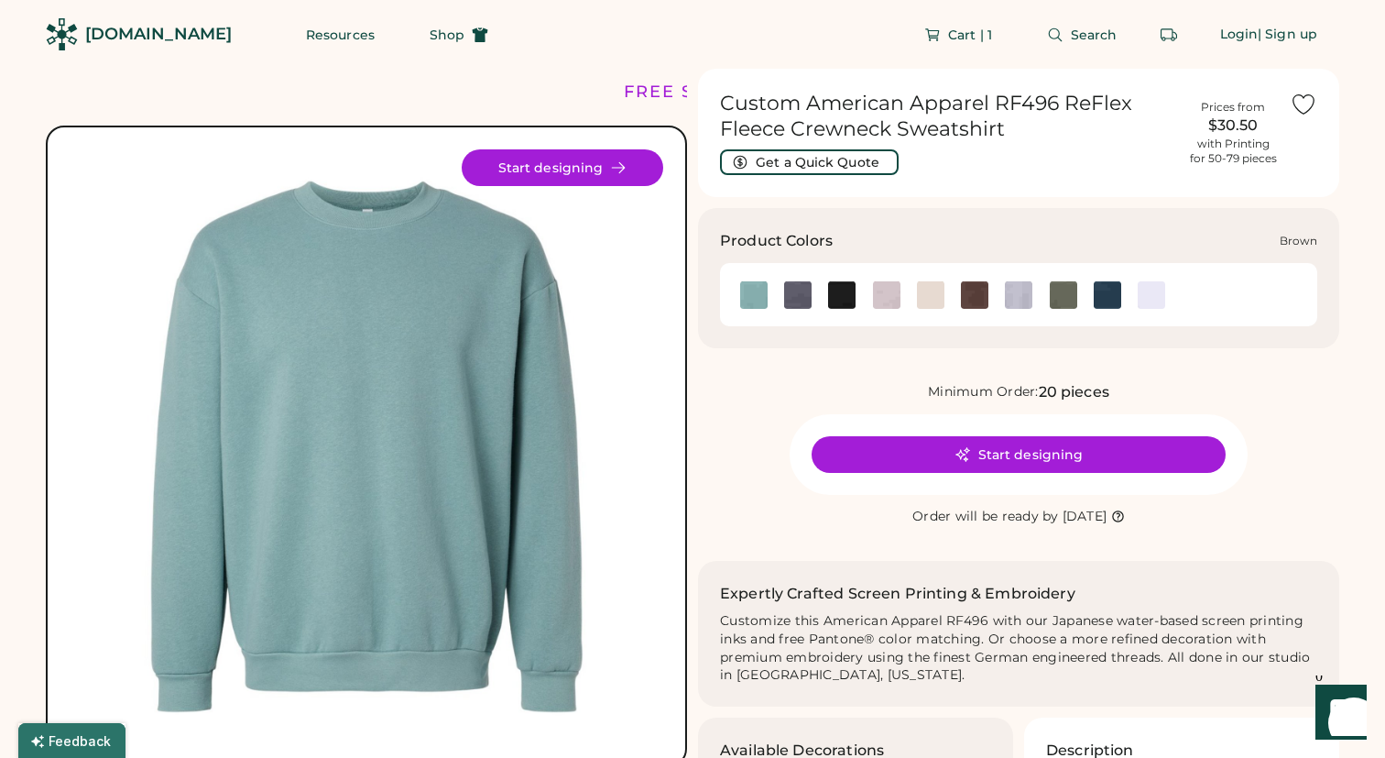
click at [971, 301] on img at bounding box center [974, 294] width 27 height 27
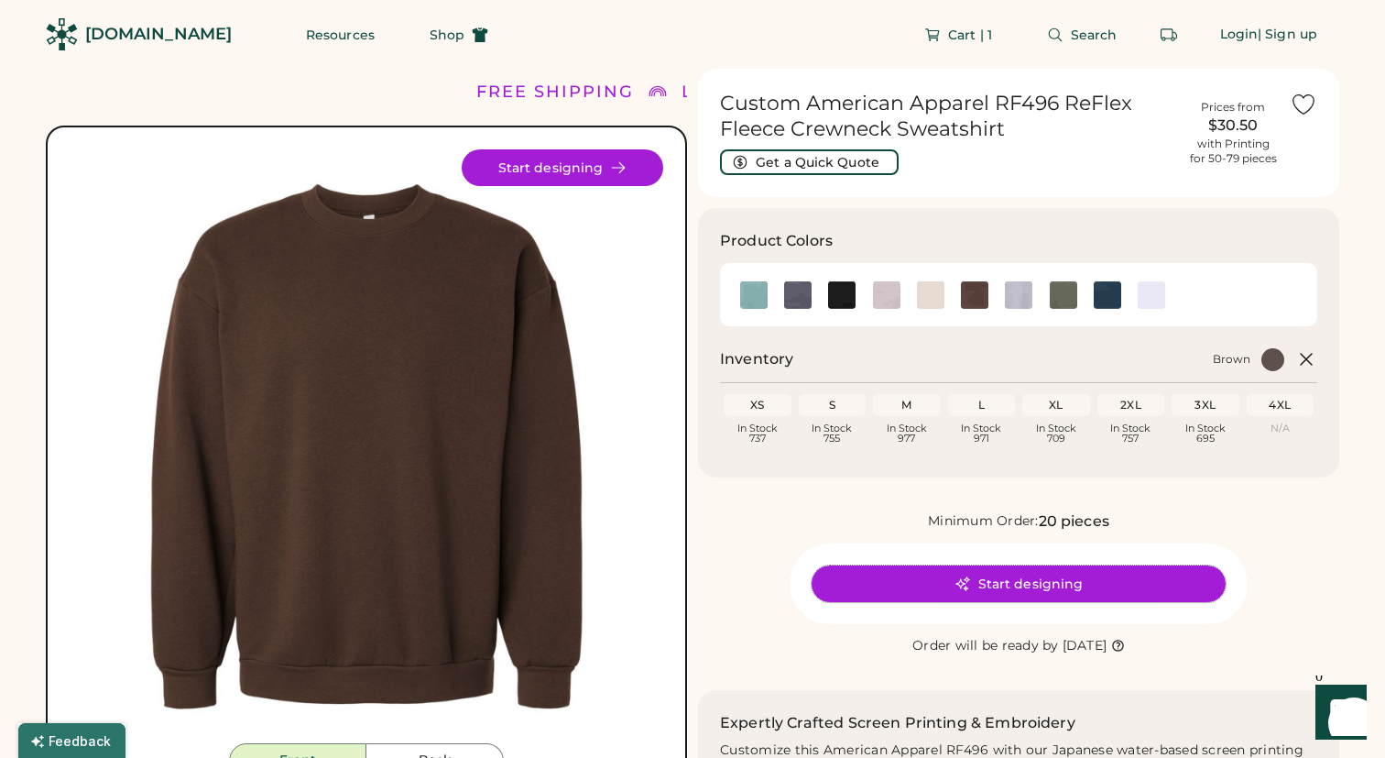
click at [970, 580] on icon at bounding box center [963, 583] width 16 height 16
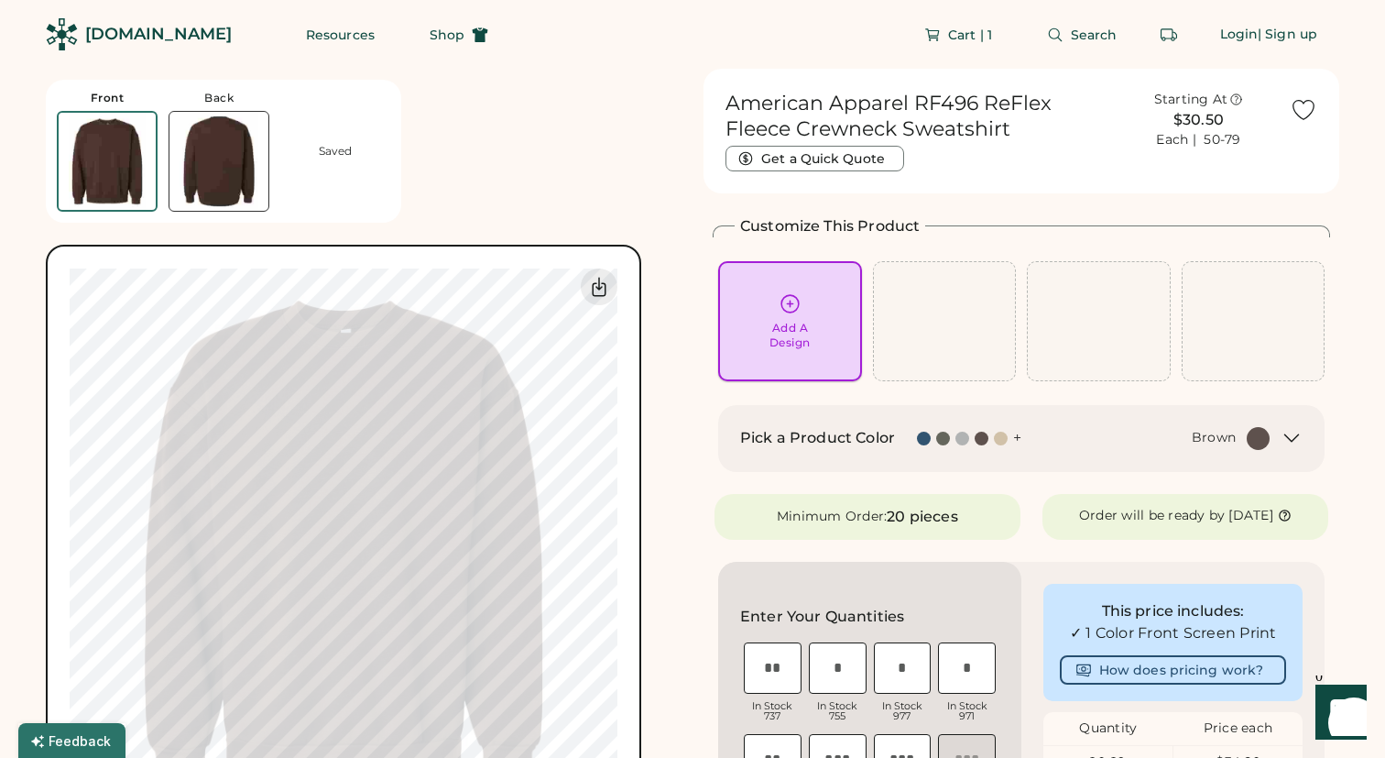
click at [791, 323] on div "Add A Design" at bounding box center [790, 335] width 41 height 29
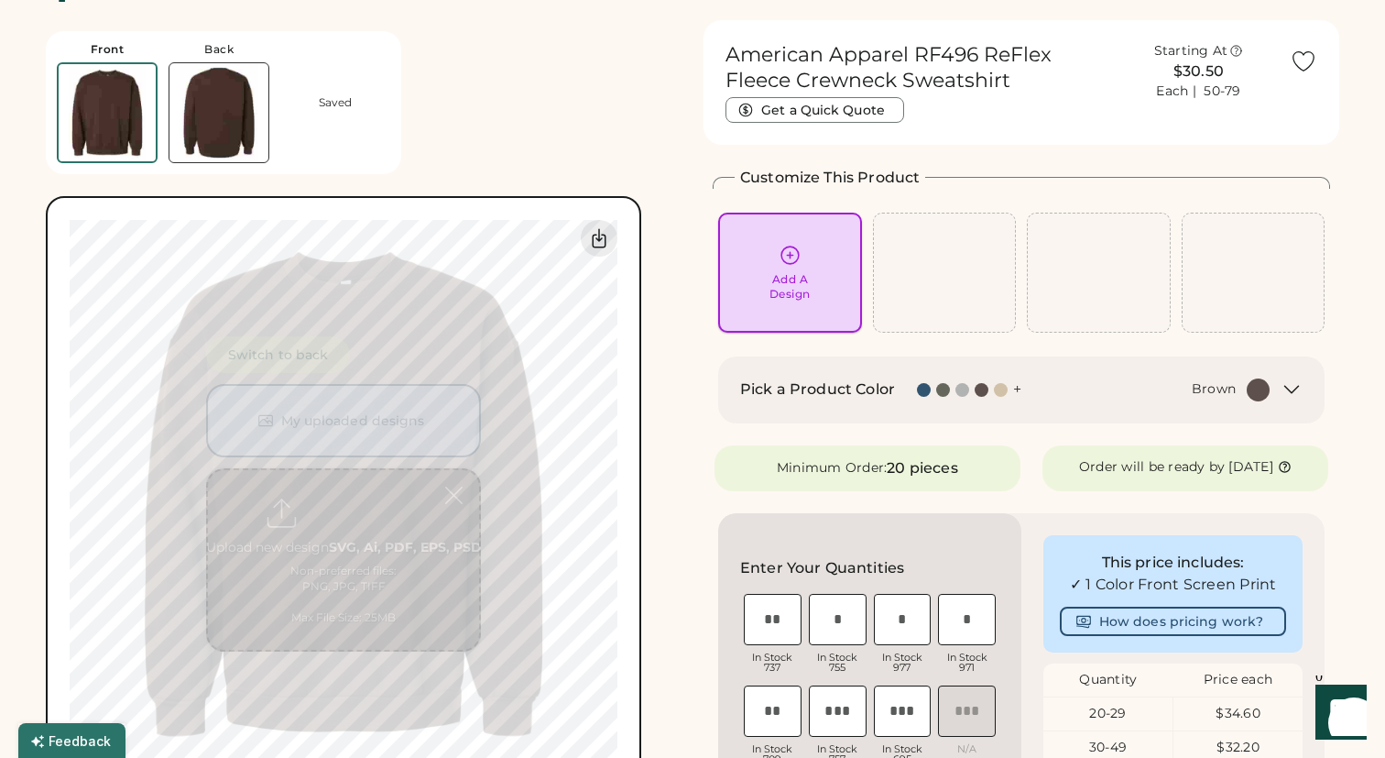
scroll to position [69, 0]
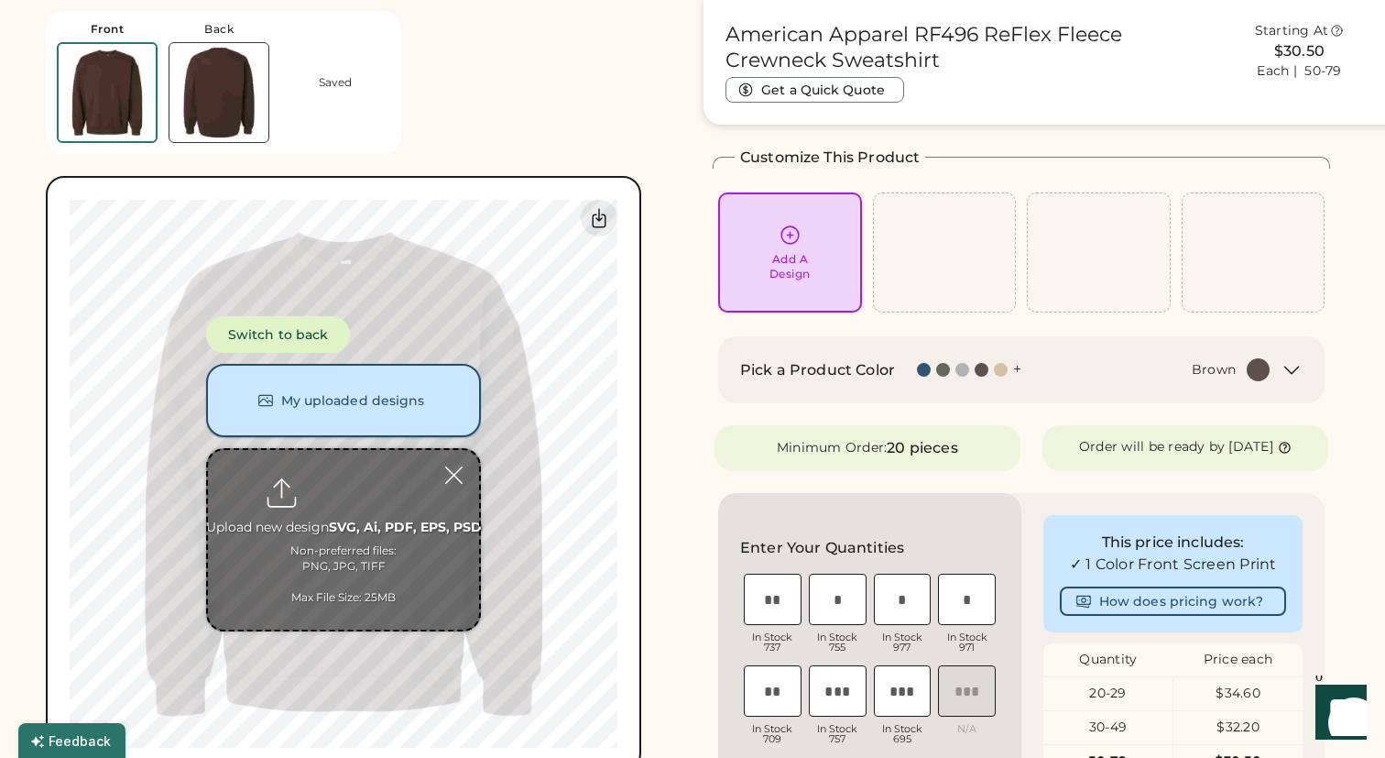
click at [383, 401] on button "My uploaded designs" at bounding box center [343, 400] width 275 height 73
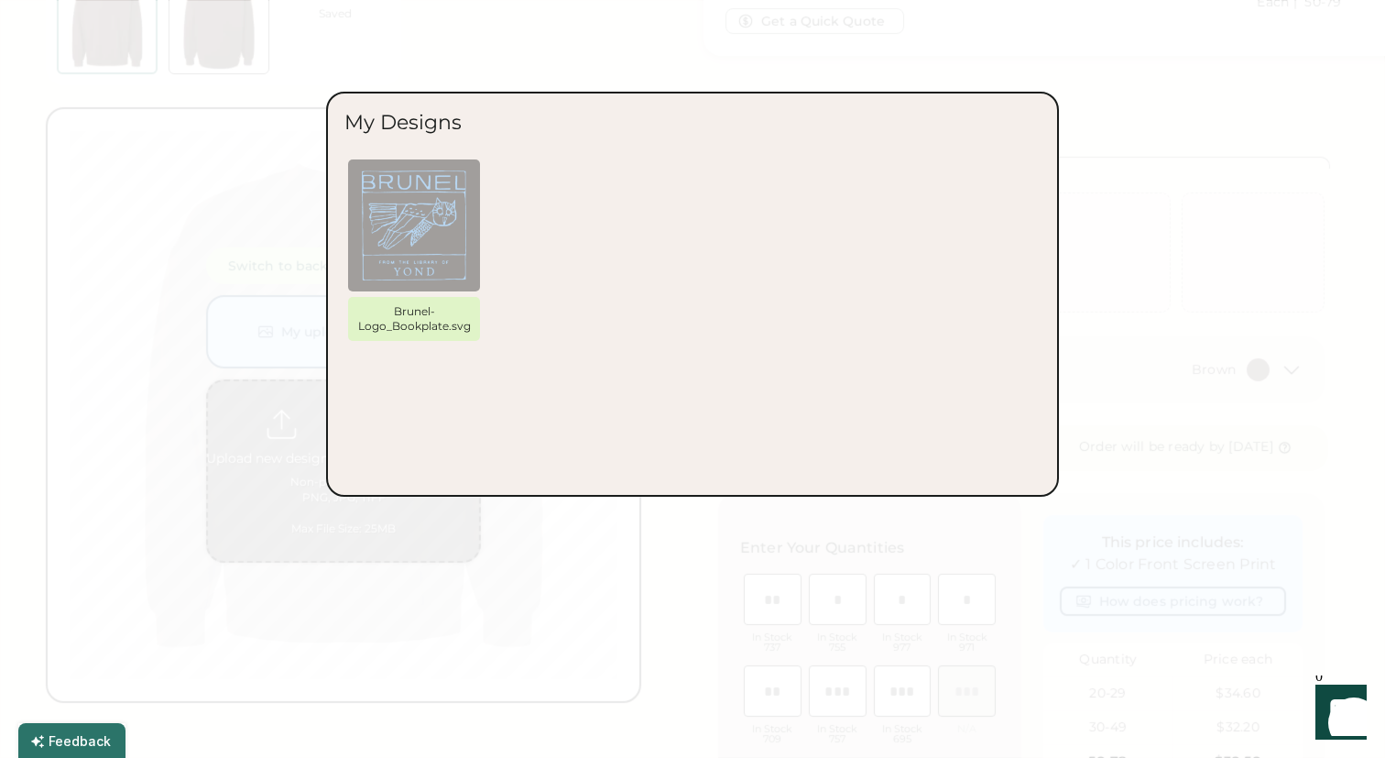
click at [563, 403] on div "Brunel-Logo_Bookplate.svg" at bounding box center [692, 318] width 696 height 321
click at [281, 400] on div at bounding box center [692, 379] width 1385 height 758
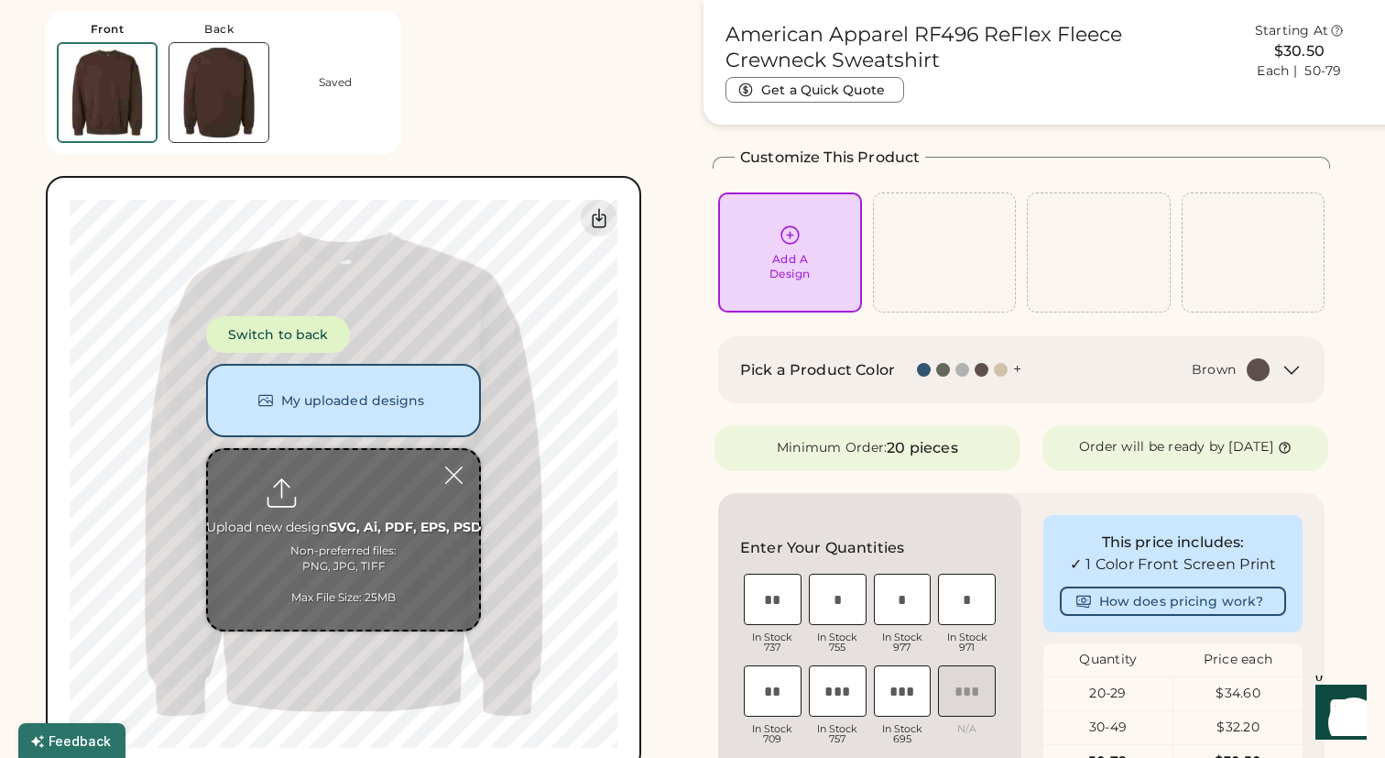
click at [329, 472] on input "file" at bounding box center [343, 540] width 271 height 180
type input "**********"
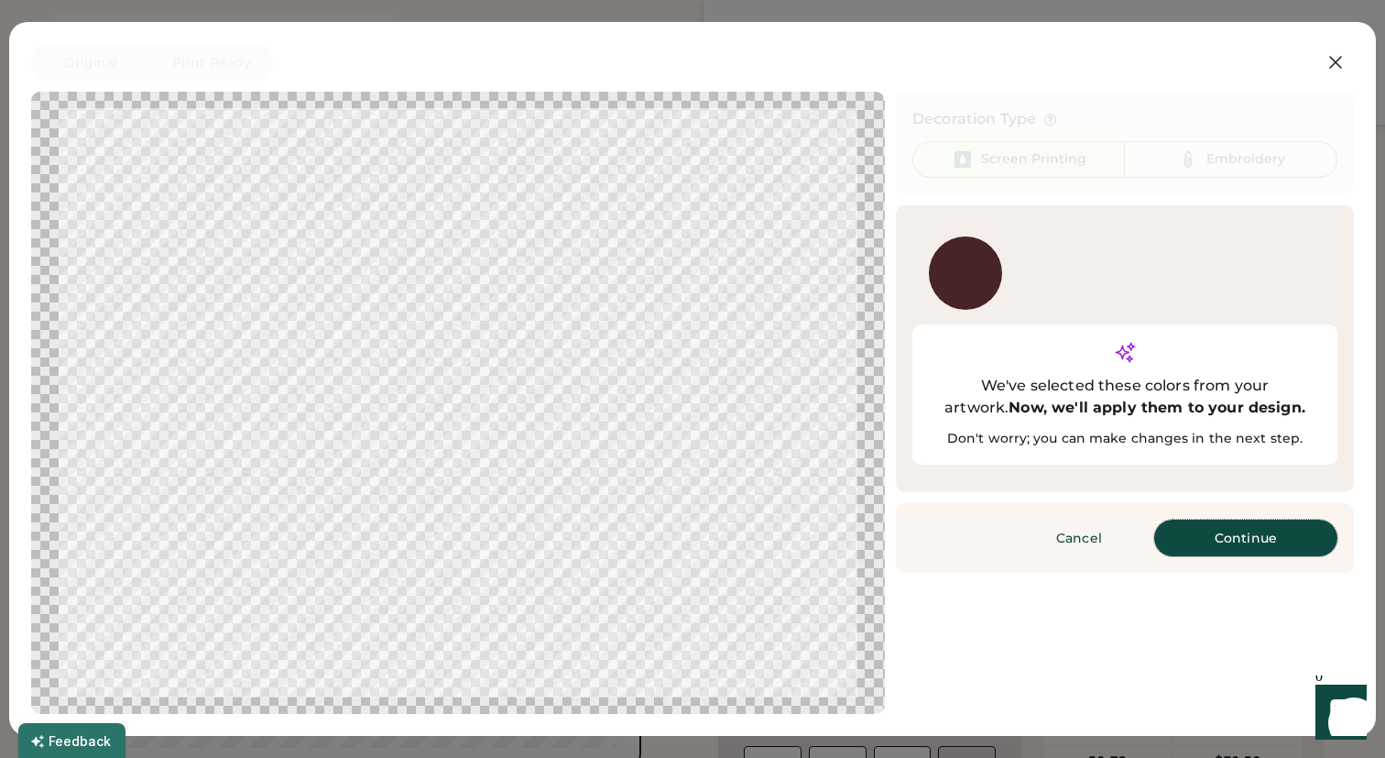
click at [1205, 519] on button "Continue" at bounding box center [1245, 537] width 183 height 37
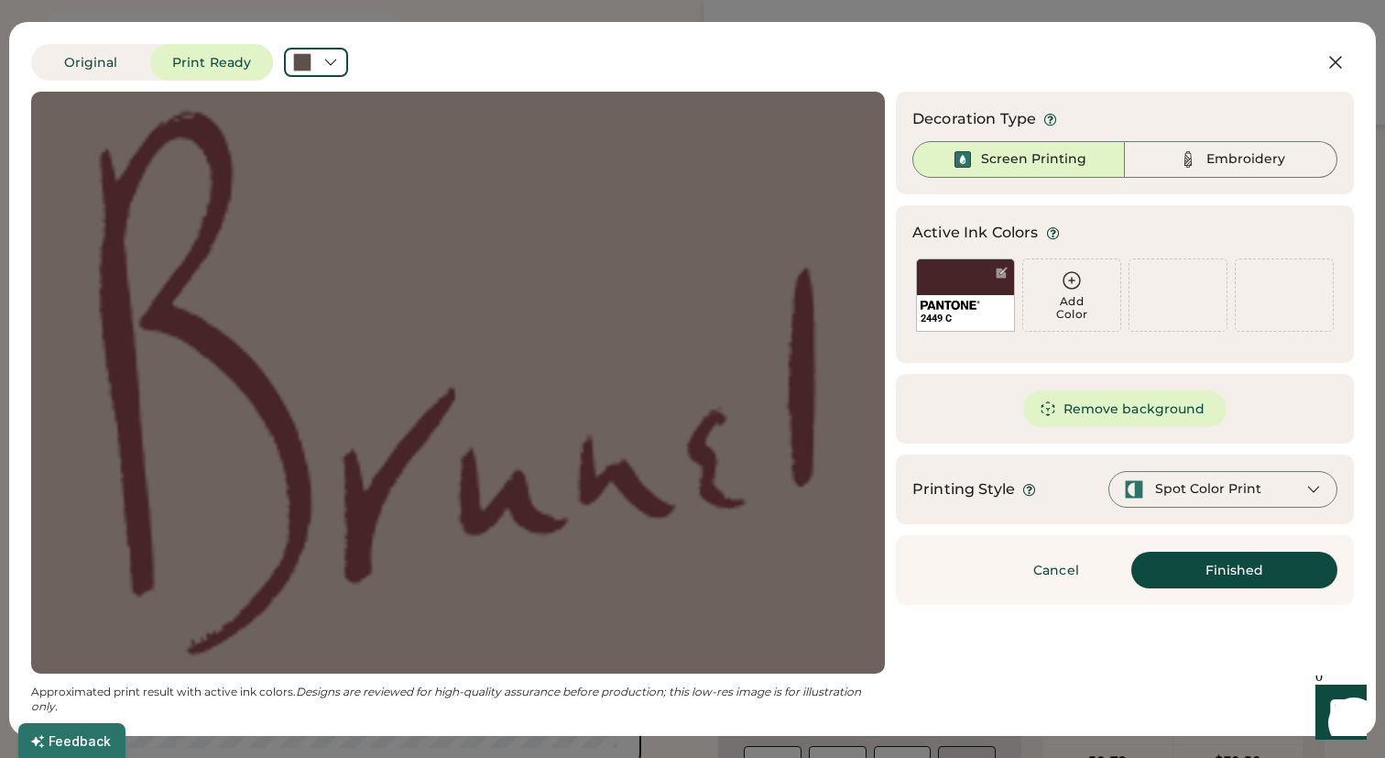
click at [584, 352] on div at bounding box center [458, 382] width 821 height 549
click at [1168, 170] on div "Embroidery" at bounding box center [1231, 159] width 213 height 37
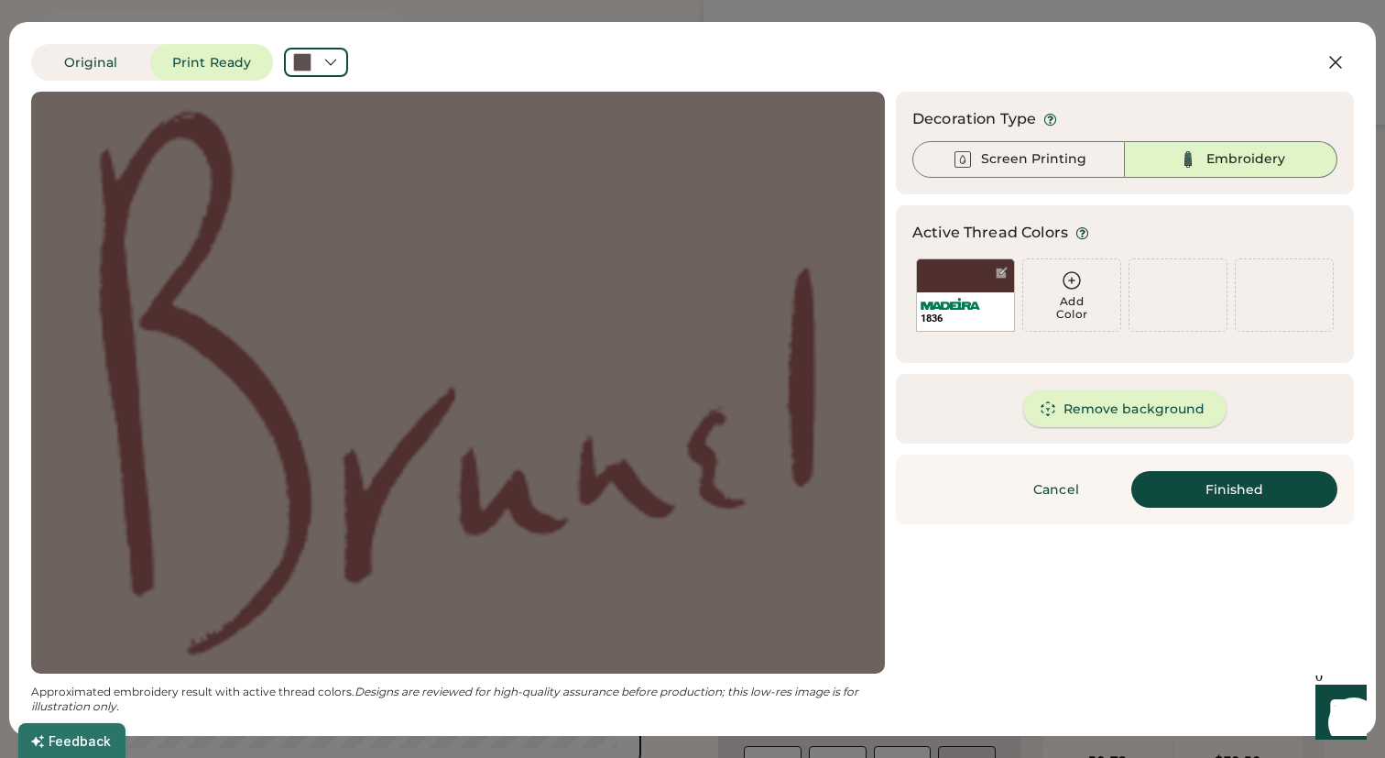
click at [1081, 407] on button "Remove background" at bounding box center [1125, 408] width 204 height 37
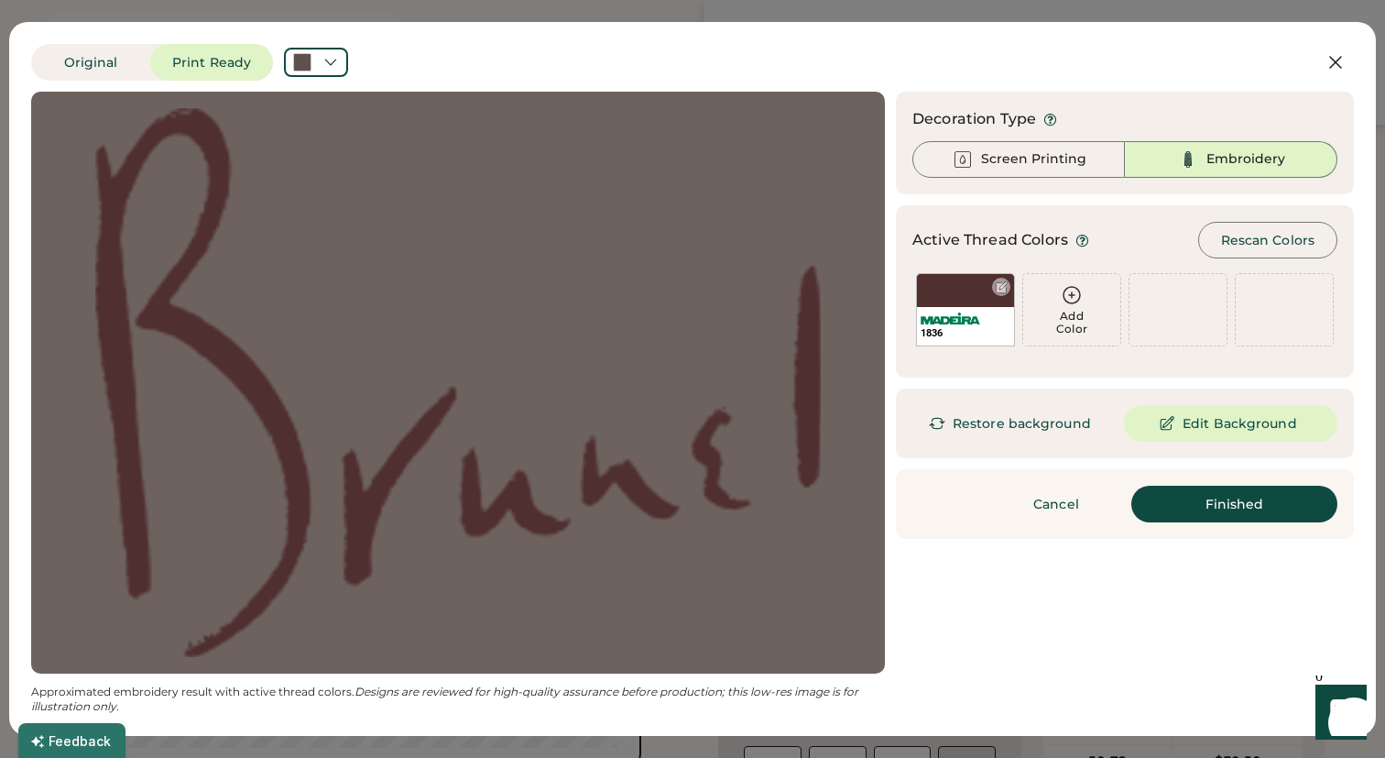
click at [1001, 290] on div at bounding box center [1002, 287] width 14 height 14
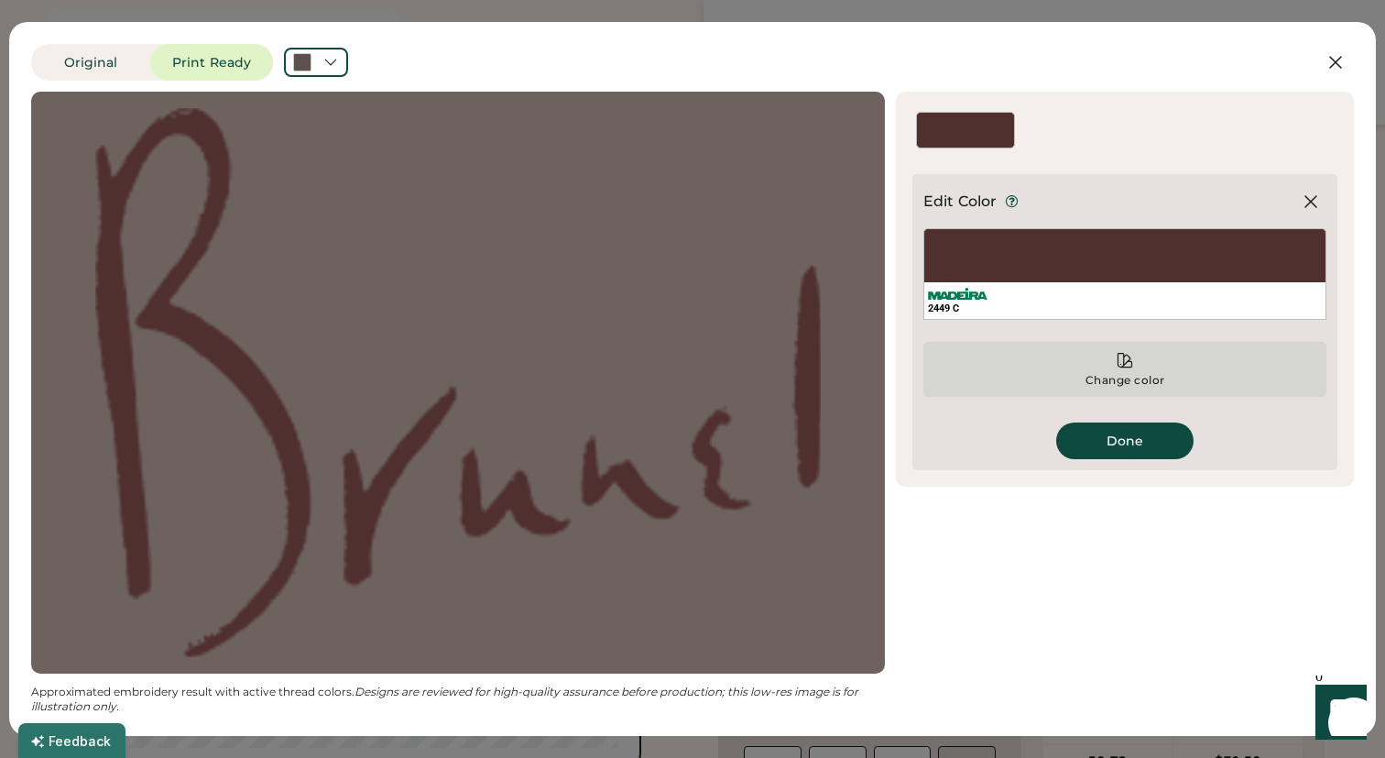
click at [1095, 377] on div "Change color" at bounding box center [1126, 380] width 82 height 15
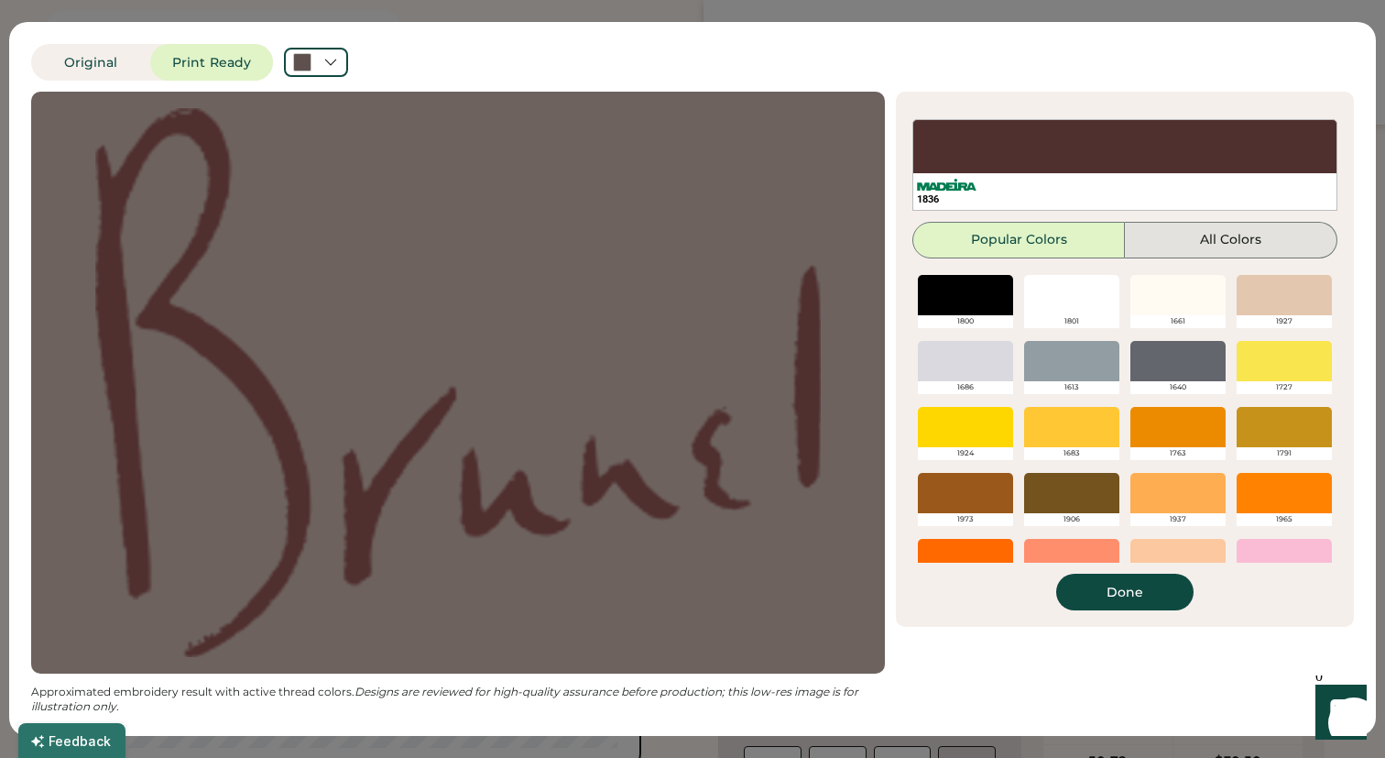
click at [1202, 246] on button "All Colors" at bounding box center [1231, 240] width 213 height 37
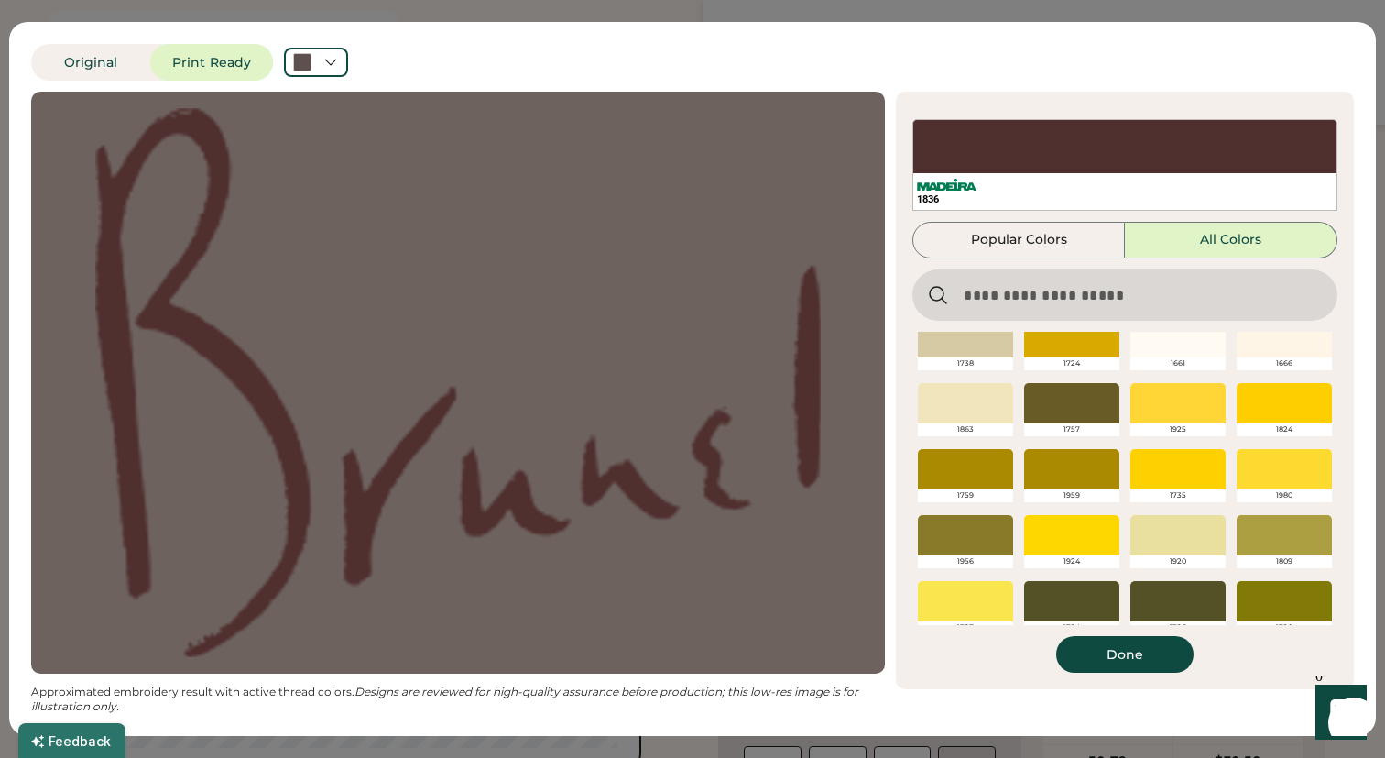
scroll to position [1473, 0]
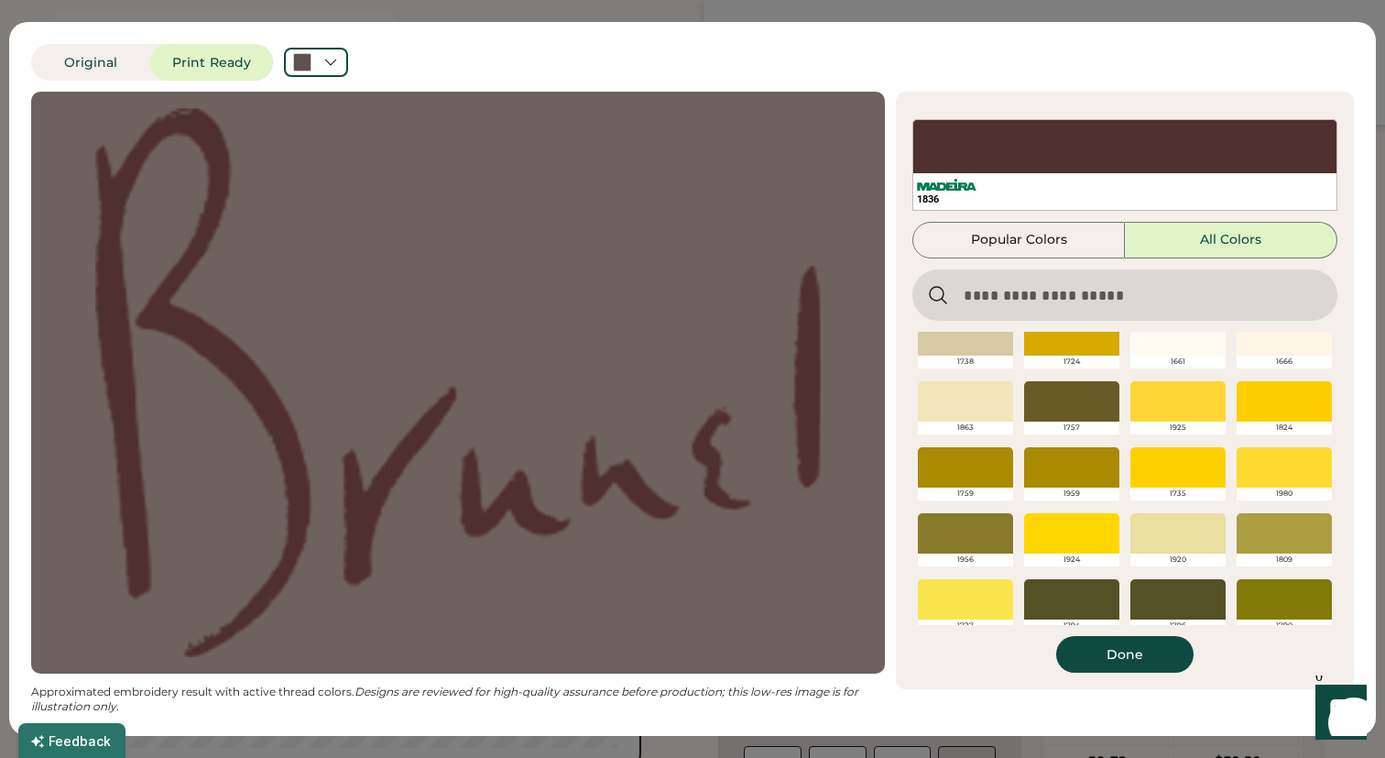
click at [989, 474] on div at bounding box center [965, 467] width 95 height 40
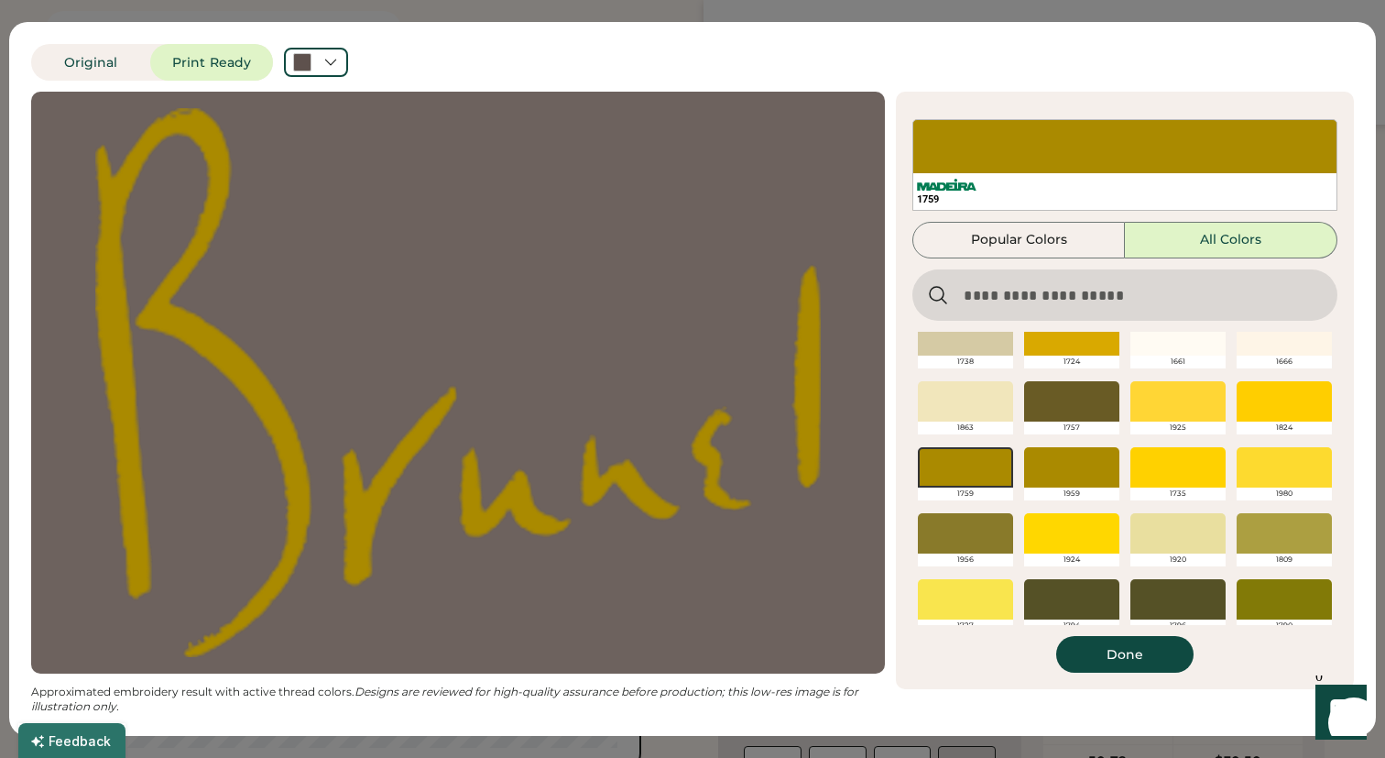
click at [1069, 476] on div at bounding box center [1071, 467] width 95 height 40
click at [1094, 646] on button "Done" at bounding box center [1124, 654] width 137 height 37
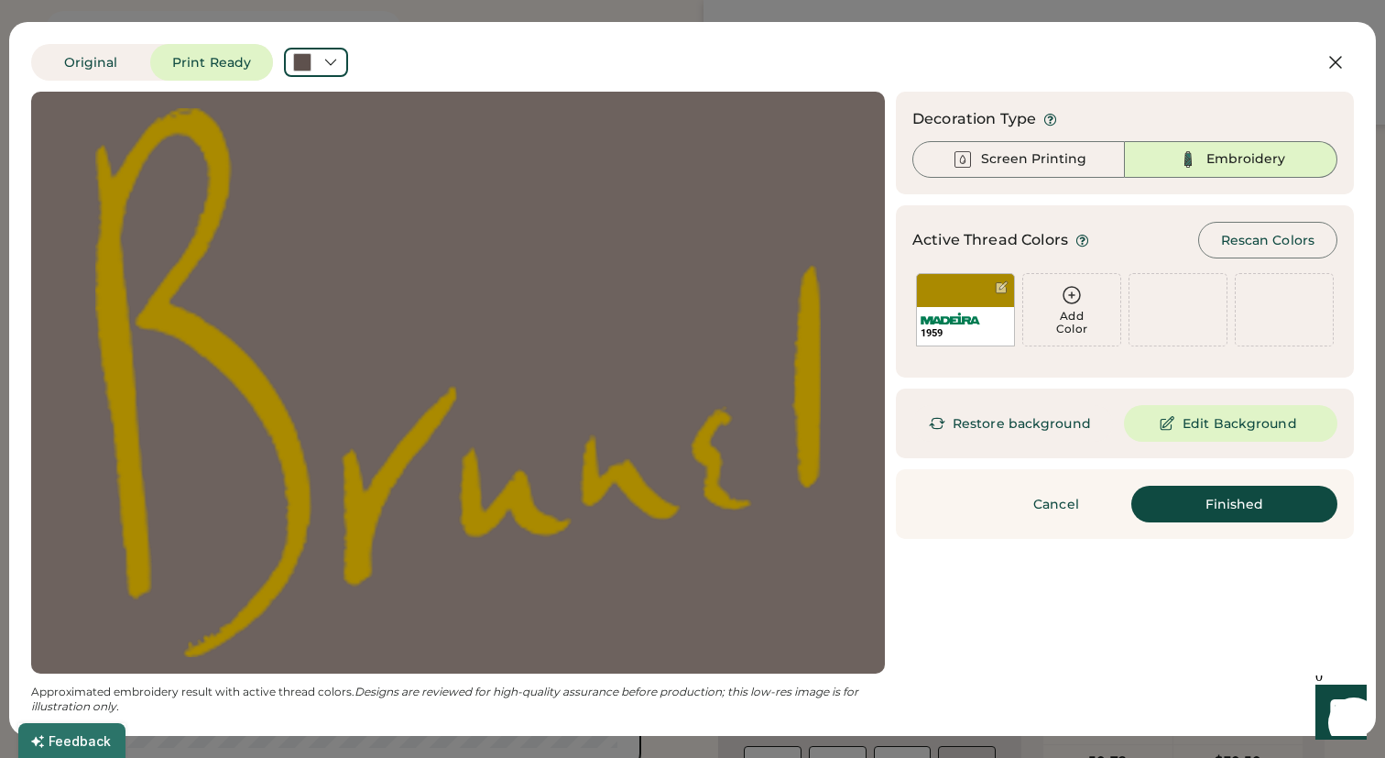
scroll to position [0, 0]
click at [1197, 503] on button "Finished" at bounding box center [1235, 504] width 206 height 37
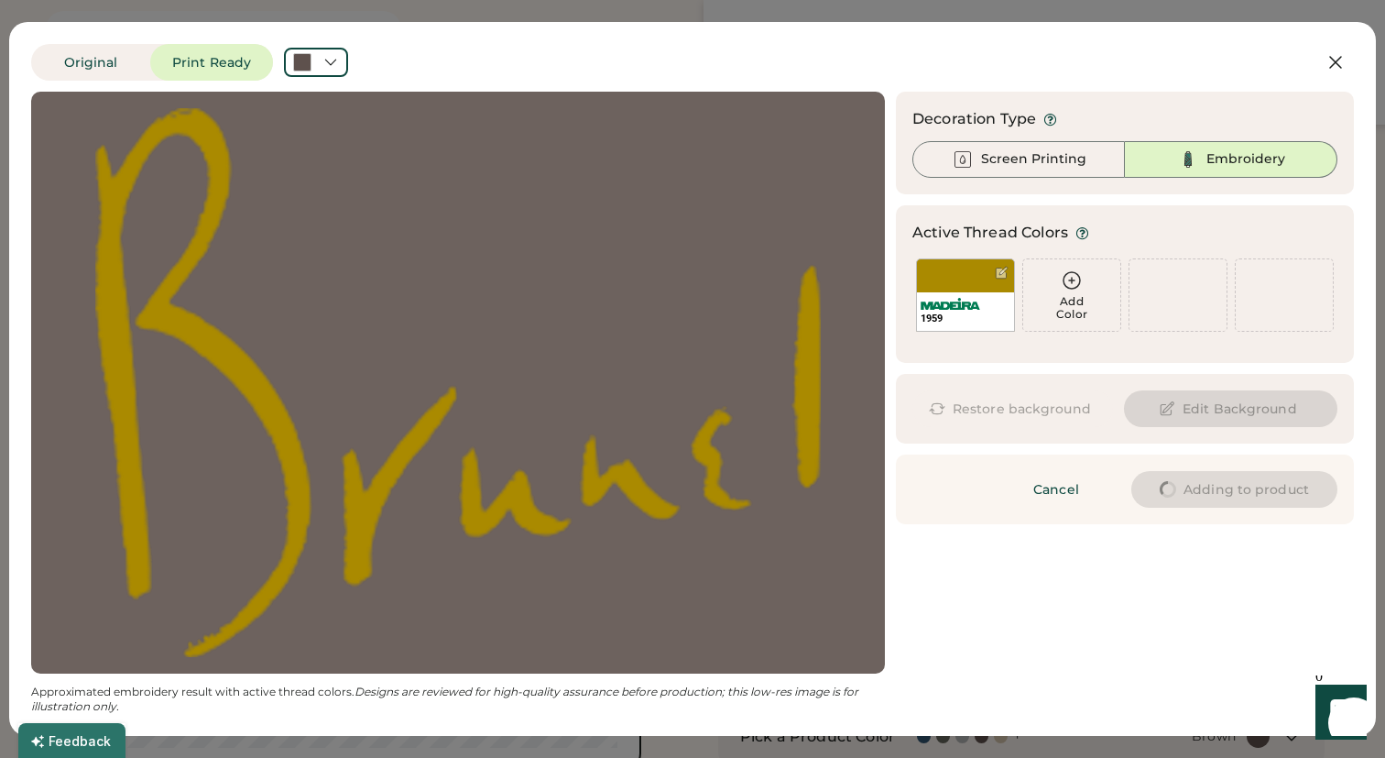
type input "****"
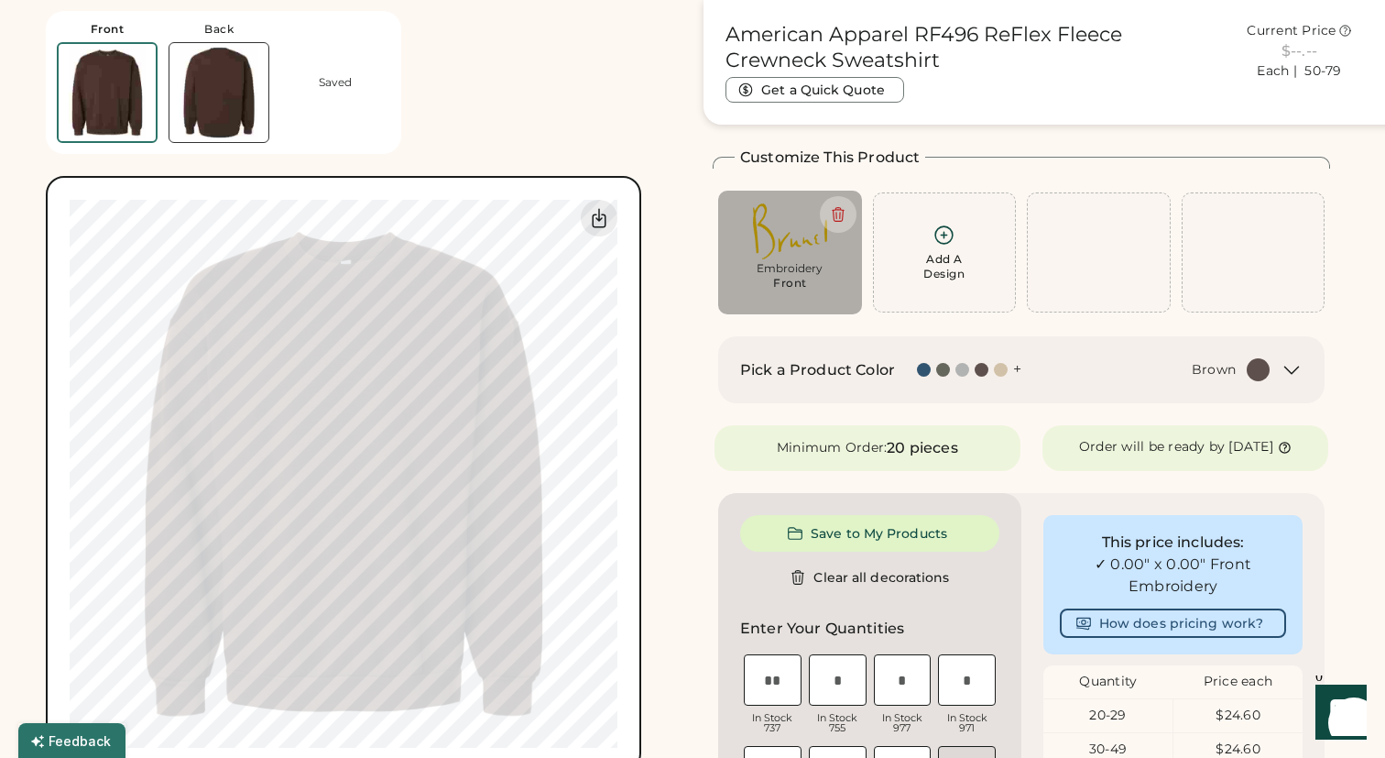
type input "****"
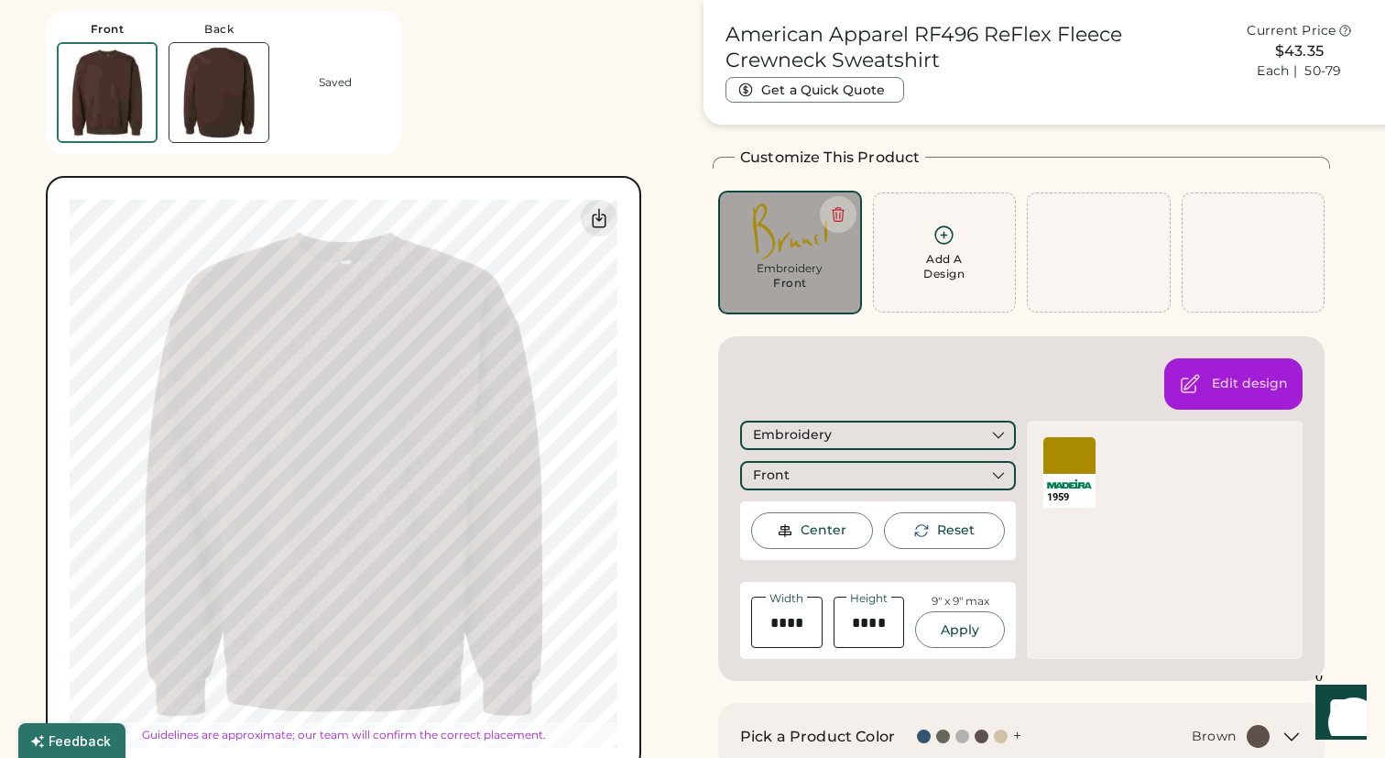
type input "****"
click at [1011, 324] on div "Customize This Product Add A Design Embroidery Front Add A Design Edit design E…" at bounding box center [1022, 414] width 618 height 534
click at [665, 301] on div "Front Back Saved Switch to back My uploaded designs Upload new design SVG, Ai, …" at bounding box center [364, 385] width 636 height 771
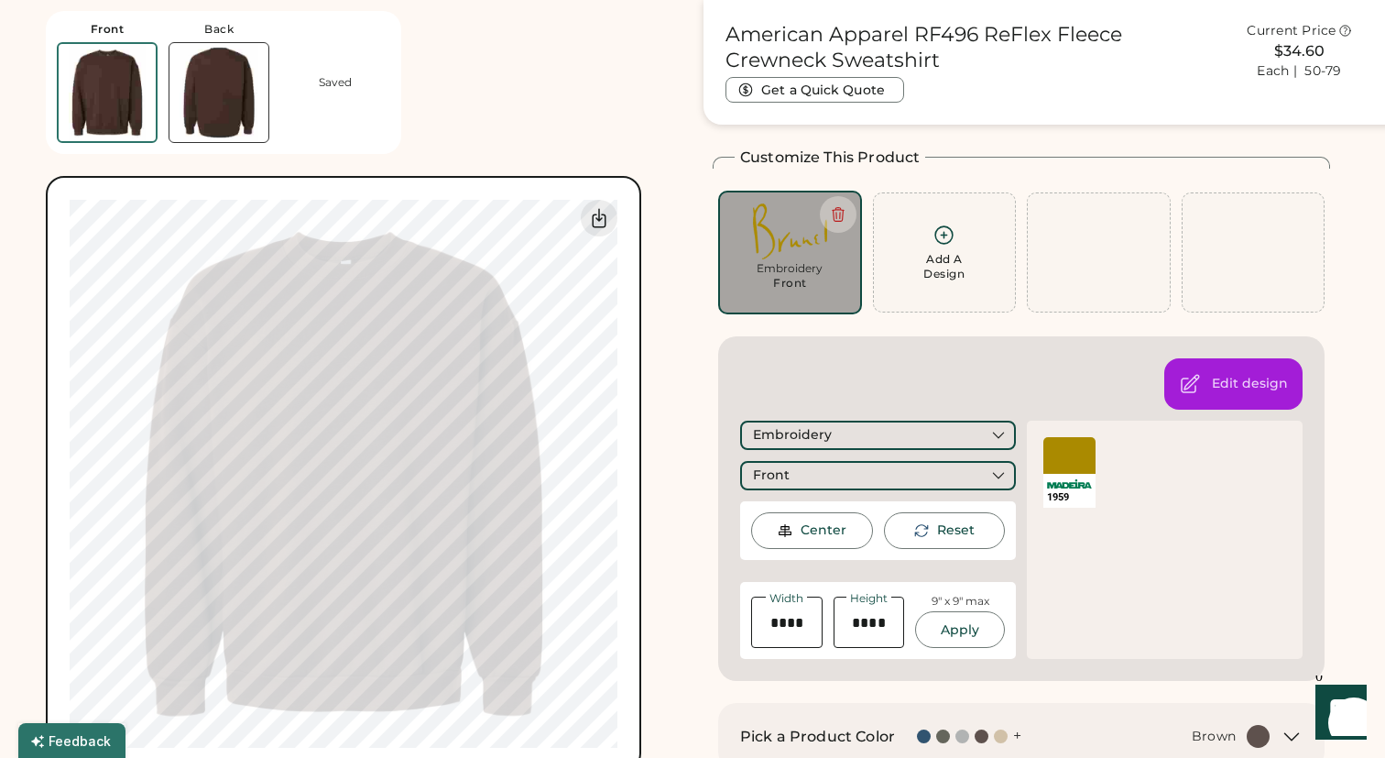
click at [836, 527] on div "Center" at bounding box center [824, 530] width 46 height 18
click at [835, 527] on div "Center" at bounding box center [824, 530] width 46 height 18
click at [851, 479] on div "Front" at bounding box center [878, 475] width 276 height 29
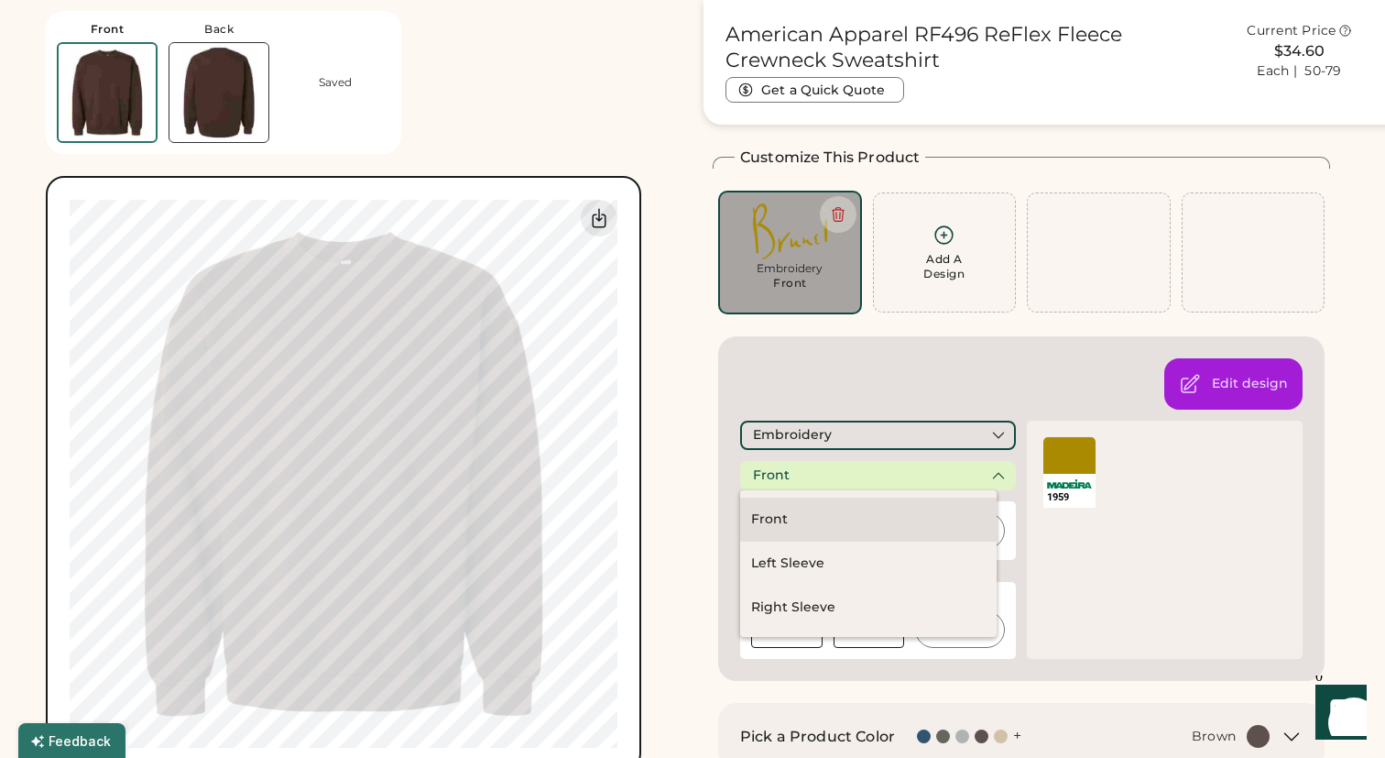
click at [821, 519] on div "Front" at bounding box center [868, 519] width 257 height 44
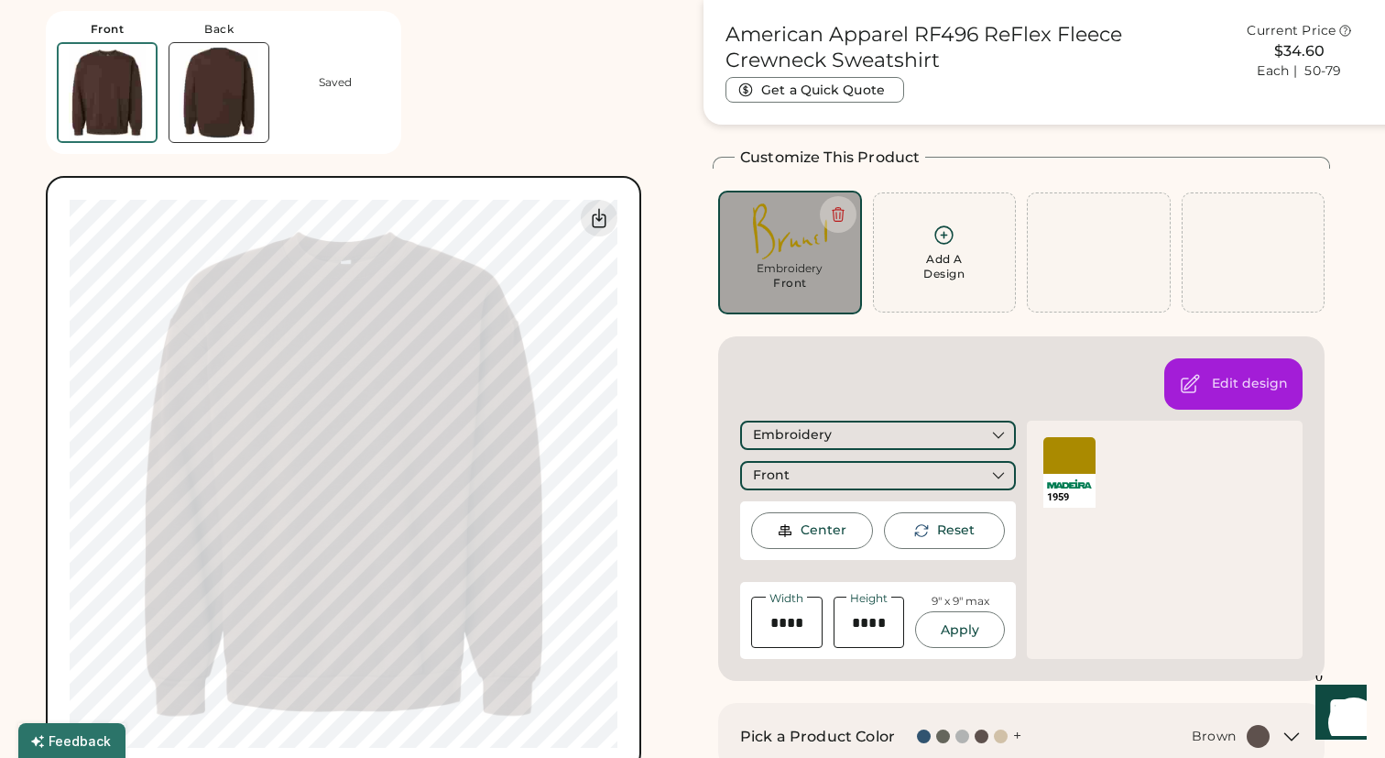
click at [670, 333] on div "Front Back Saved Switch to back My uploaded designs Upload new design SVG, Ai, …" at bounding box center [364, 385] width 636 height 771
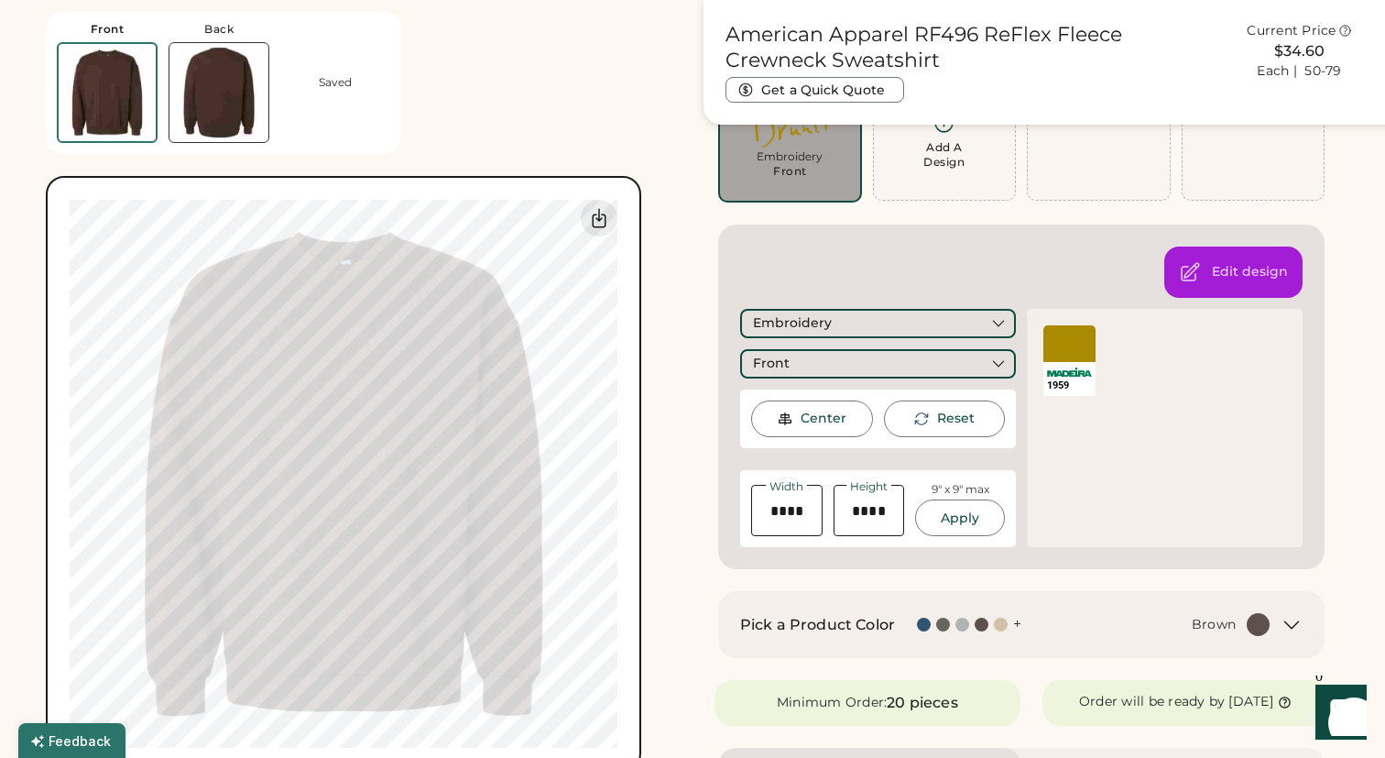
scroll to position [179, 0]
click at [959, 514] on button "Apply" at bounding box center [960, 519] width 90 height 37
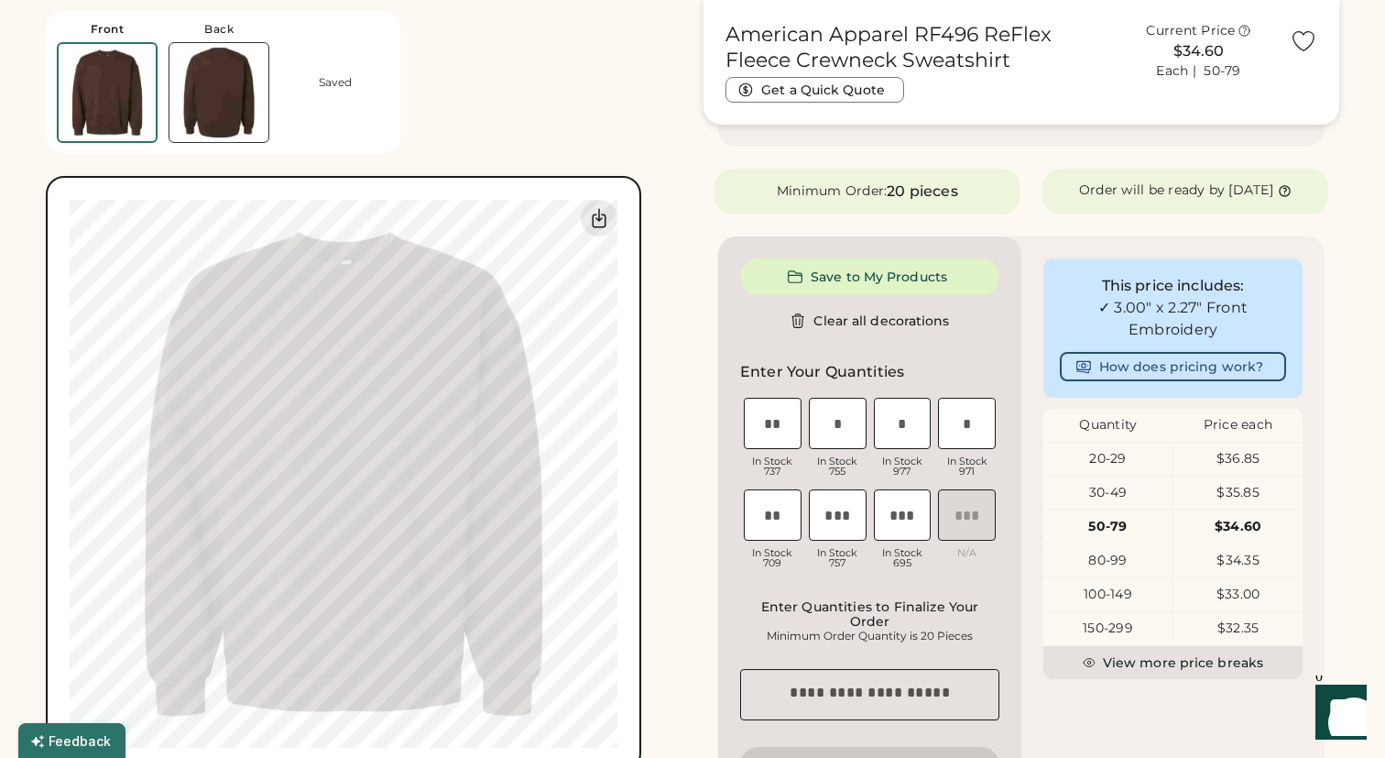
scroll to position [677, 0]
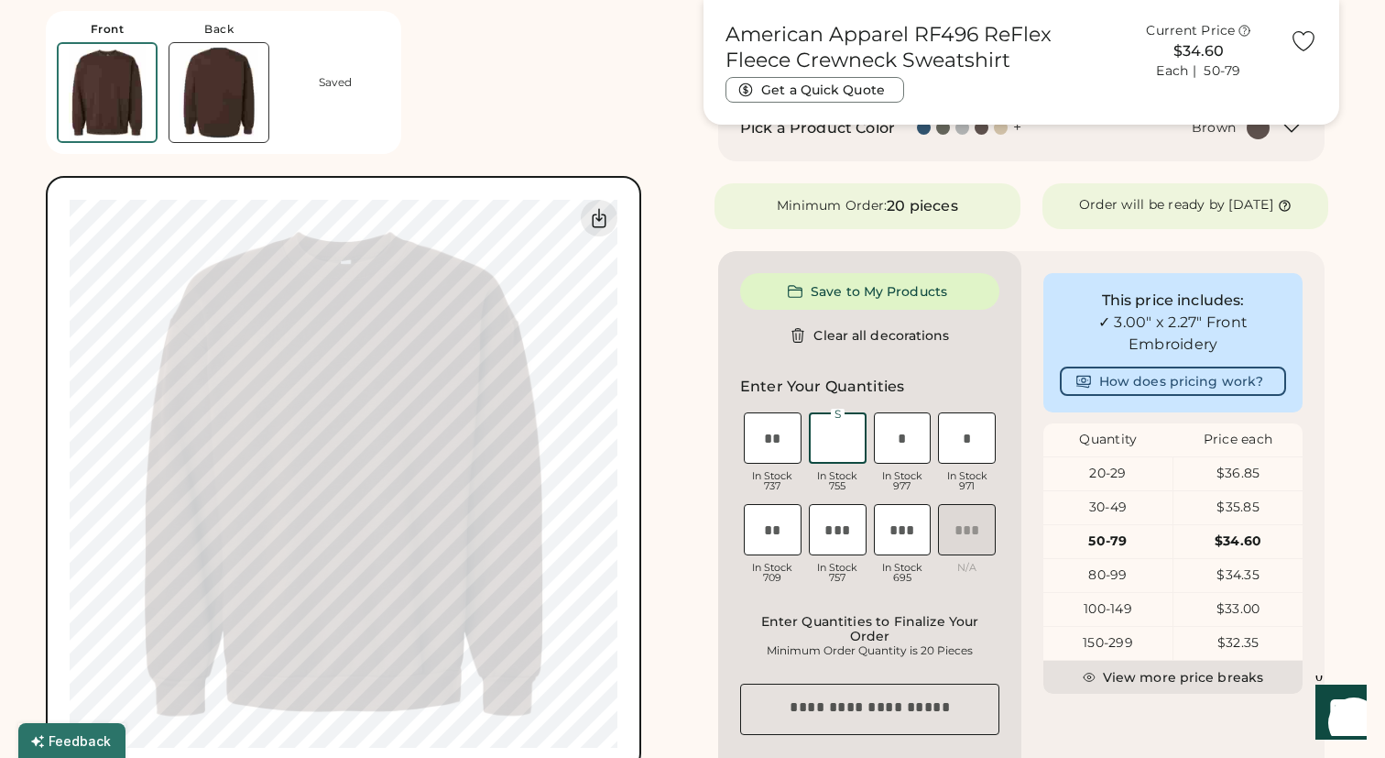
click at [836, 455] on input "input" at bounding box center [838, 437] width 58 height 51
type input "*"
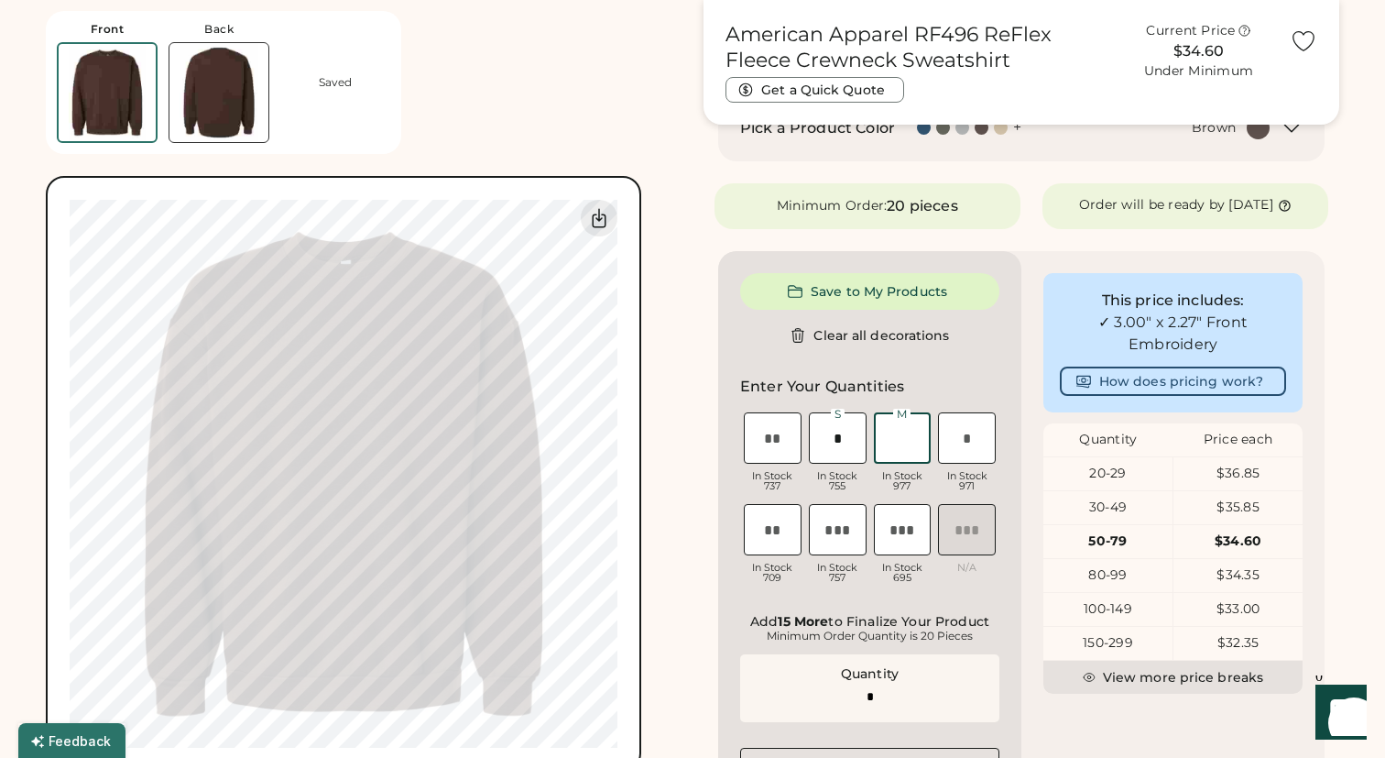
click at [894, 458] on input "input" at bounding box center [903, 437] width 58 height 51
type input "*"
click at [967, 463] on input "input" at bounding box center [967, 437] width 58 height 51
type input "**"
type input "*"
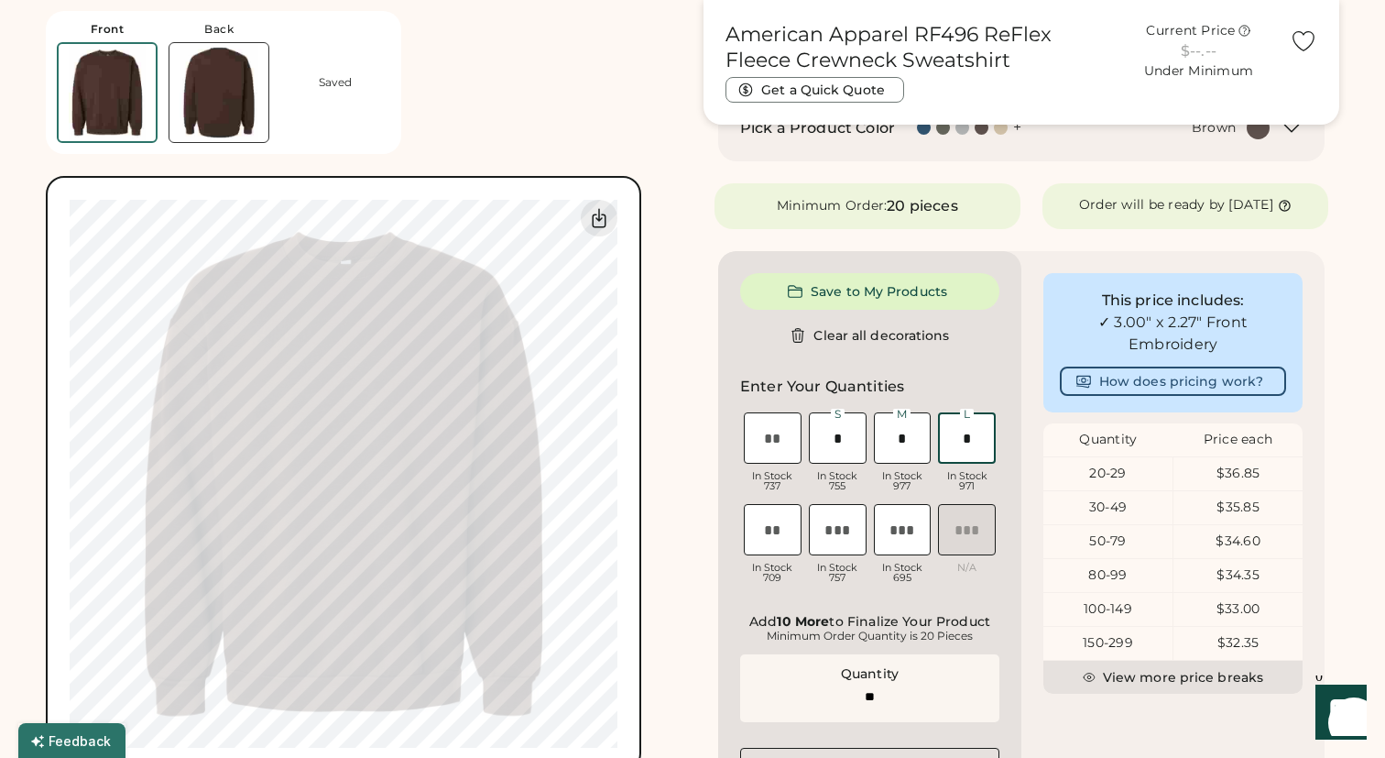
type input "**"
type input "*"
click at [952, 613] on div "Save to My Products Clear all decorations Enter Your Quantities XS In Stock 737…" at bounding box center [869, 567] width 303 height 633
click at [906, 450] on input "input" at bounding box center [903, 437] width 58 height 51
type input "*"
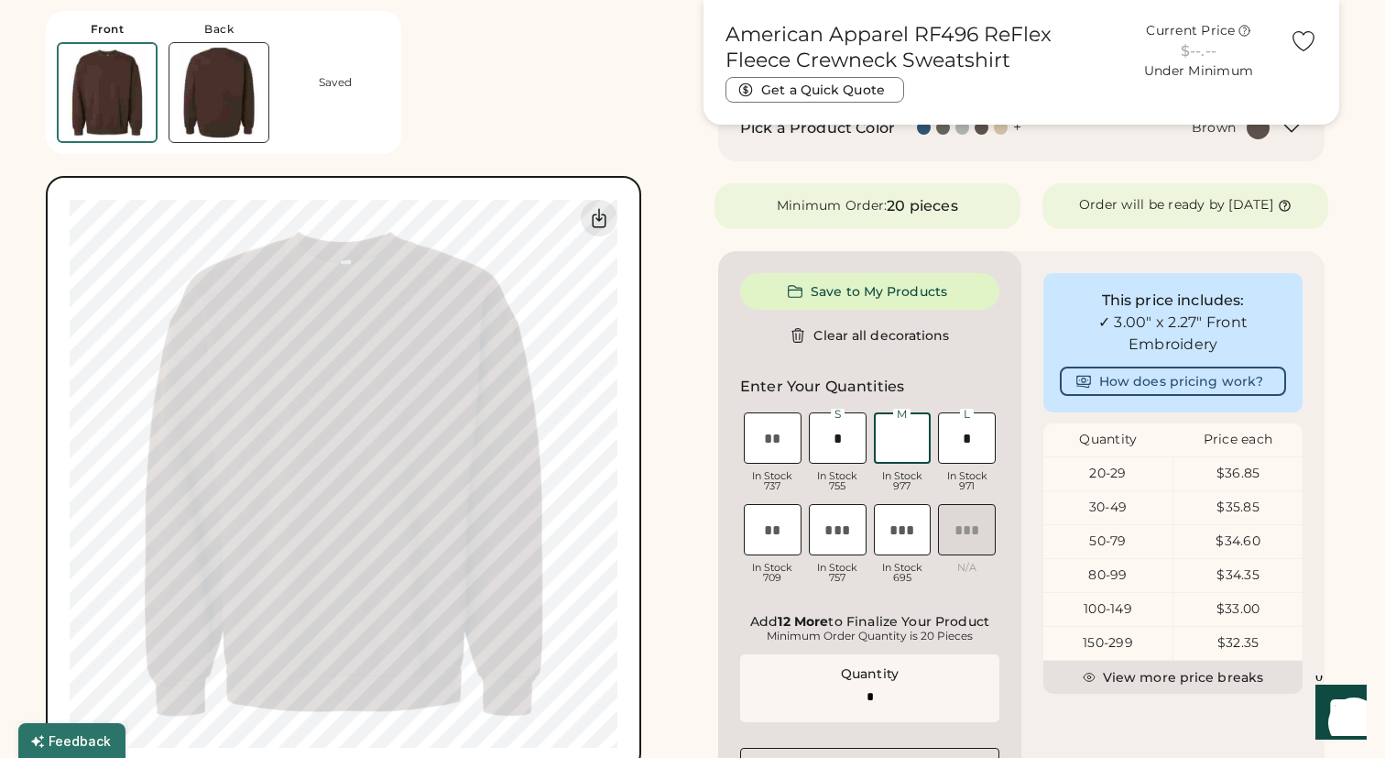
type input "*"
type input "**"
type input "*"
click at [847, 459] on input "input" at bounding box center [838, 437] width 58 height 51
type input "**"
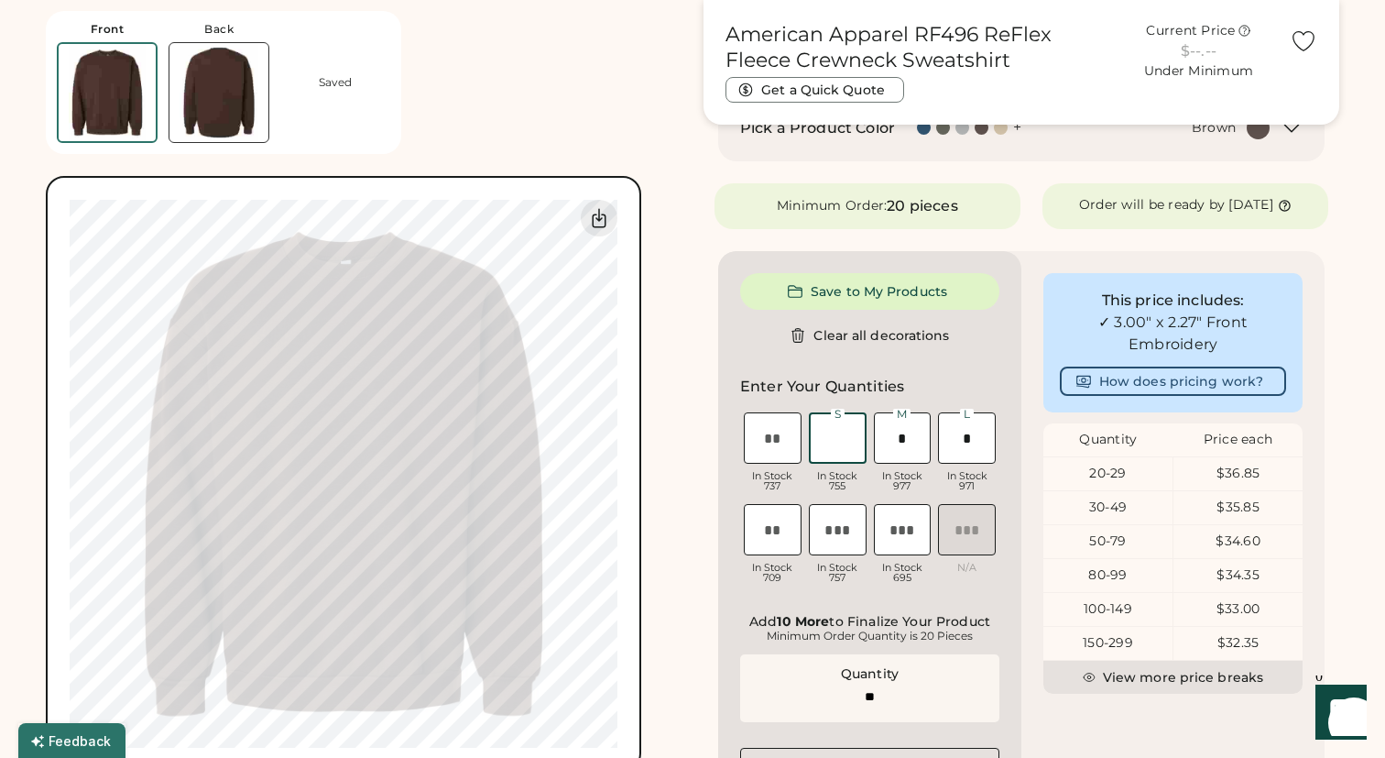
type input "*"
type input "**"
type input "*"
click at [976, 454] on input "input" at bounding box center [967, 437] width 58 height 51
type input "**"
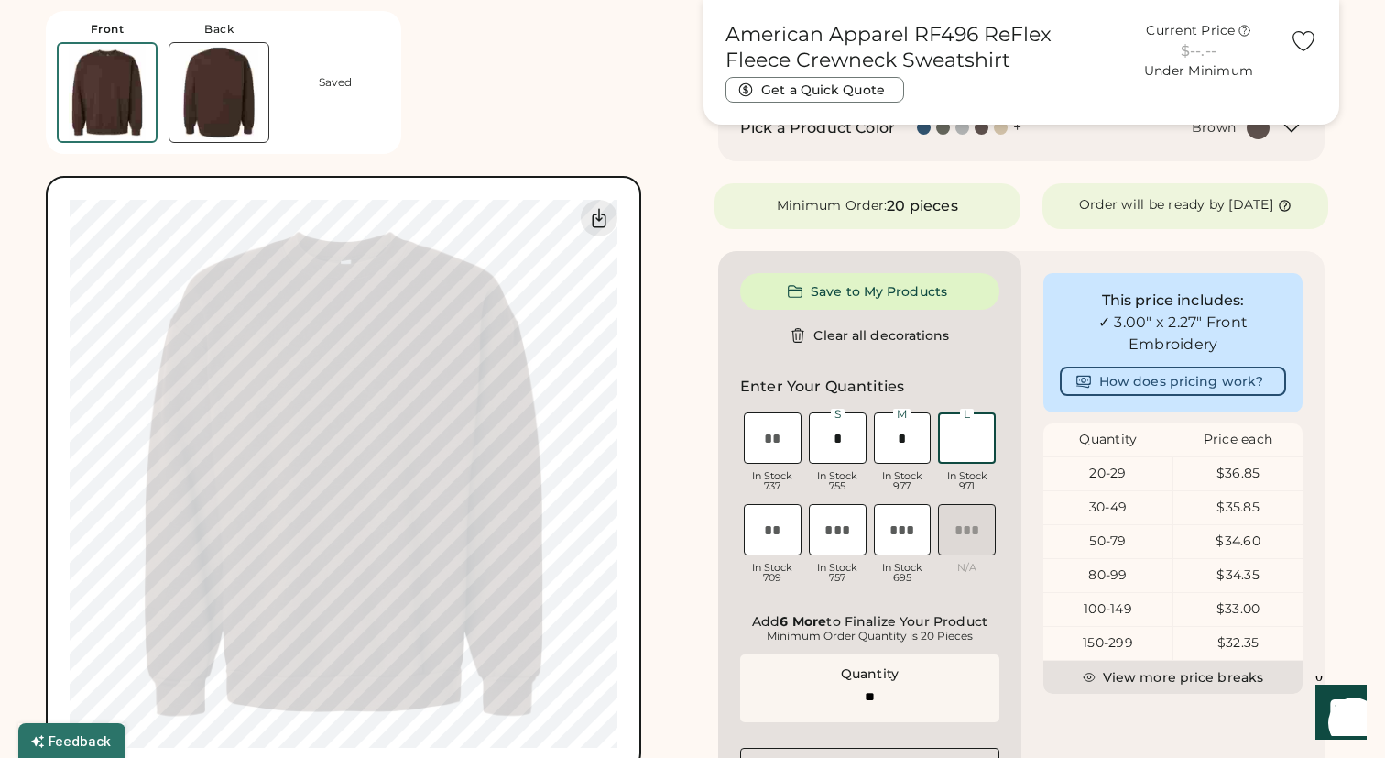
type input "*"
type input "**"
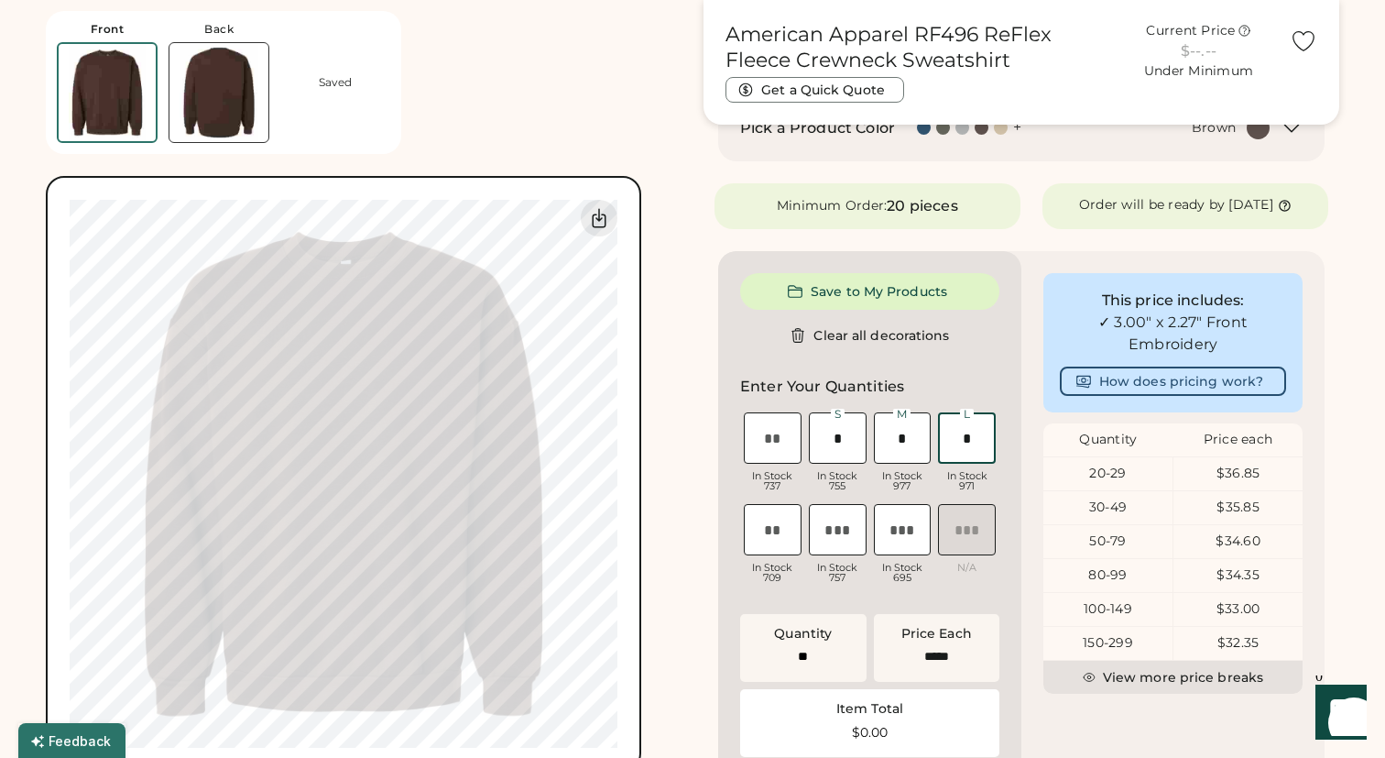
type input "******"
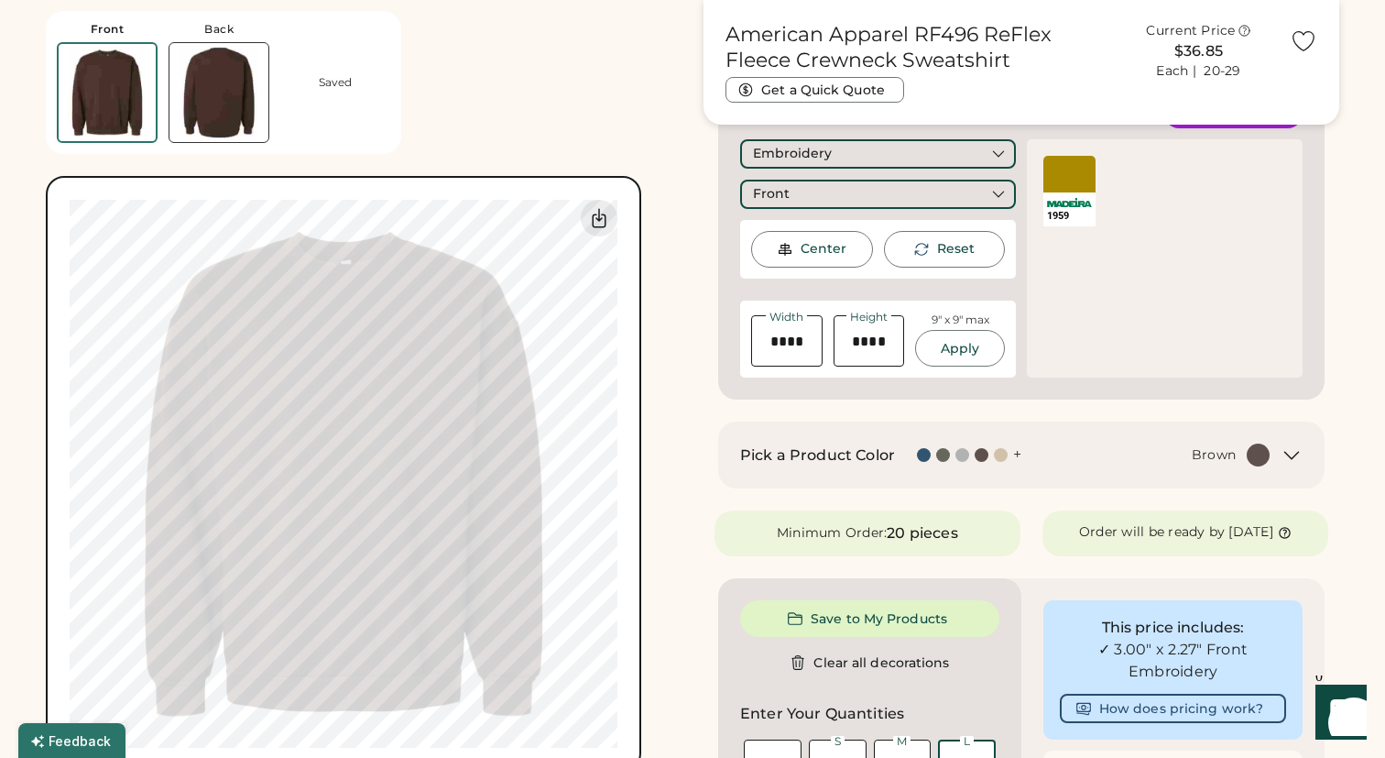
scroll to position [343, 0]
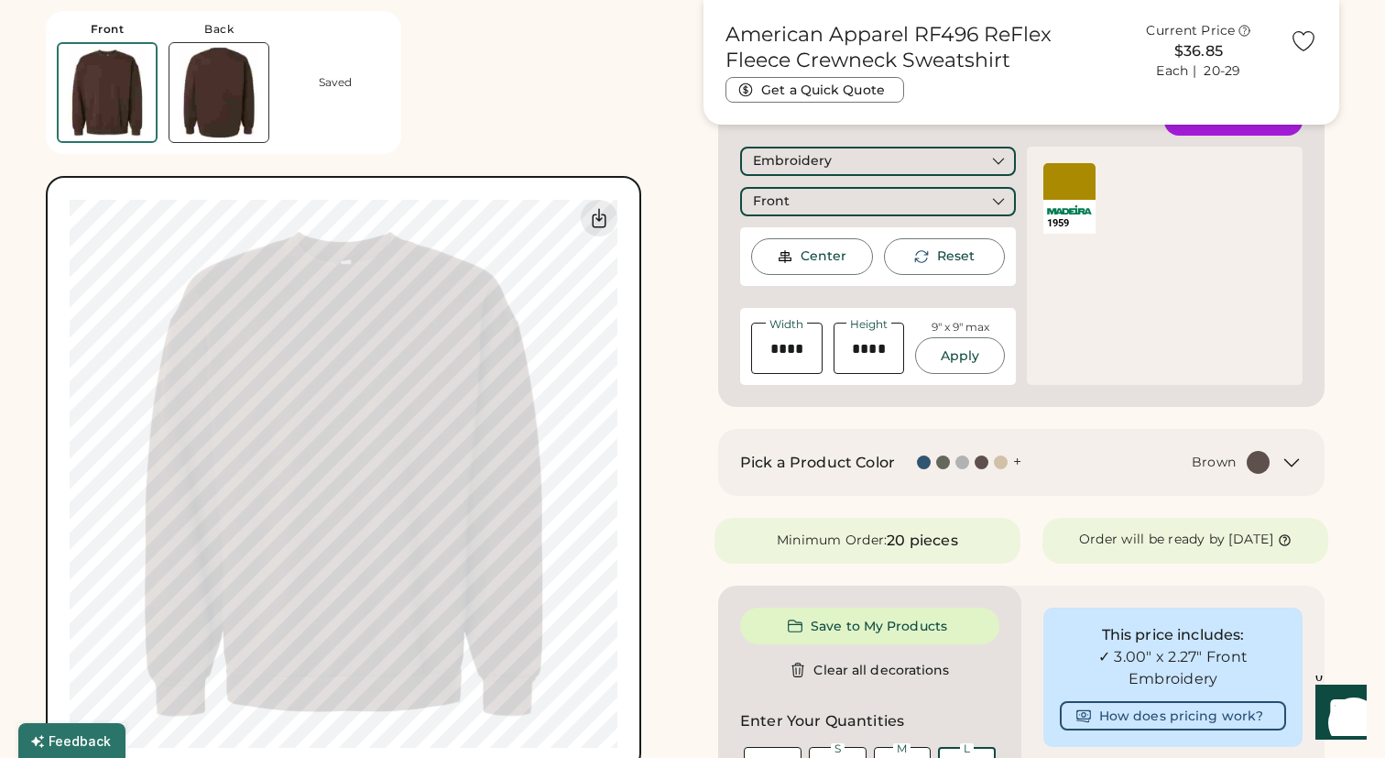
type input "*"
click at [1064, 191] on div at bounding box center [1070, 181] width 52 height 37
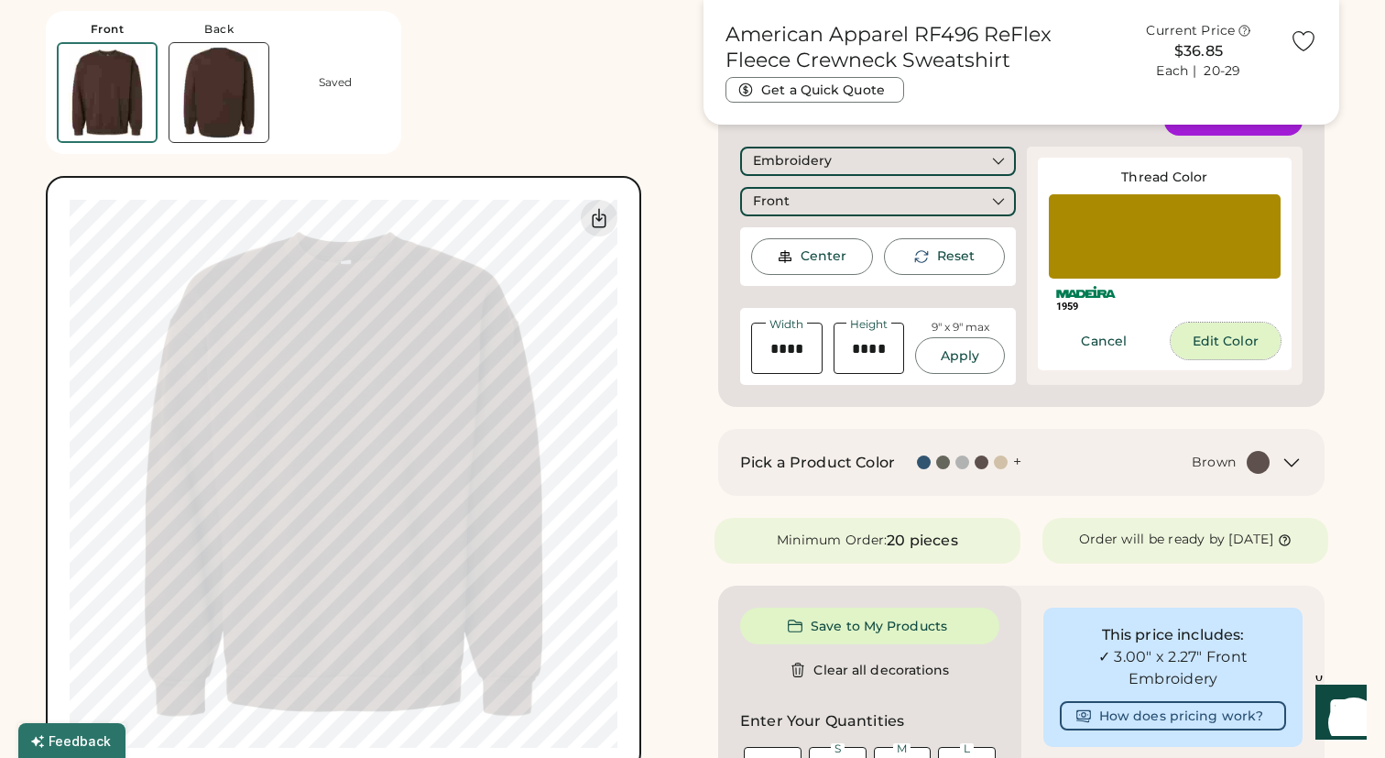
click at [1199, 341] on button "Edit Color" at bounding box center [1226, 341] width 111 height 37
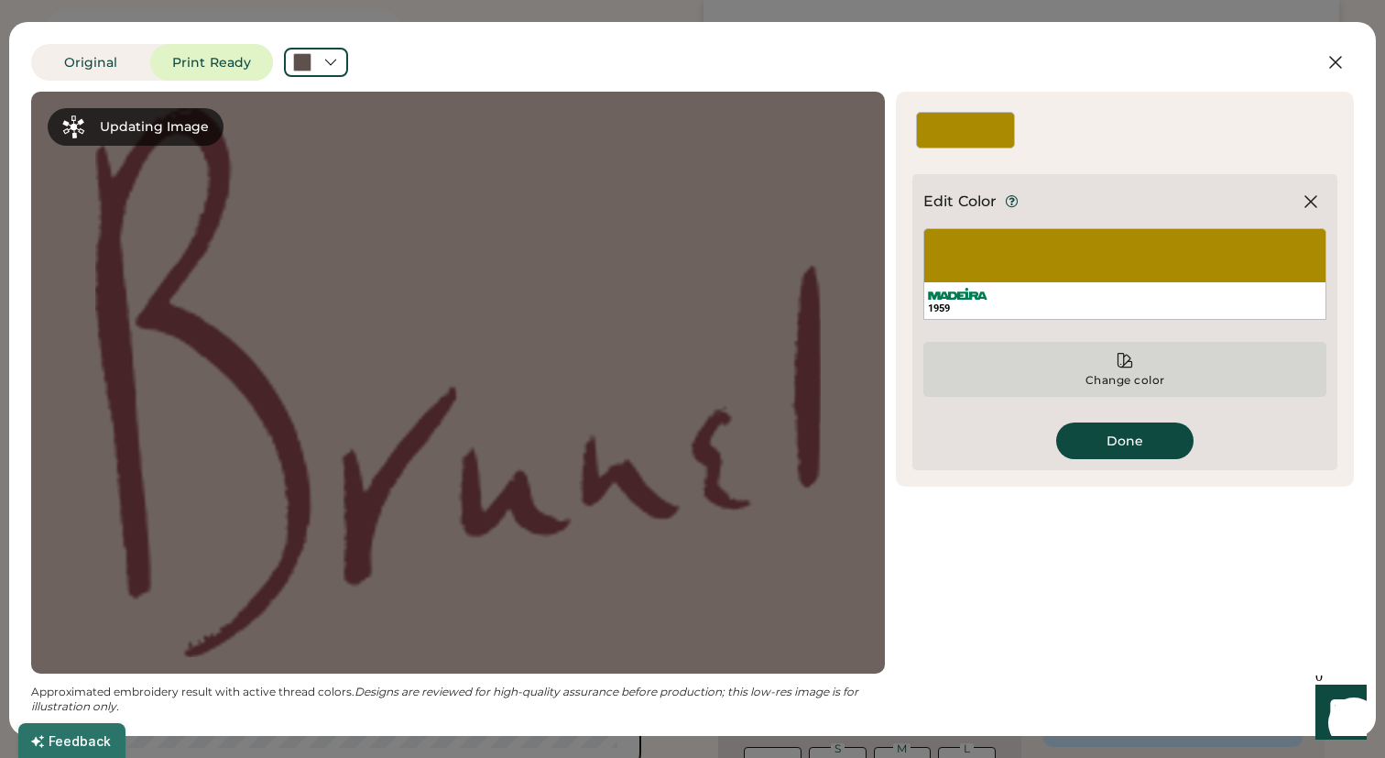
click at [1139, 371] on div "Change color" at bounding box center [1125, 369] width 403 height 55
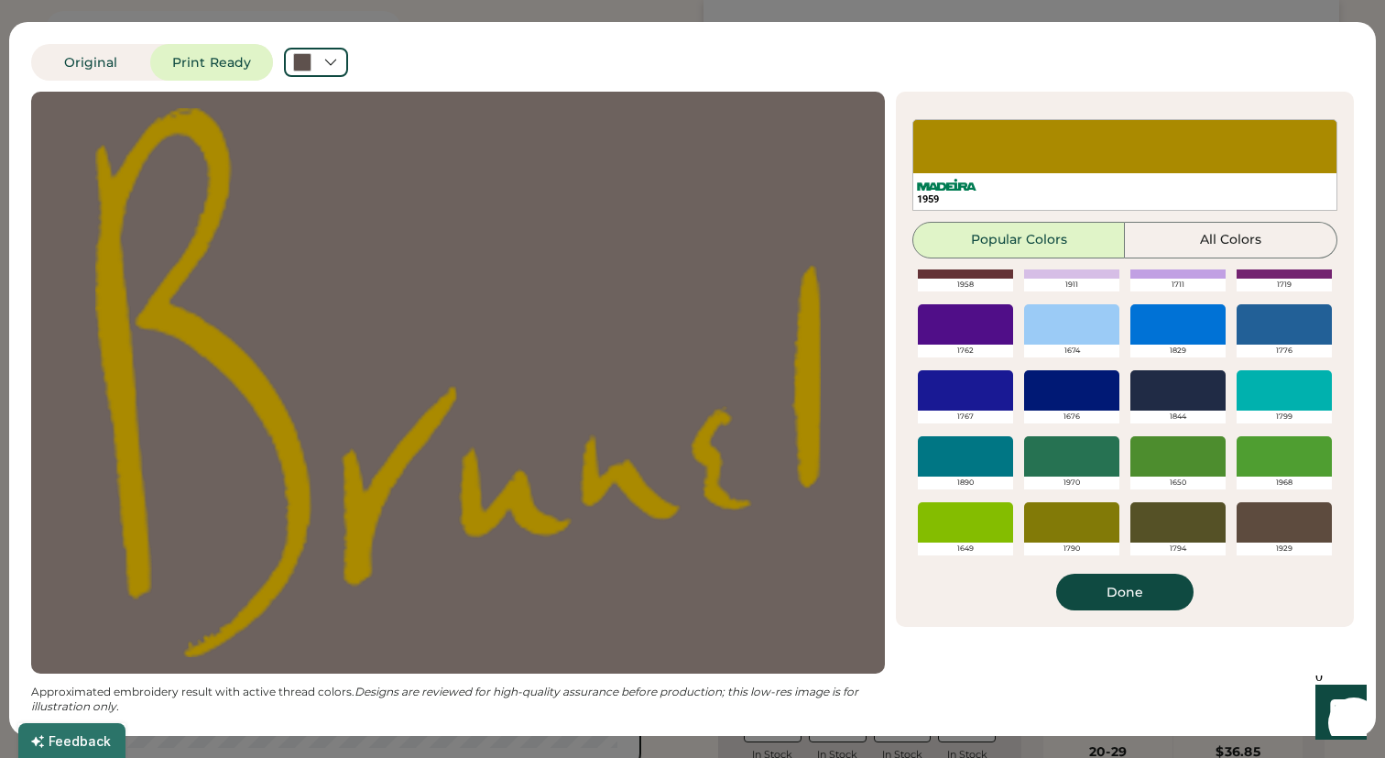
scroll to position [416, 0]
click at [1186, 238] on button "All Colors" at bounding box center [1231, 240] width 213 height 37
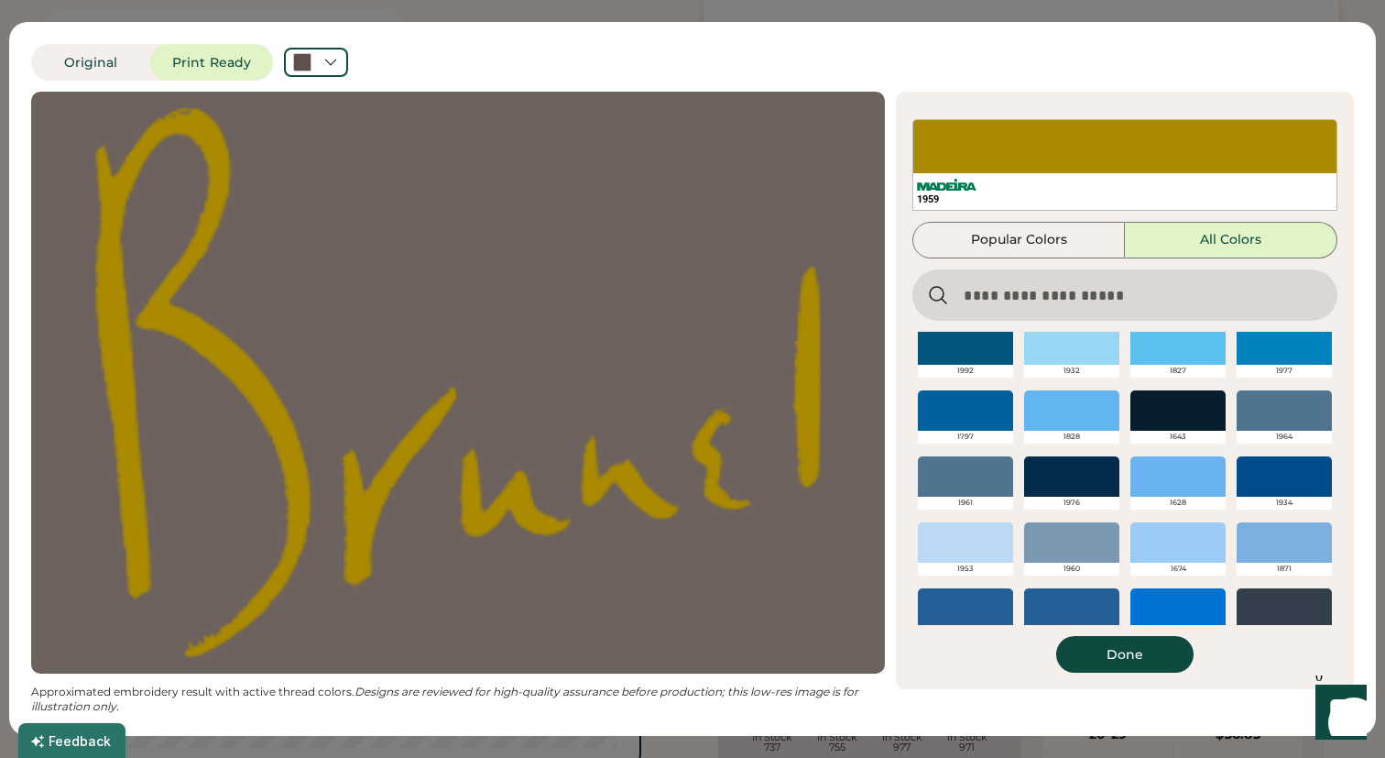
scroll to position [2991, 0]
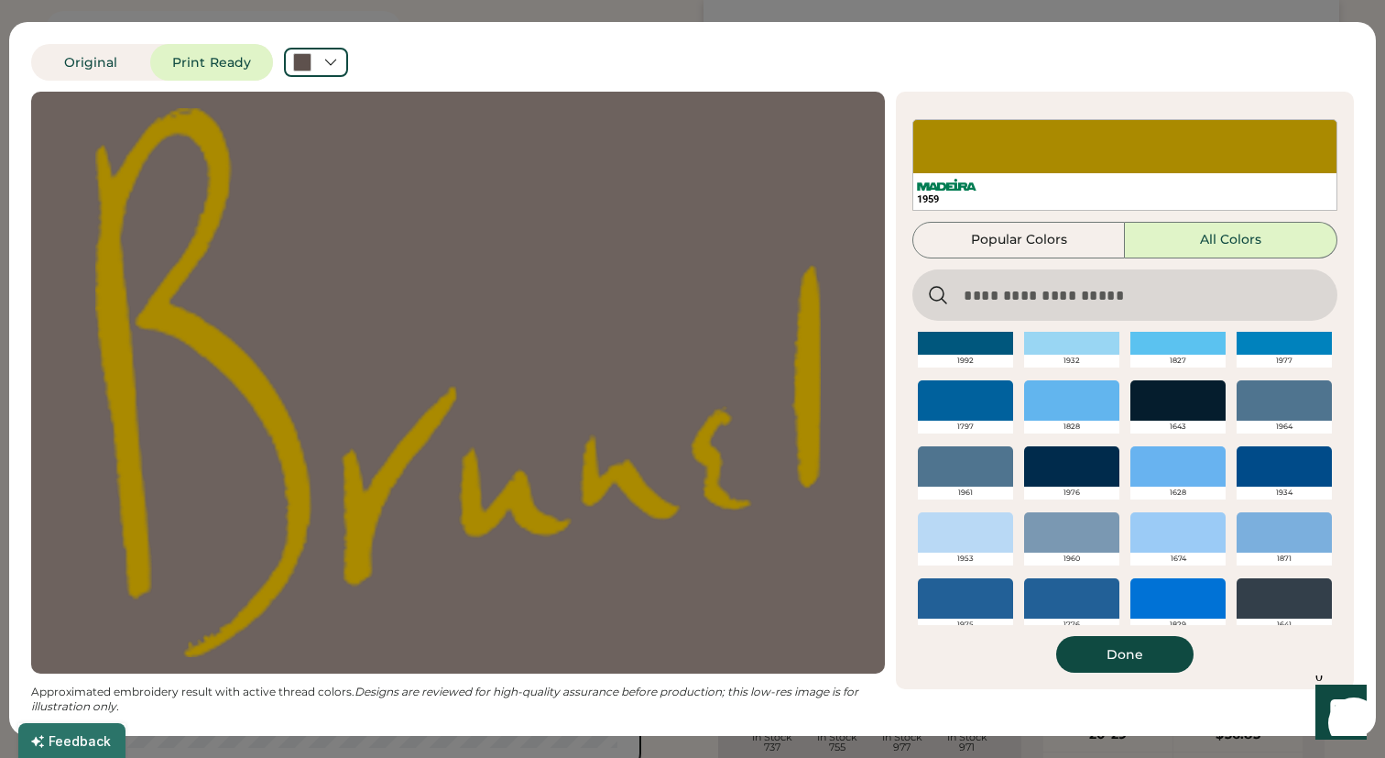
click at [978, 527] on div at bounding box center [965, 532] width 95 height 40
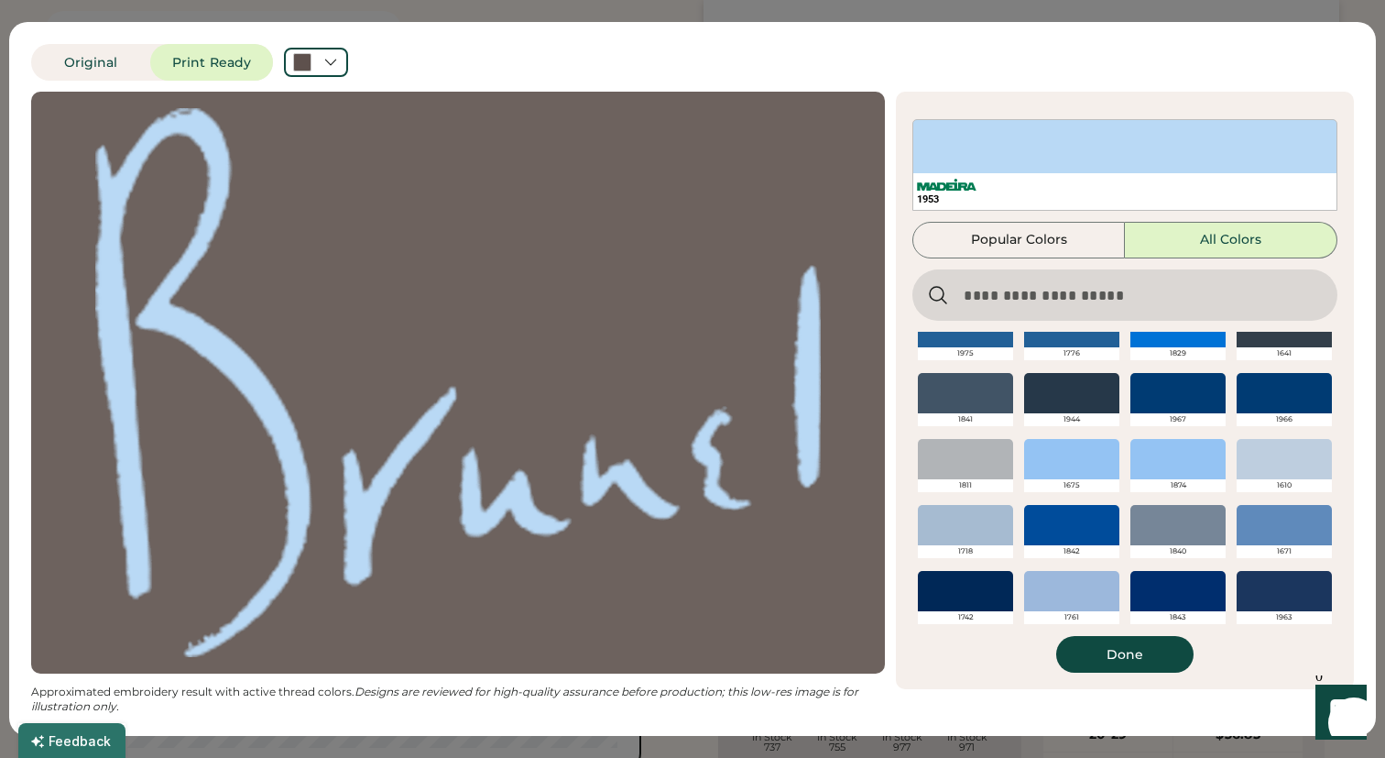
scroll to position [3265, 0]
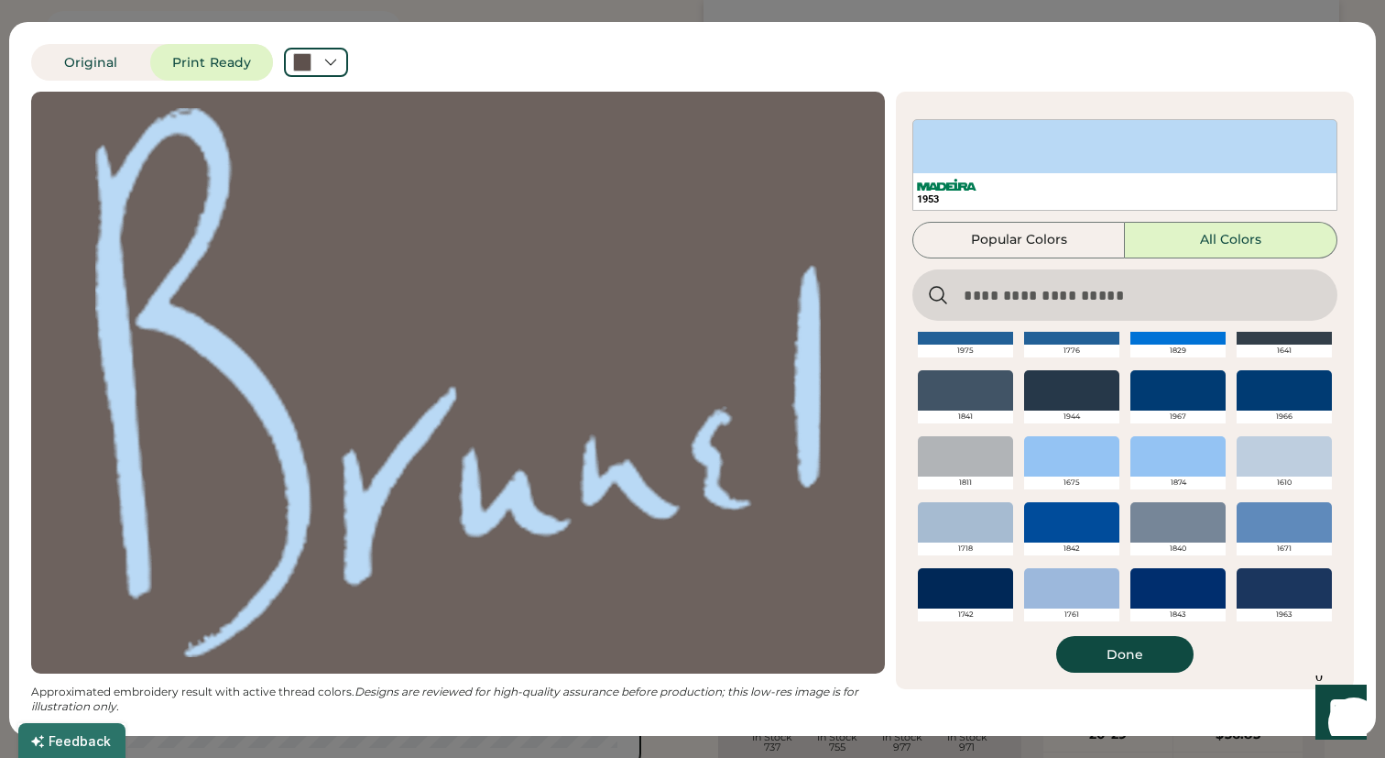
click at [978, 533] on div at bounding box center [965, 522] width 95 height 40
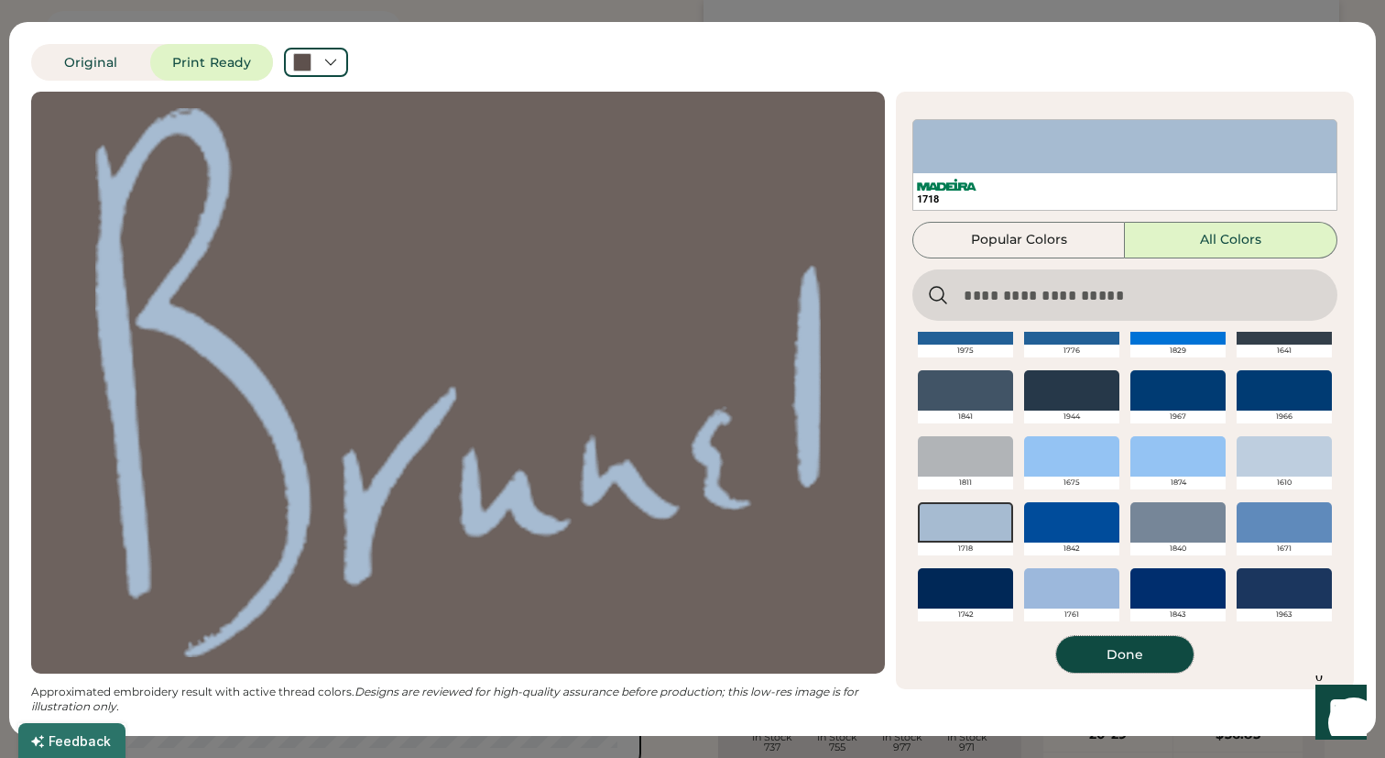
click at [1129, 662] on button "Done" at bounding box center [1124, 654] width 137 height 37
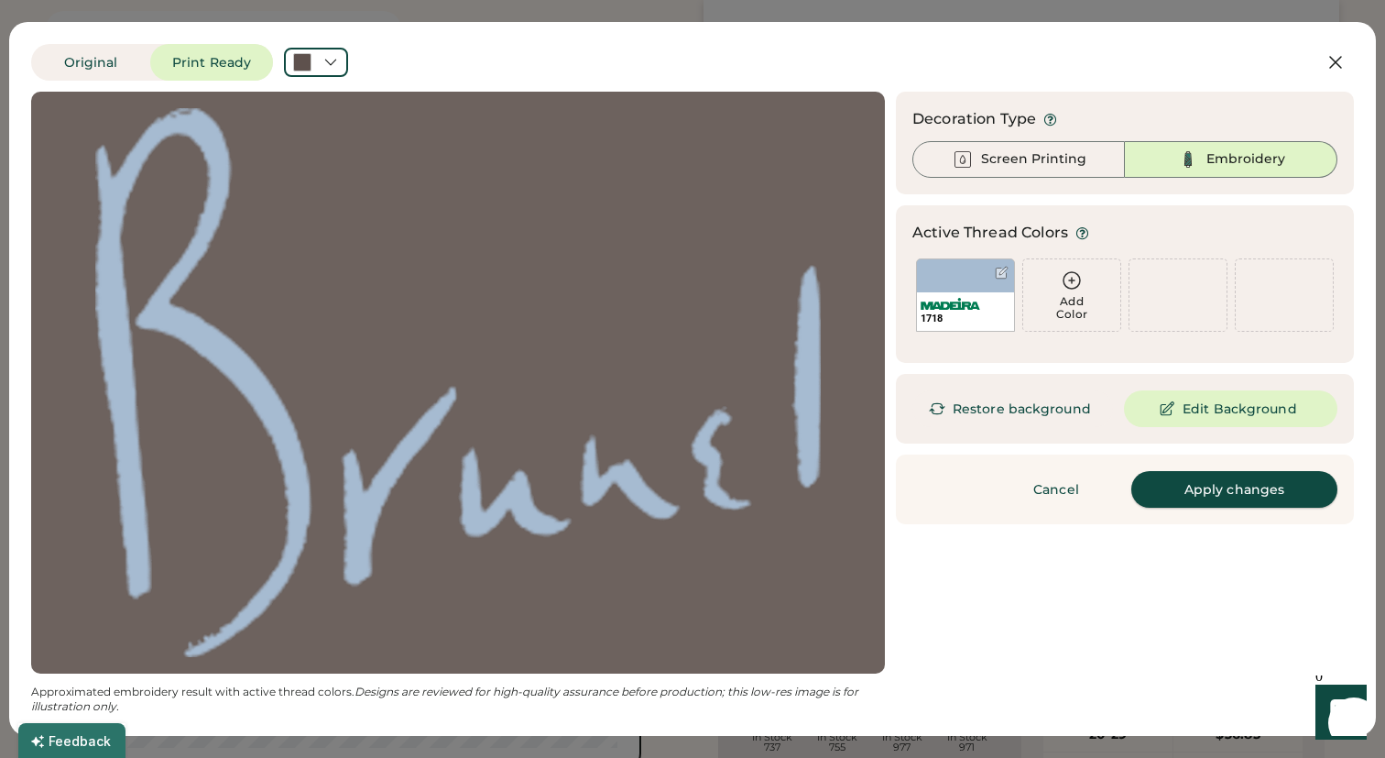
click at [1206, 490] on button "Apply changes" at bounding box center [1235, 489] width 206 height 37
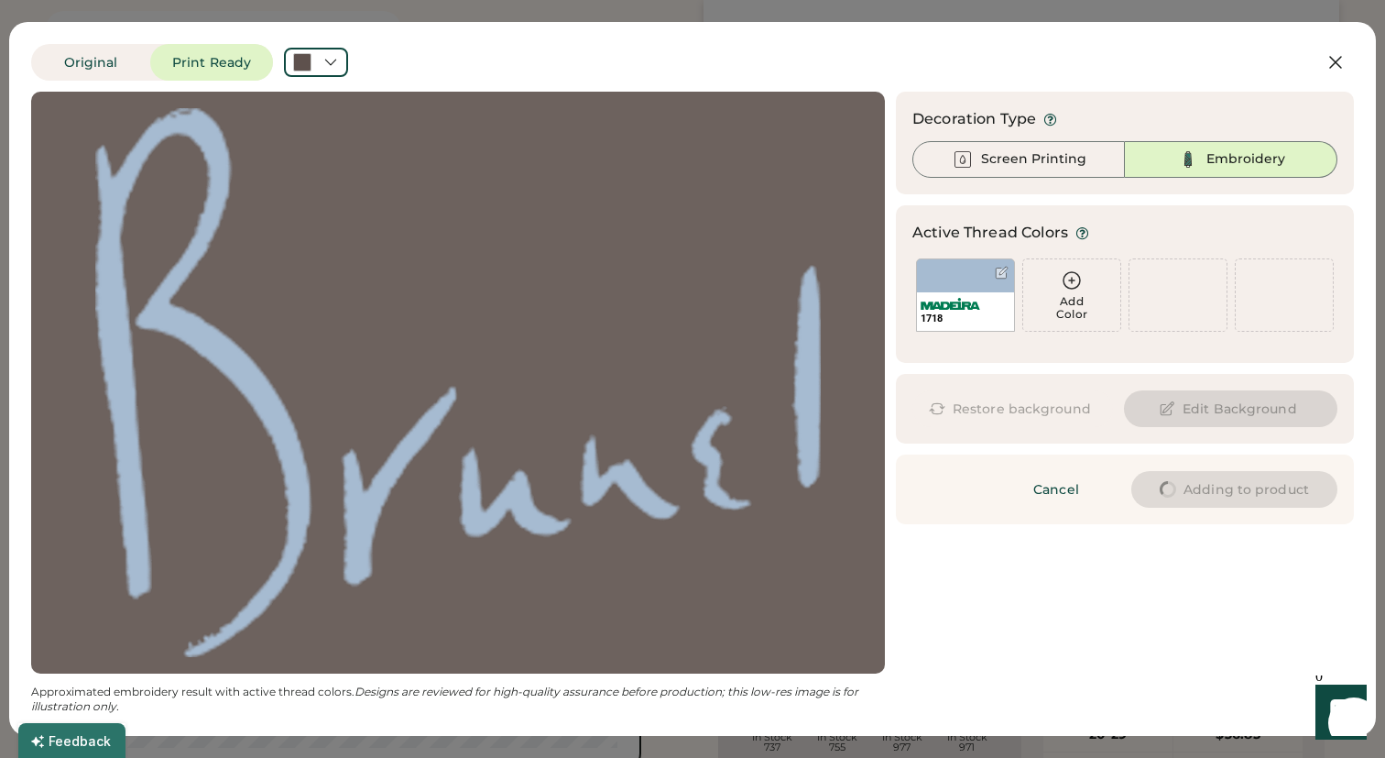
type input "****"
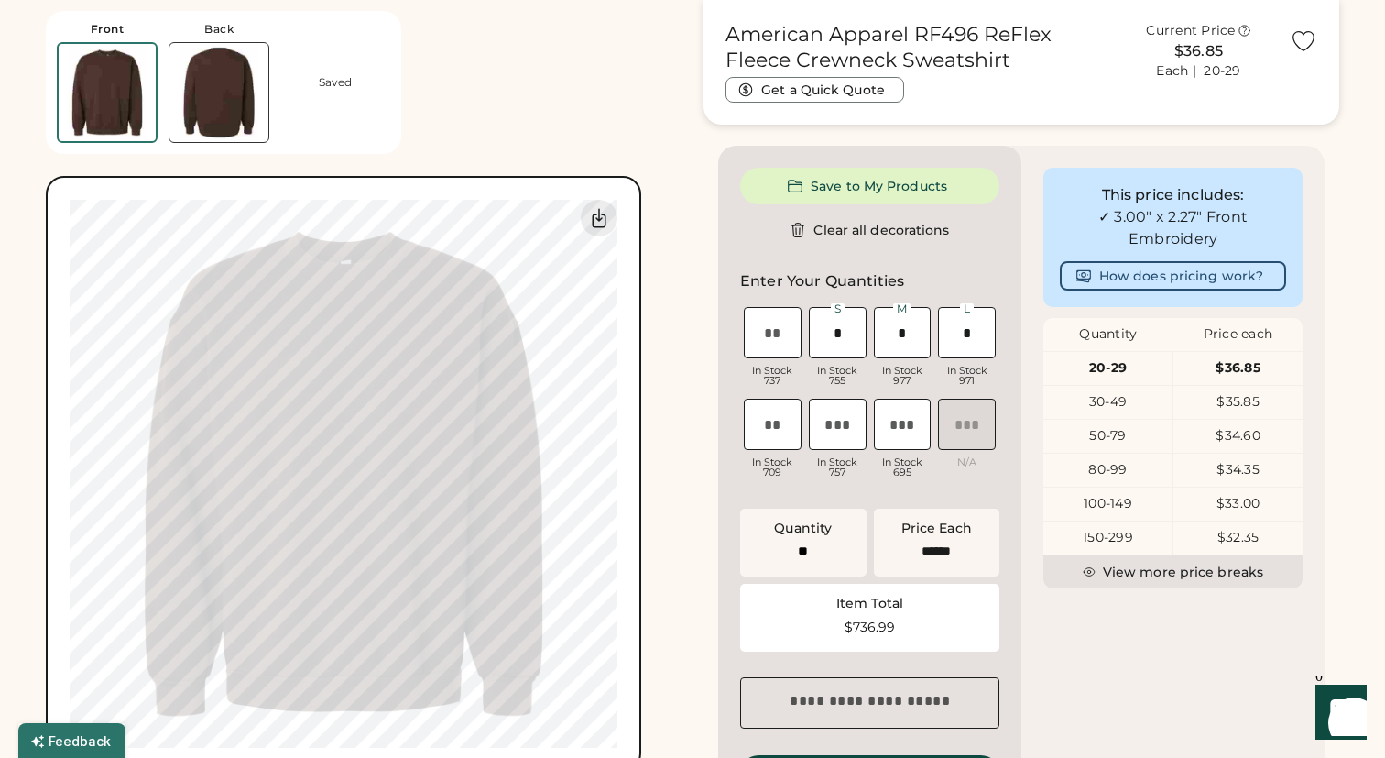
type input "****"
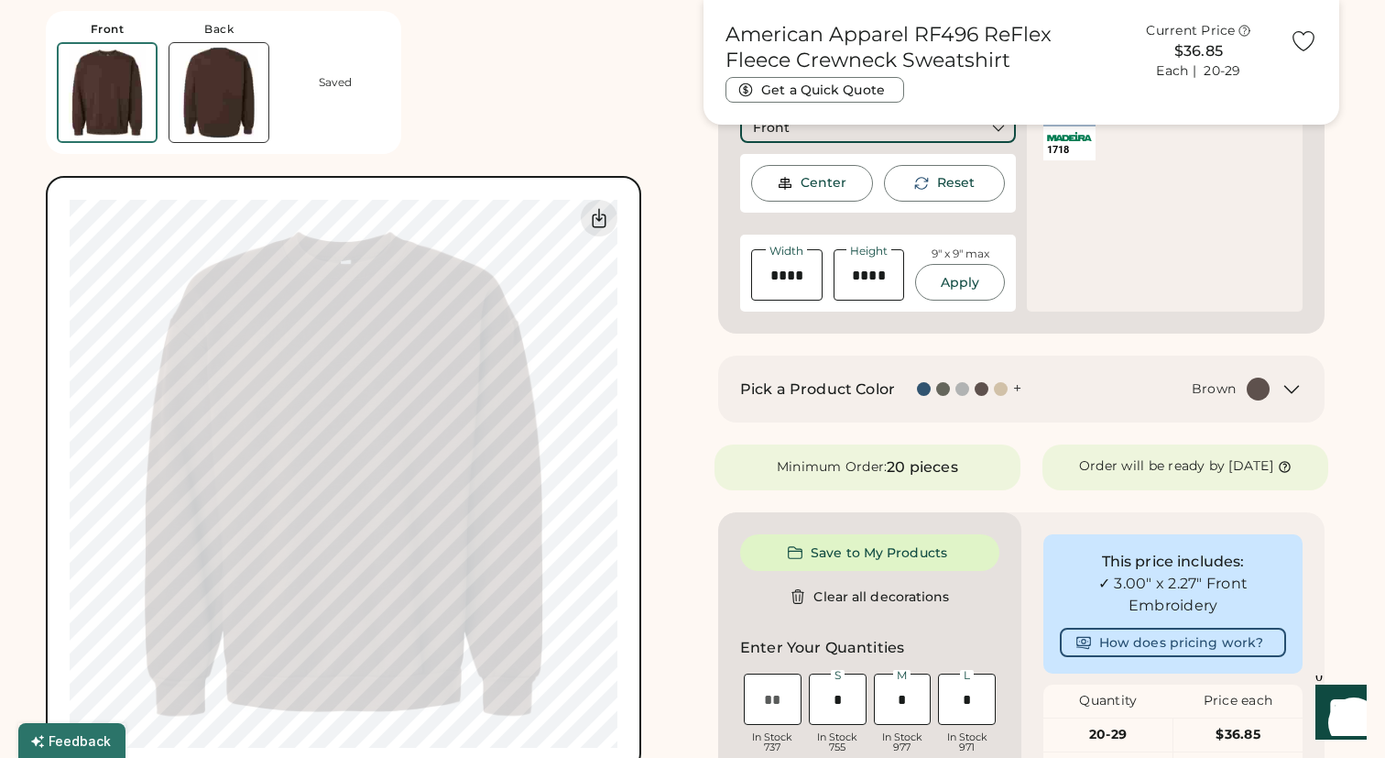
click at [694, 418] on div "Front Back Saved Switch to back My uploaded designs Upload new design SVG, Ai, …" at bounding box center [693, 683] width 1294 height 2060
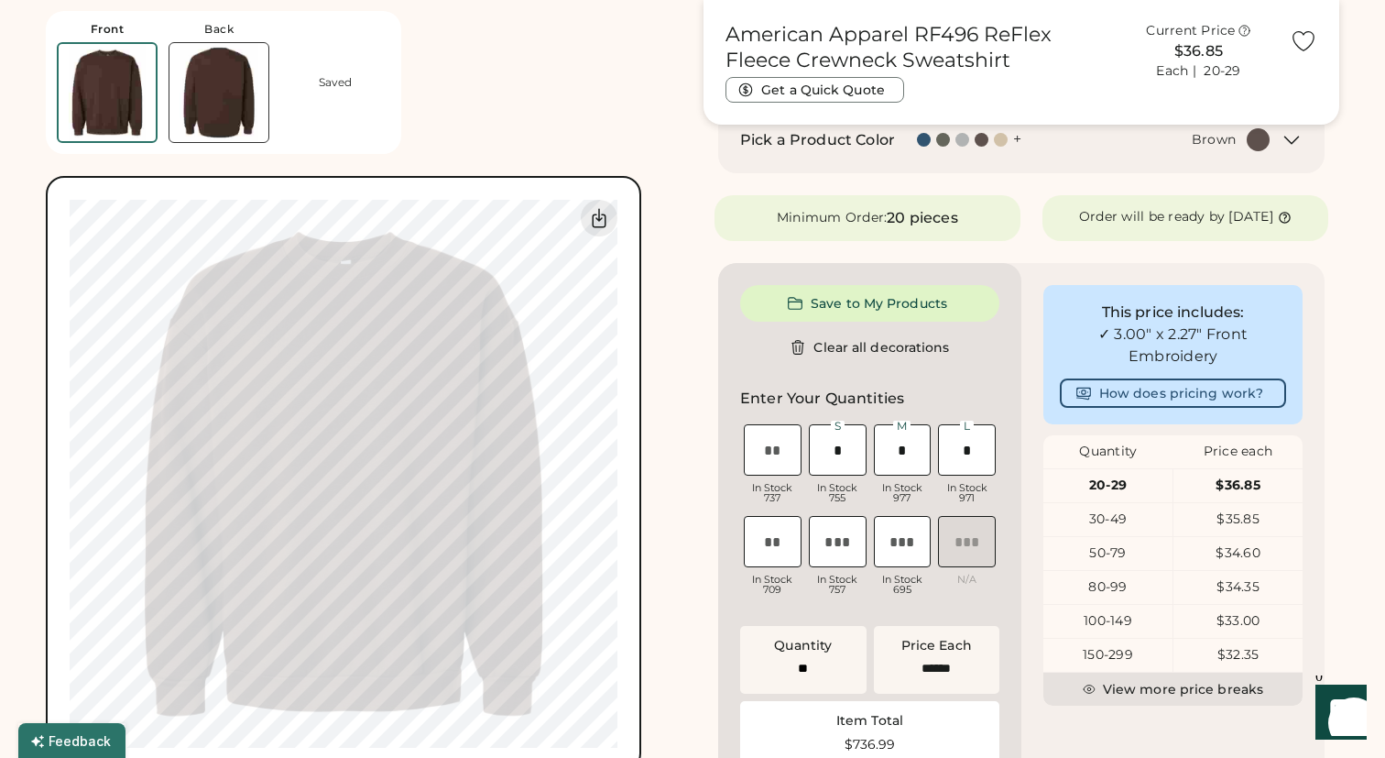
scroll to position [667, 0]
type input "****"
click at [666, 347] on div "Front Back Saved Switch to back My uploaded designs Upload new design SVG, Ai, …" at bounding box center [364, 385] width 636 height 771
click at [686, 341] on div "Front Back Saved Switch to back My uploaded designs Upload new design SVG, Ai, …" at bounding box center [693, 432] width 1294 height 2060
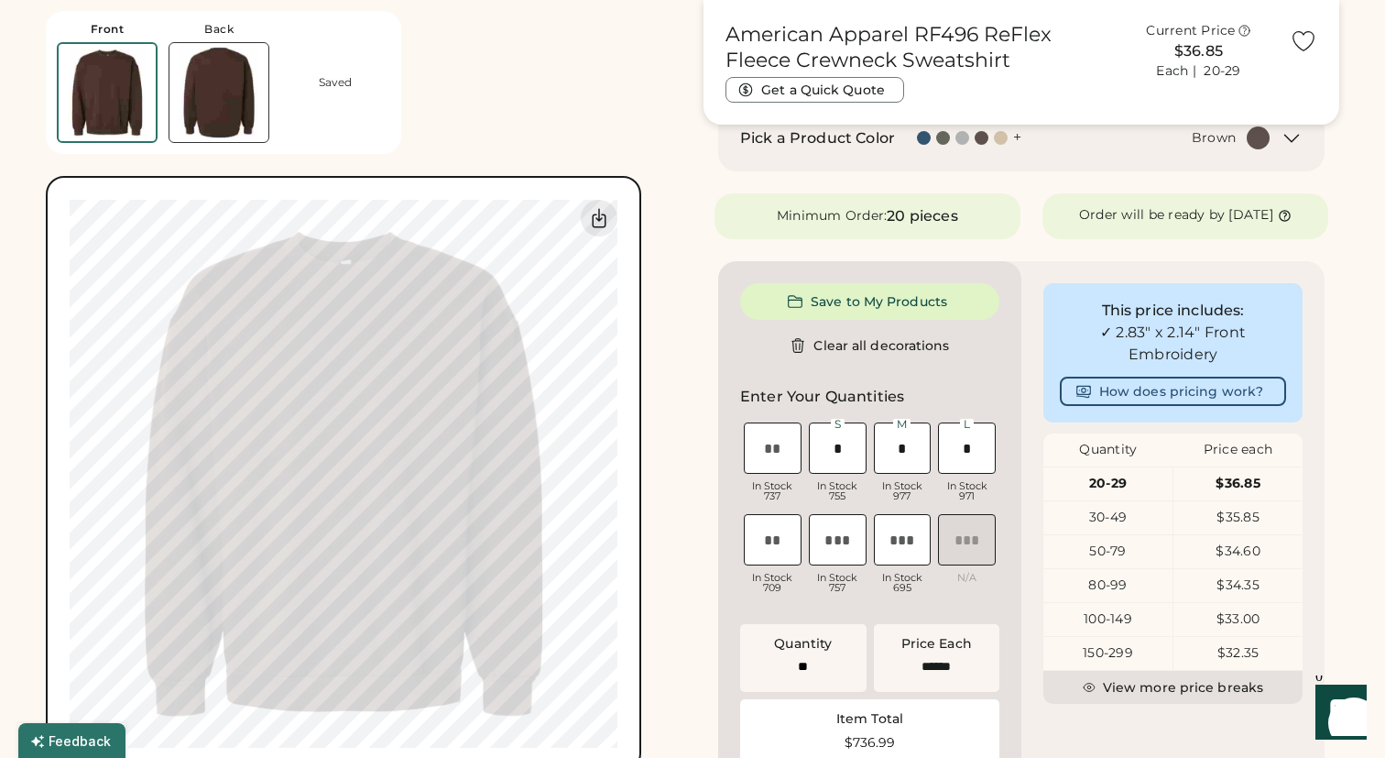
click at [660, 357] on div "Front Back Saved Switch to back My uploaded designs Upload new design SVG, Ai, …" at bounding box center [364, 385] width 636 height 771
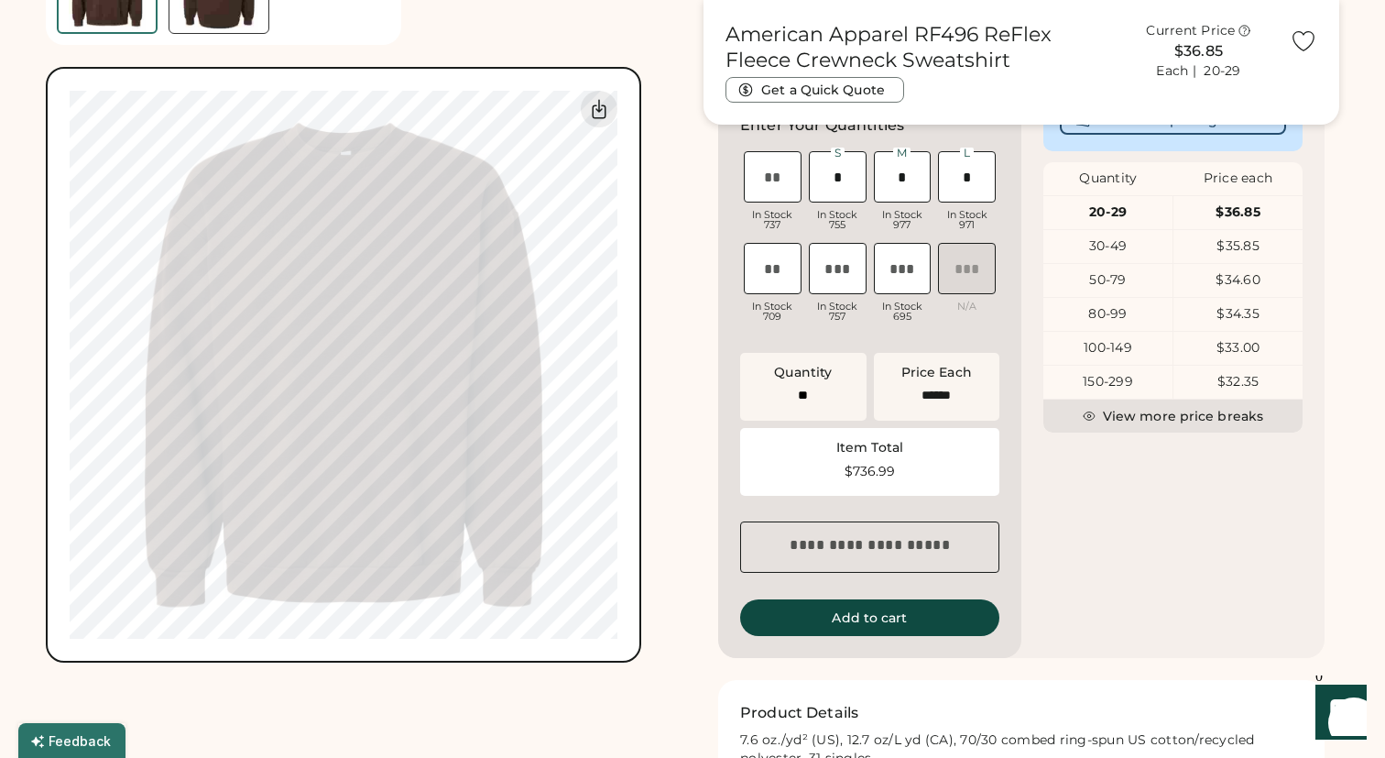
click at [660, 358] on div "Front Back Saved Switch to back My uploaded designs Upload new design SVG, Ai, …" at bounding box center [364, 276] width 636 height 771
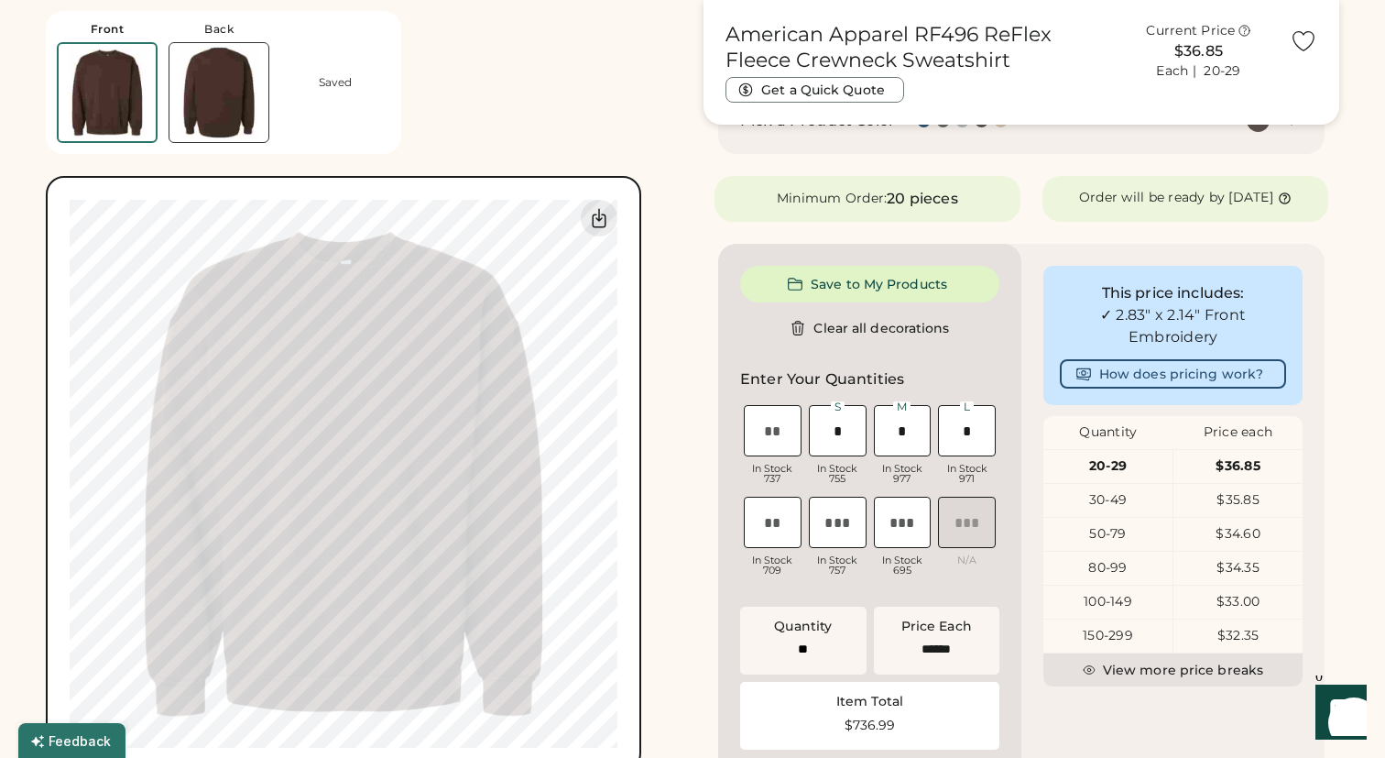
scroll to position [661, 0]
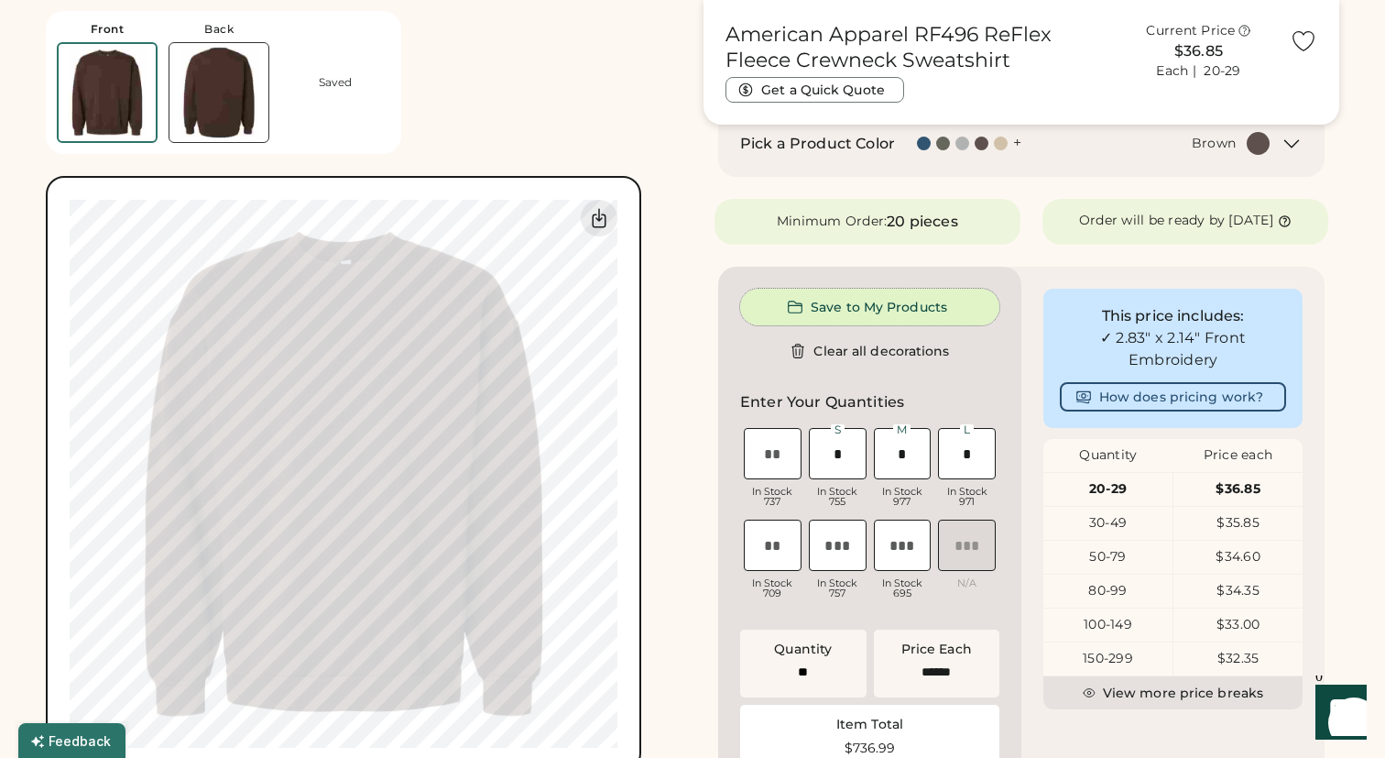
click at [825, 321] on button "Save to My Products" at bounding box center [869, 307] width 259 height 37
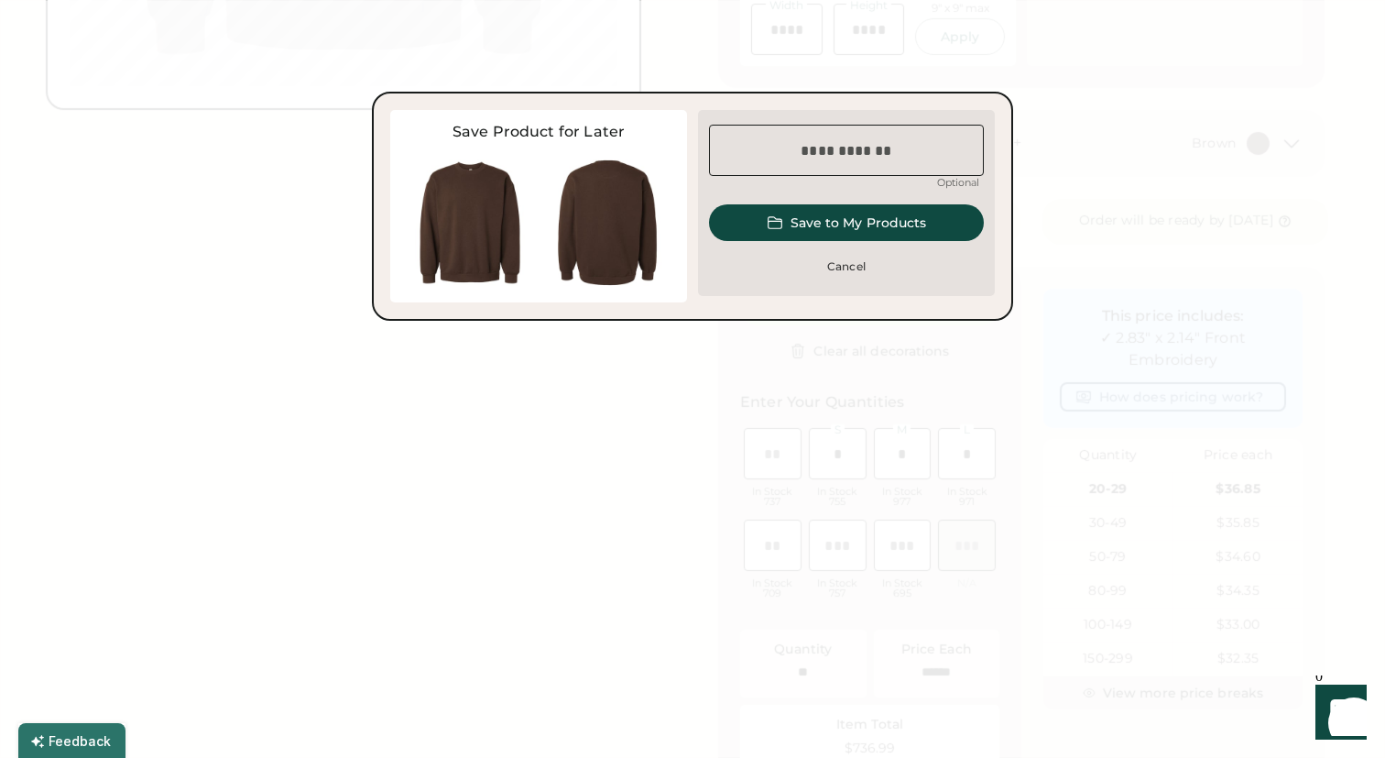
click at [811, 159] on input "input" at bounding box center [846, 150] width 275 height 51
type input "**********"
click at [875, 233] on button "Save to My Products" at bounding box center [846, 222] width 275 height 37
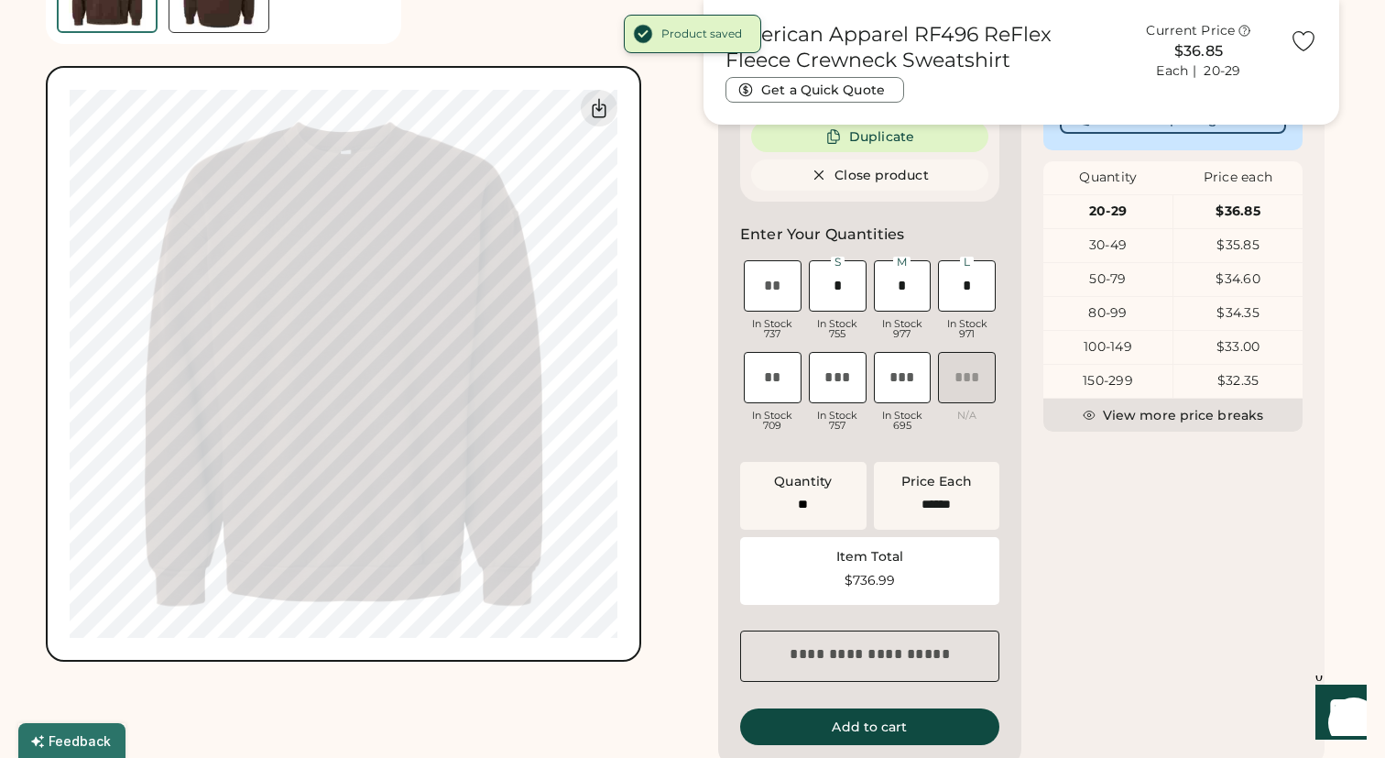
scroll to position [946, 0]
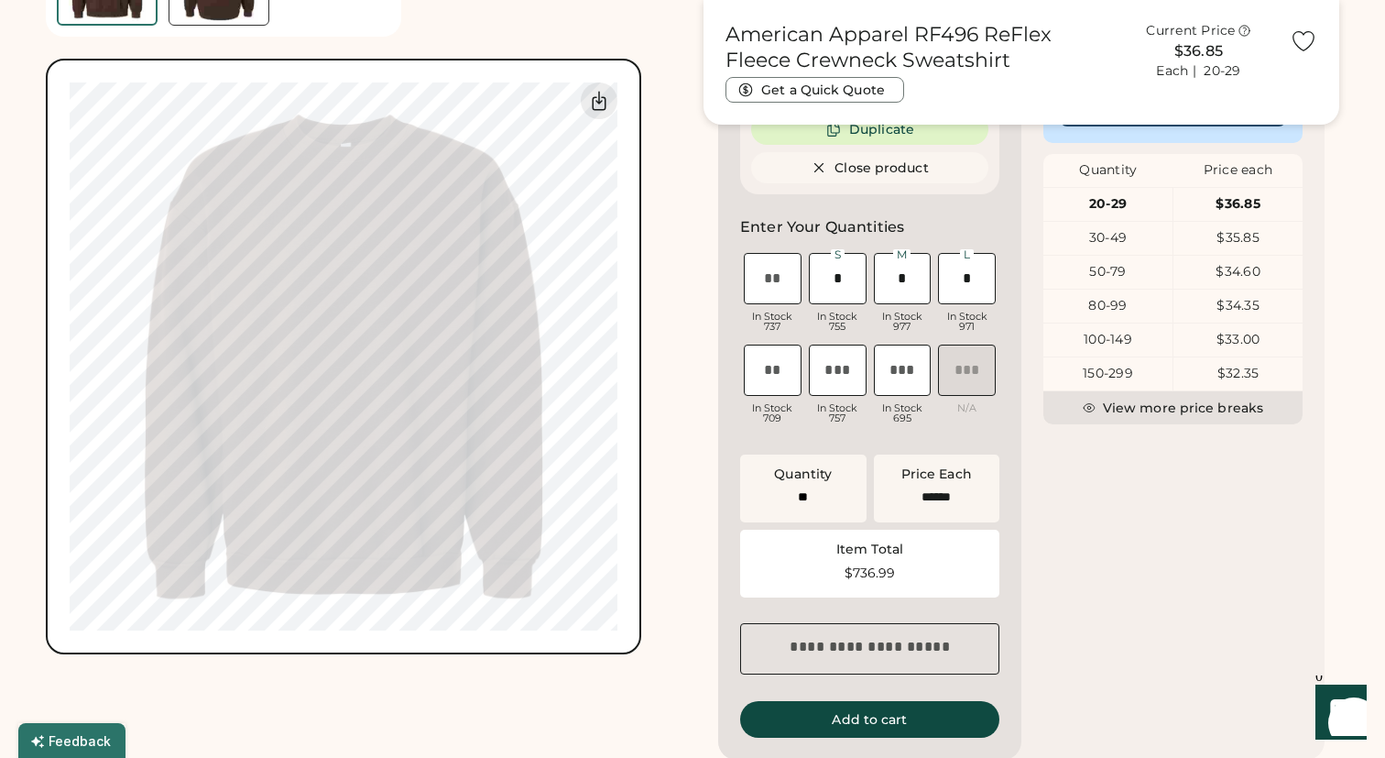
click at [880, 661] on textarea at bounding box center [869, 648] width 259 height 51
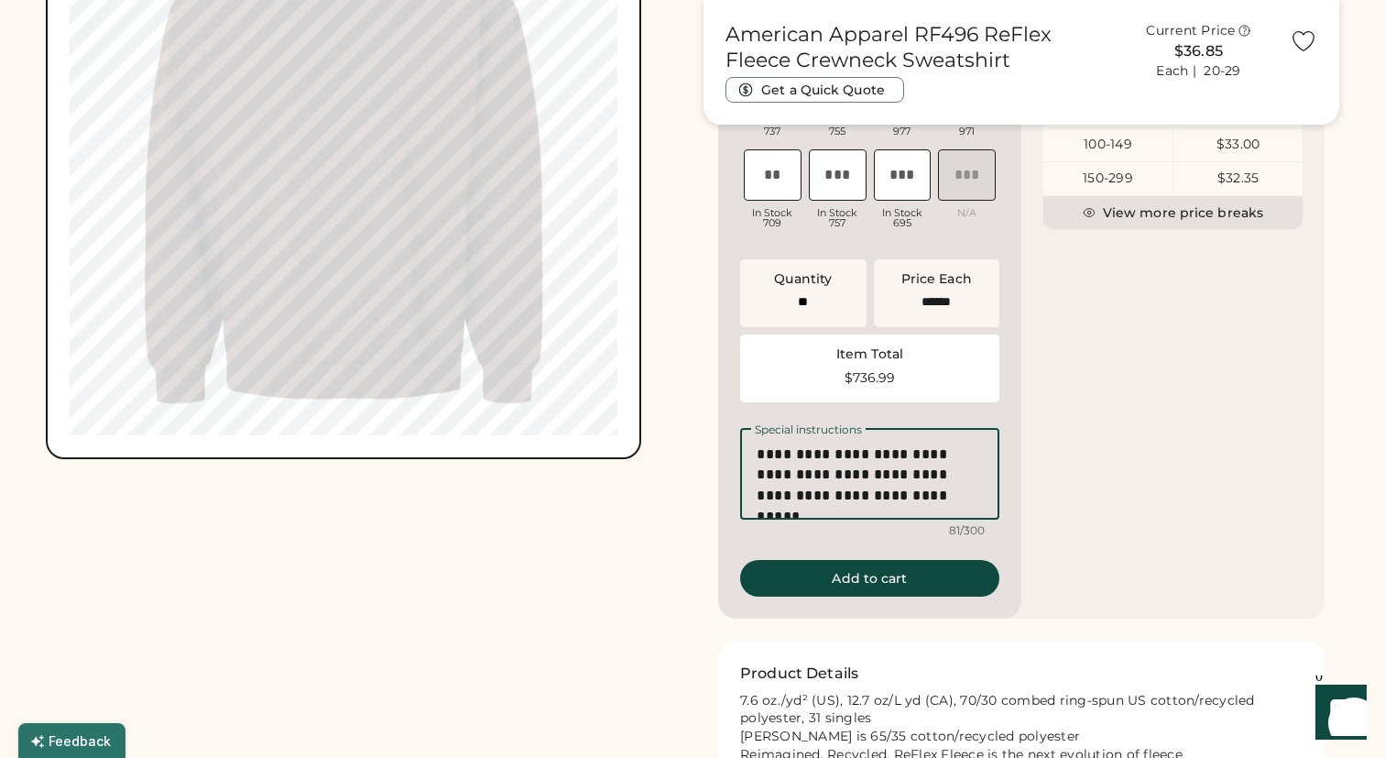
scroll to position [1143, 0]
type textarea "**********"
click at [913, 593] on div "**********" at bounding box center [1022, 37] width 636 height 2224
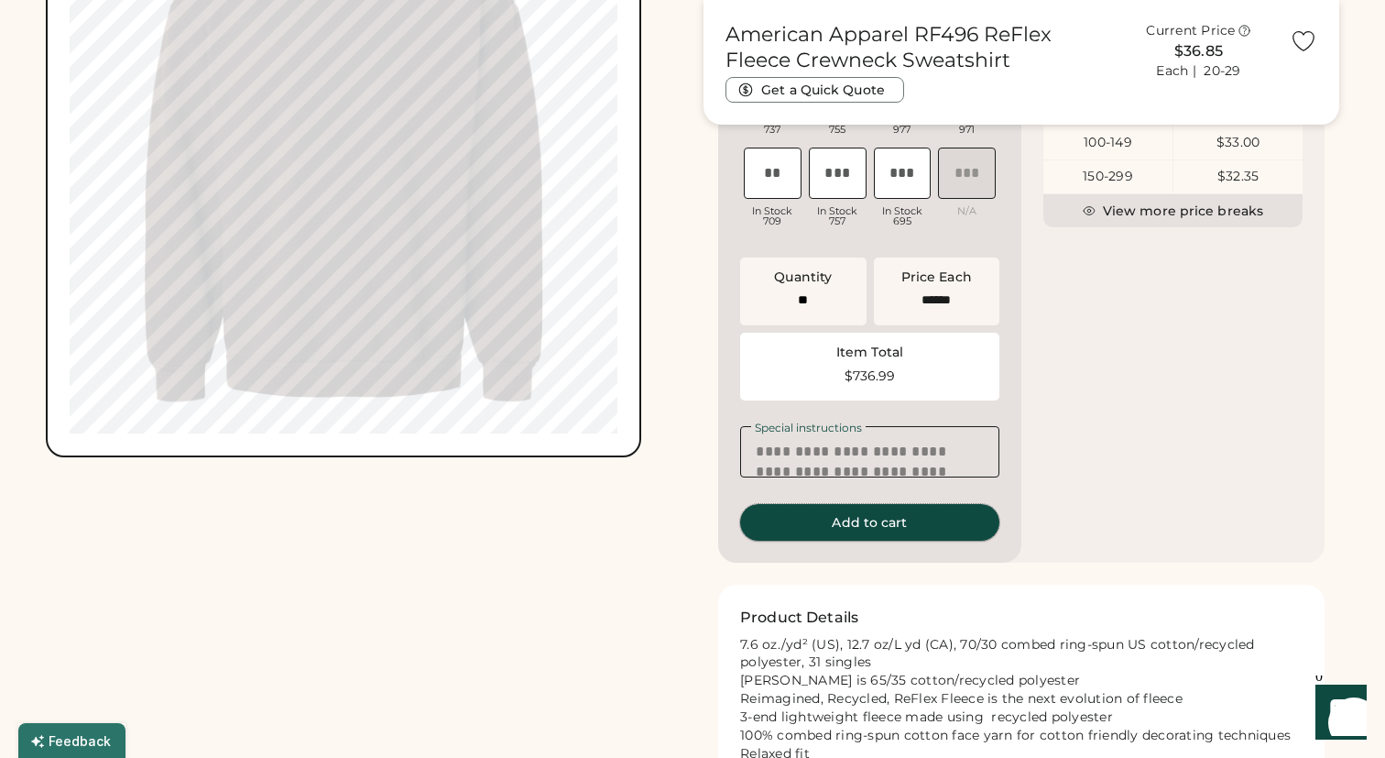
click at [883, 537] on button "Add to cart" at bounding box center [869, 522] width 259 height 37
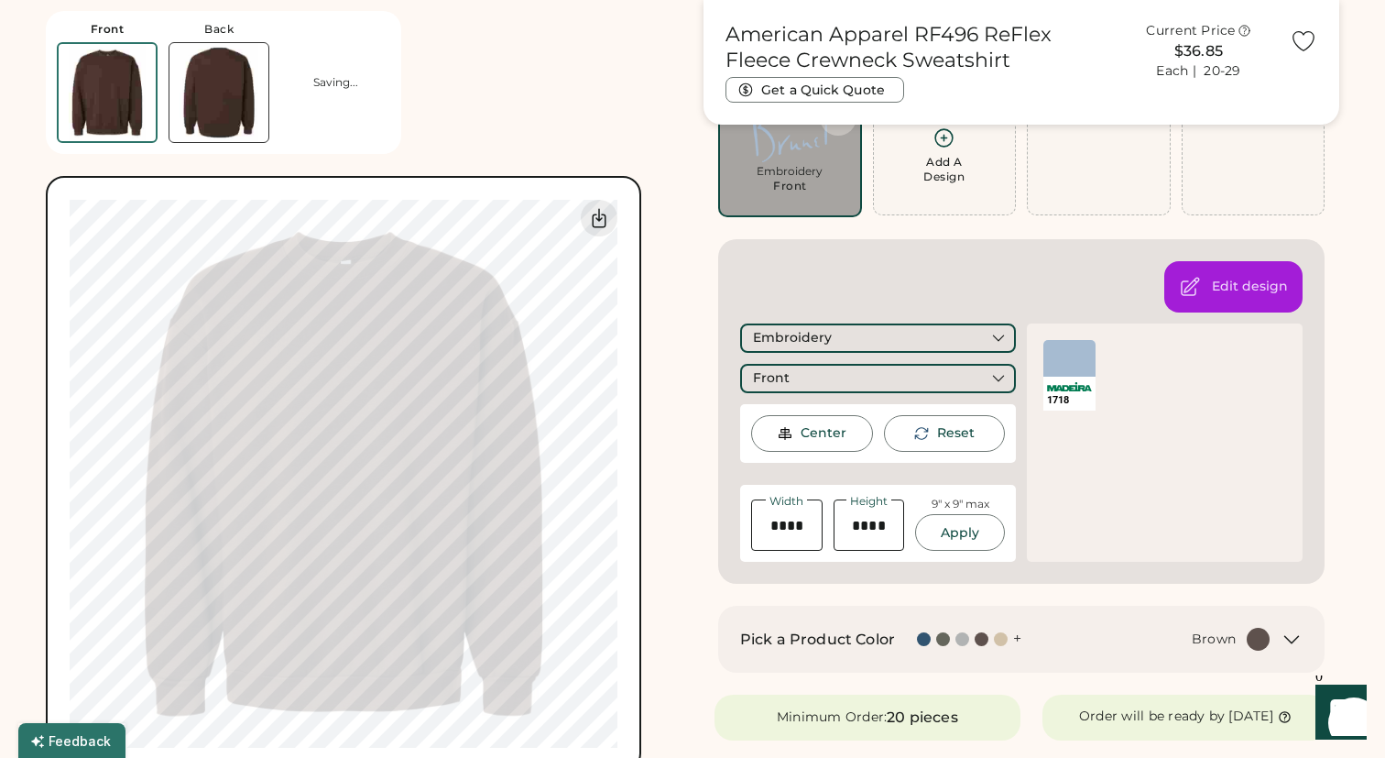
scroll to position [0, 0]
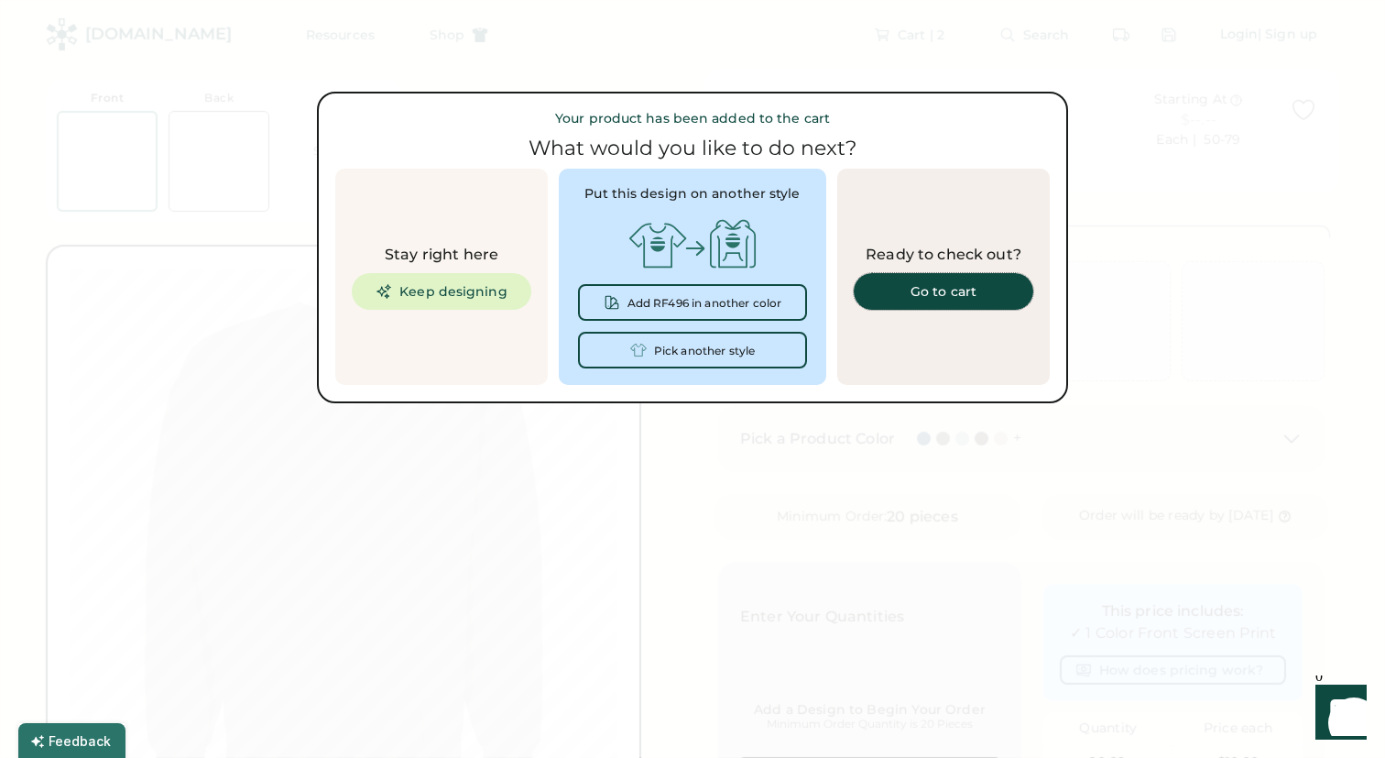
click at [915, 295] on div "Go to cart" at bounding box center [944, 291] width 136 height 13
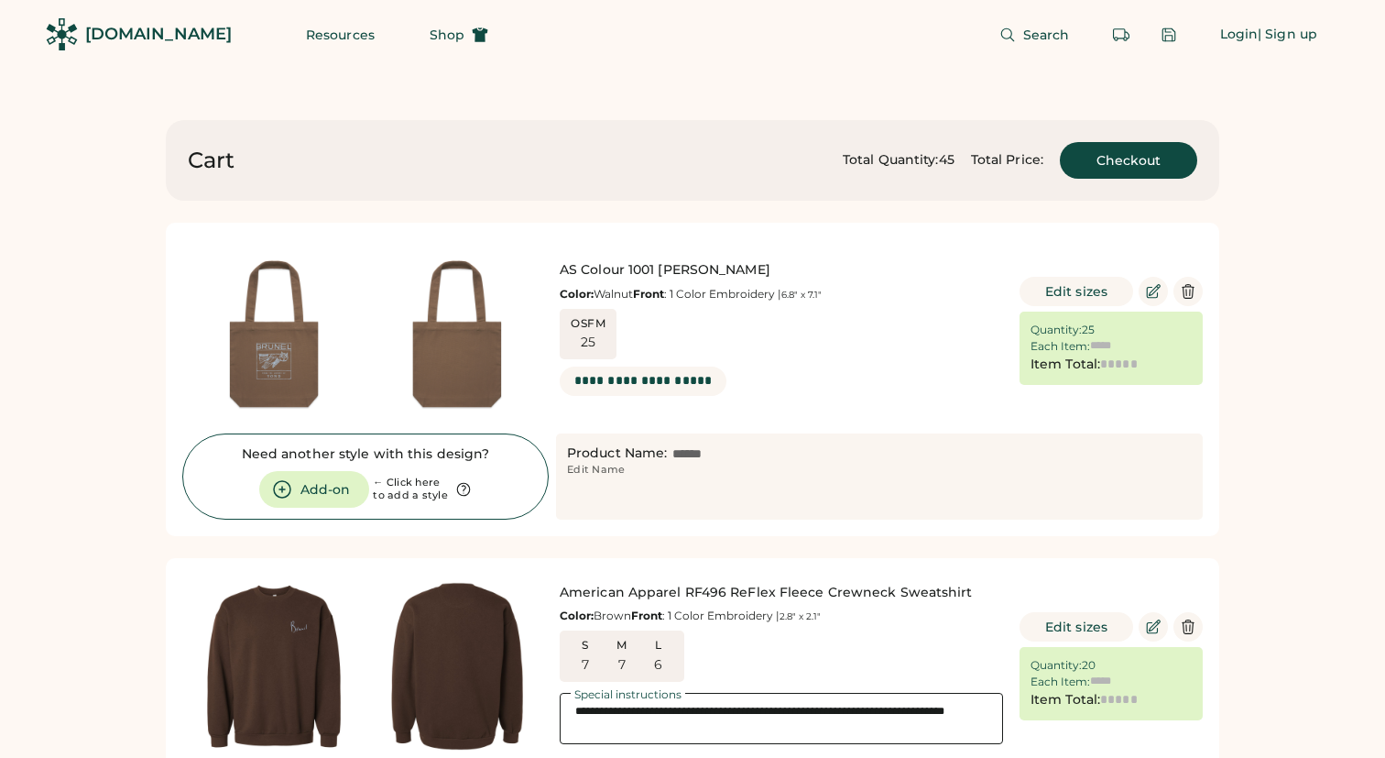
type input "******"
type input "*******"
type input "******"
type input "*******"
